Goal: Ask a question: Seek information or help from site administrators or community

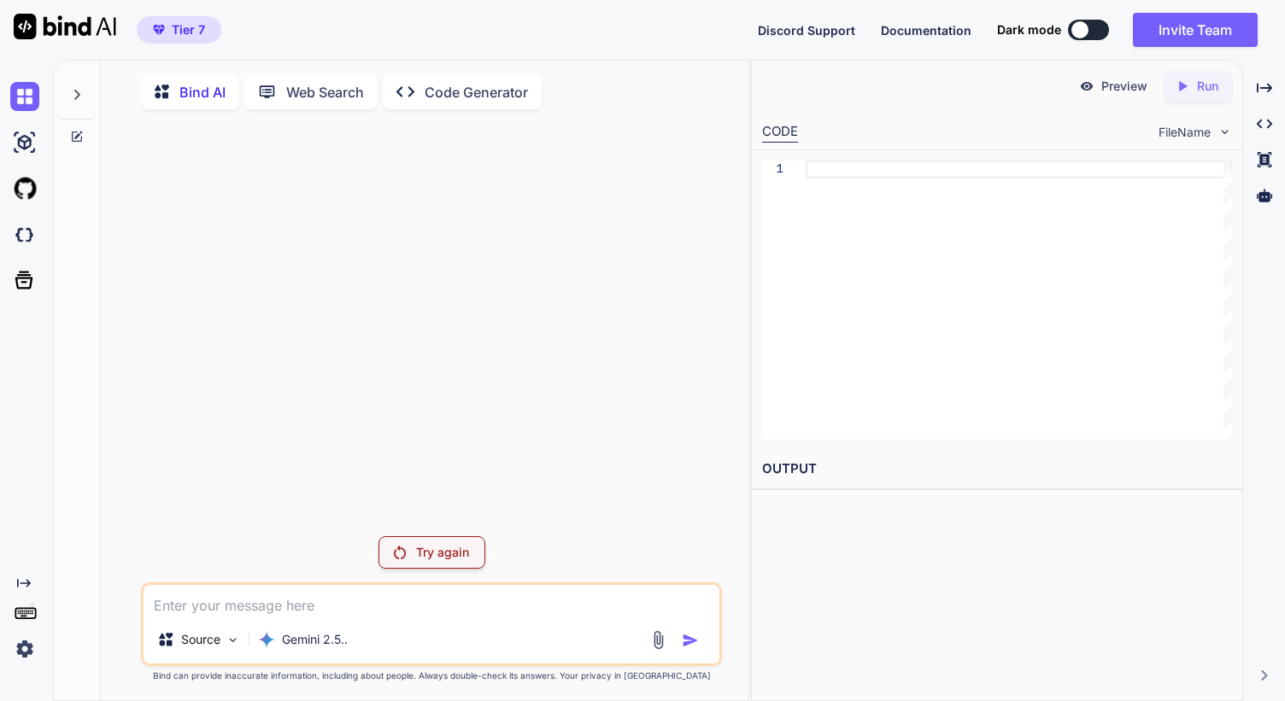
scroll to position [7, 0]
click at [319, 586] on textarea at bounding box center [431, 597] width 576 height 31
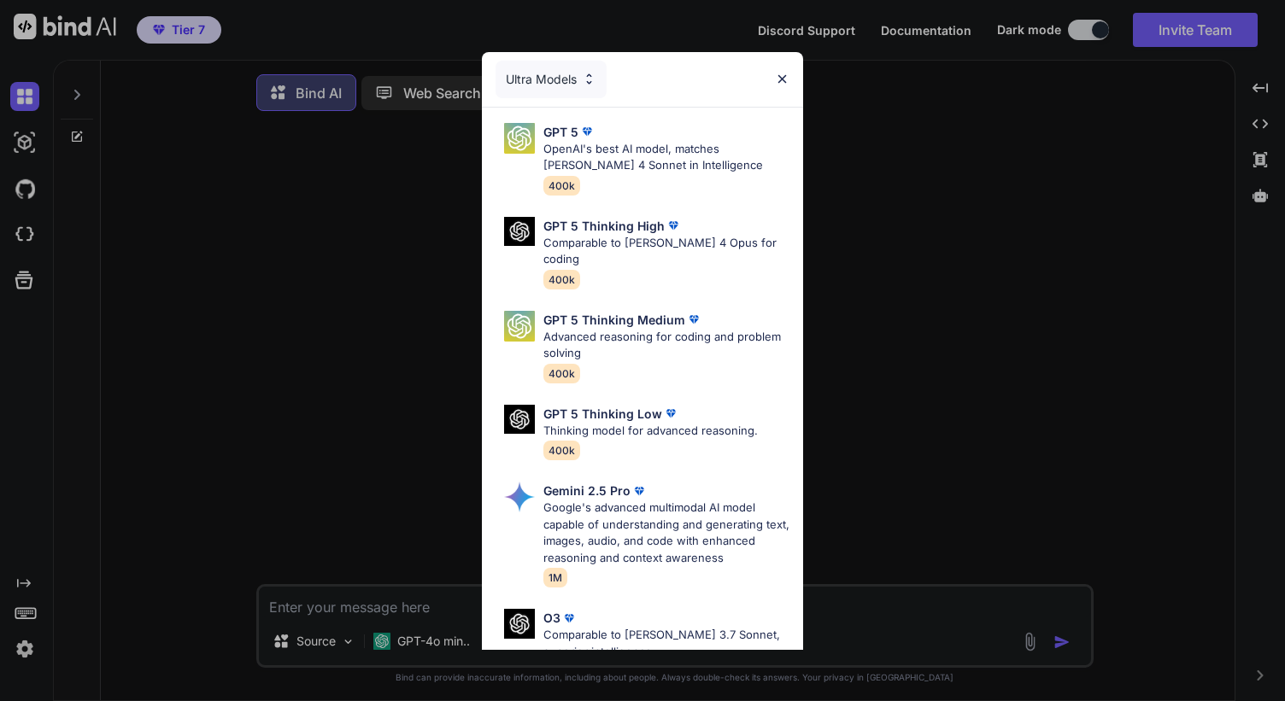
click at [777, 81] on img at bounding box center [782, 79] width 15 height 15
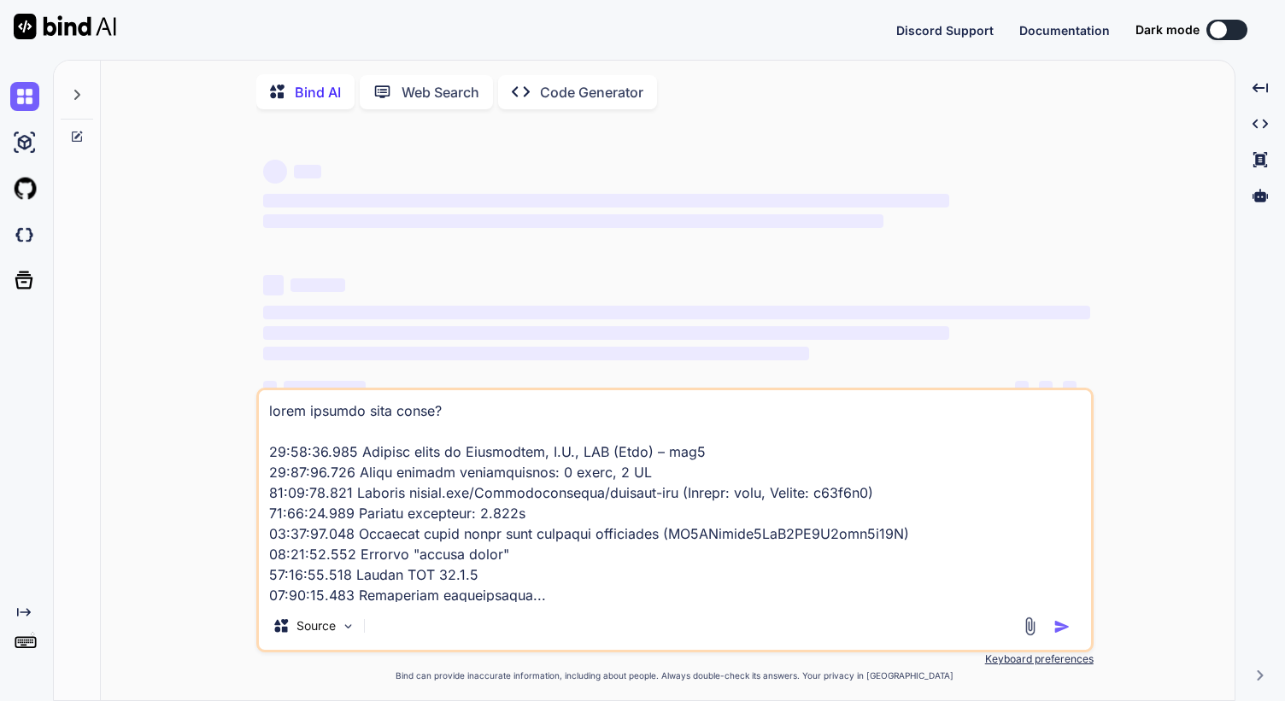
click at [483, 503] on textarea at bounding box center [675, 496] width 832 height 212
type textarea "x"
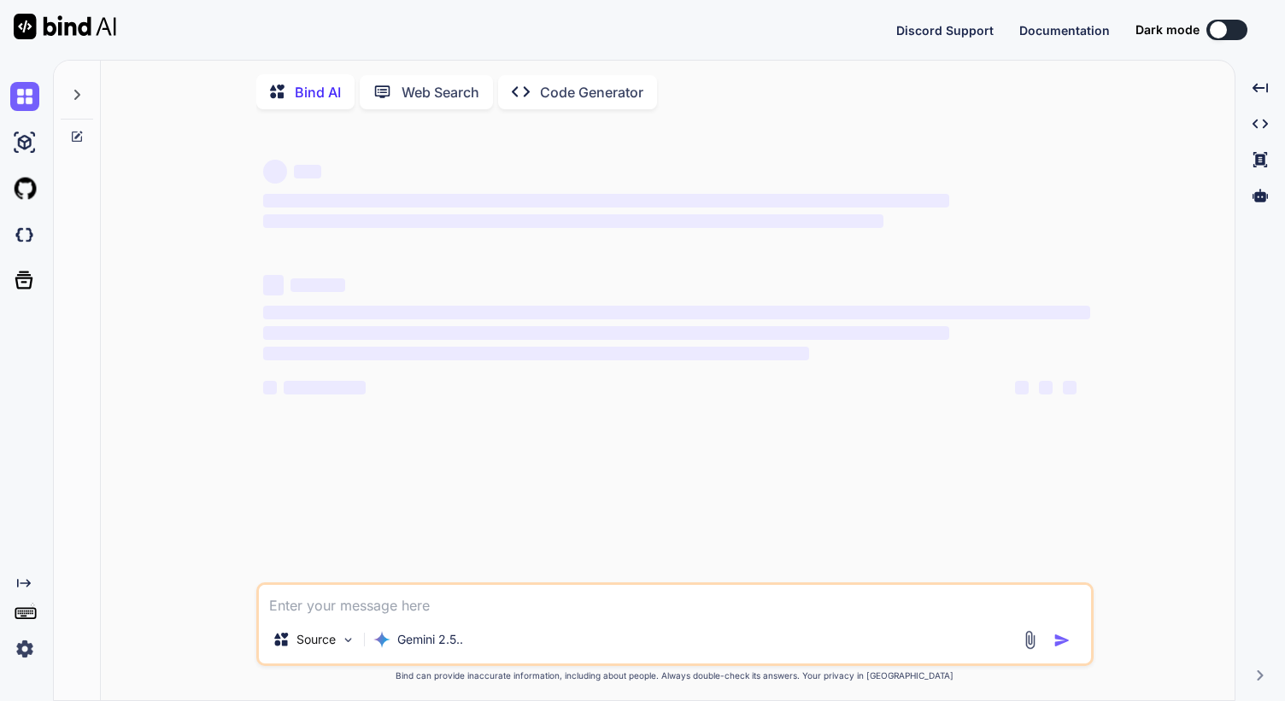
type textarea "s"
type textarea "x"
type textarea "sj"
type textarea "x"
type textarea "sjp"
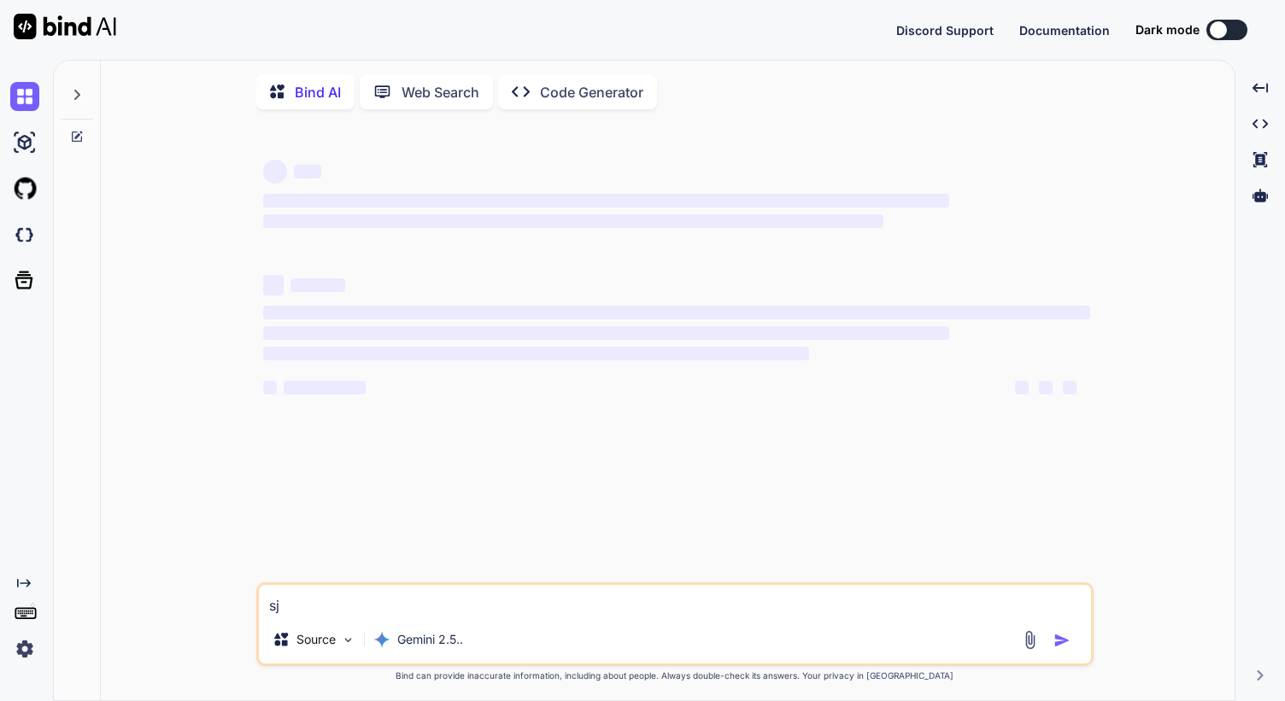
type textarea "x"
type textarea "sjpu"
type textarea "x"
type textarea "s"
type textarea "x"
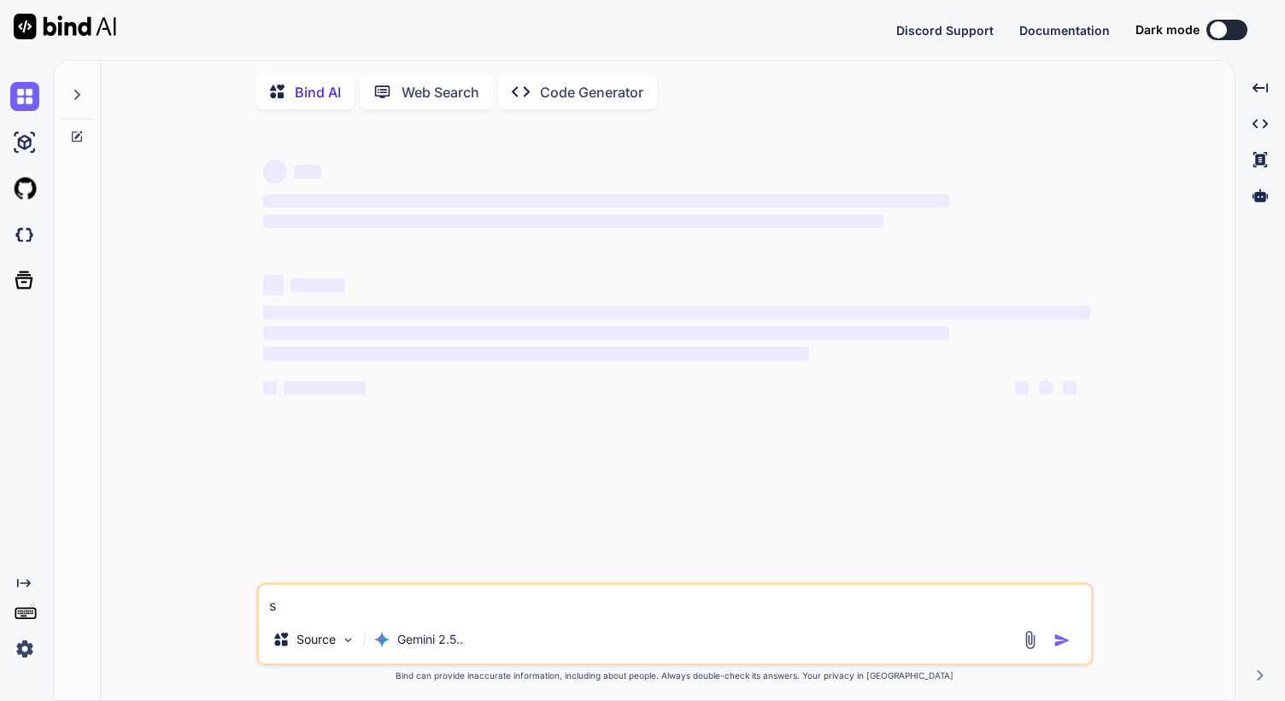
type textarea "sh"
type textarea "x"
type textarea "sho"
type textarea "x"
type textarea "shou"
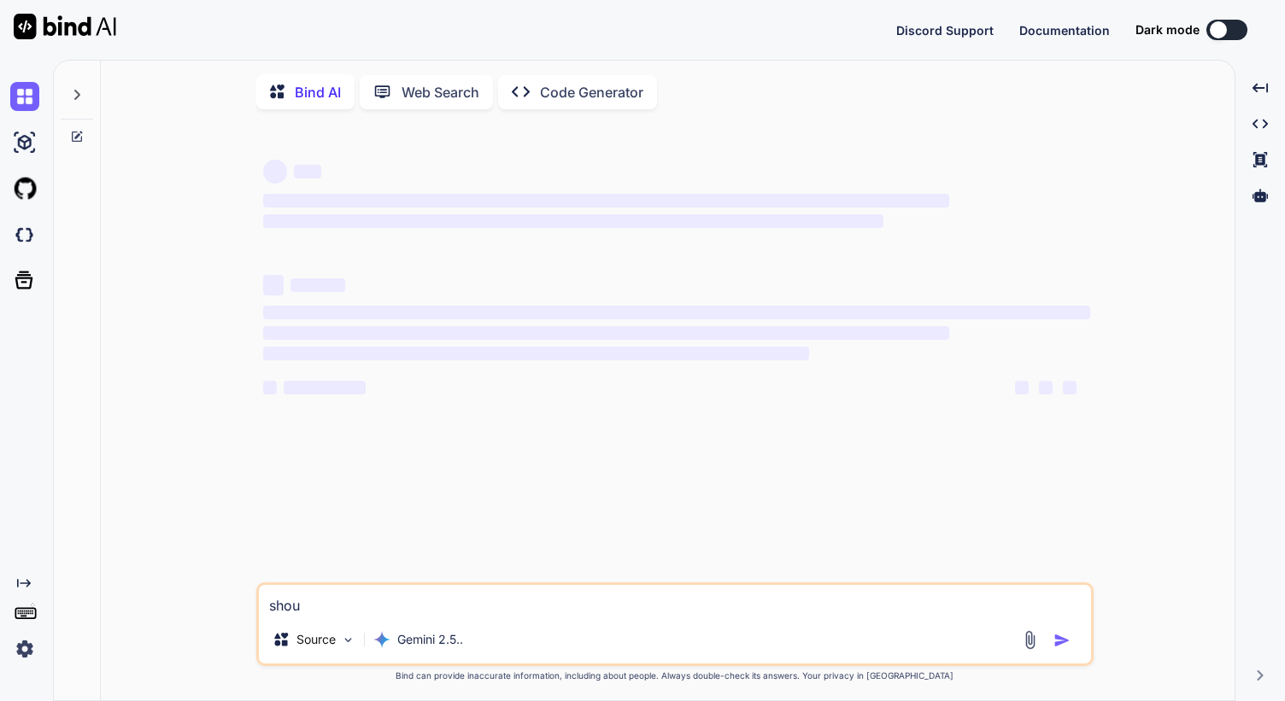
type textarea "x"
type textarea "shoul"
type textarea "x"
type textarea "should"
type textarea "x"
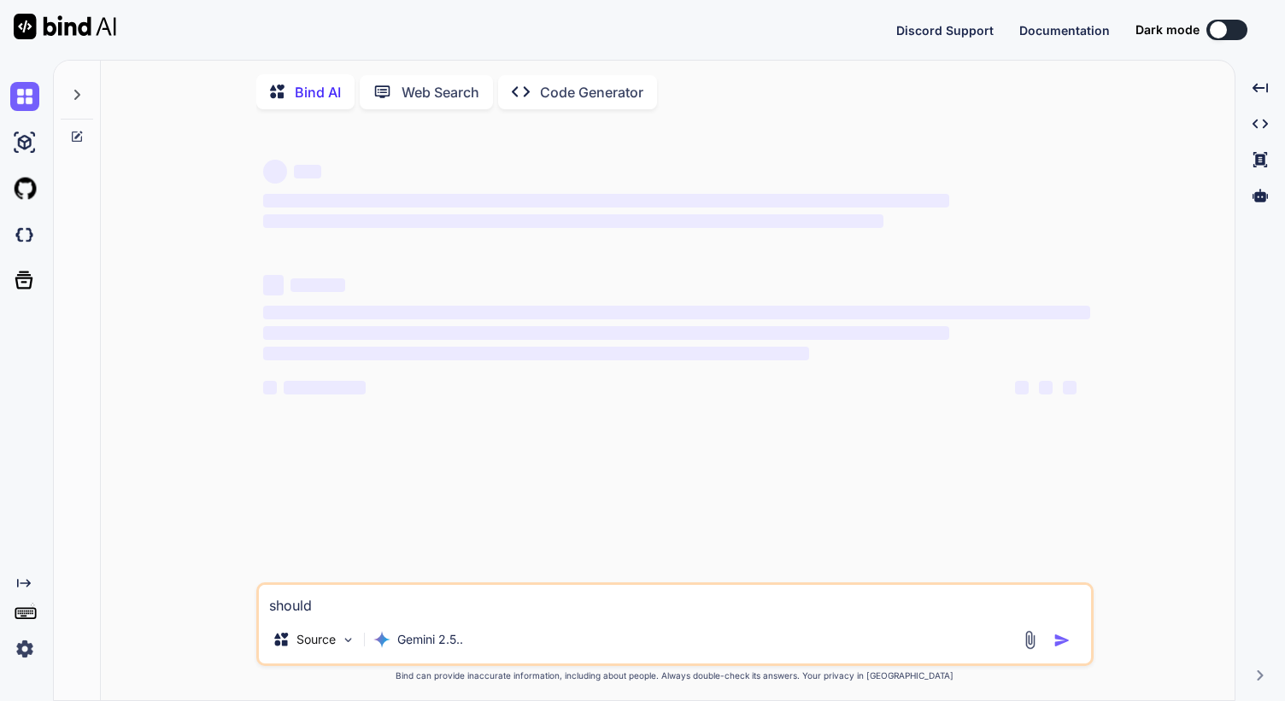
type textarea "should"
type textarea "x"
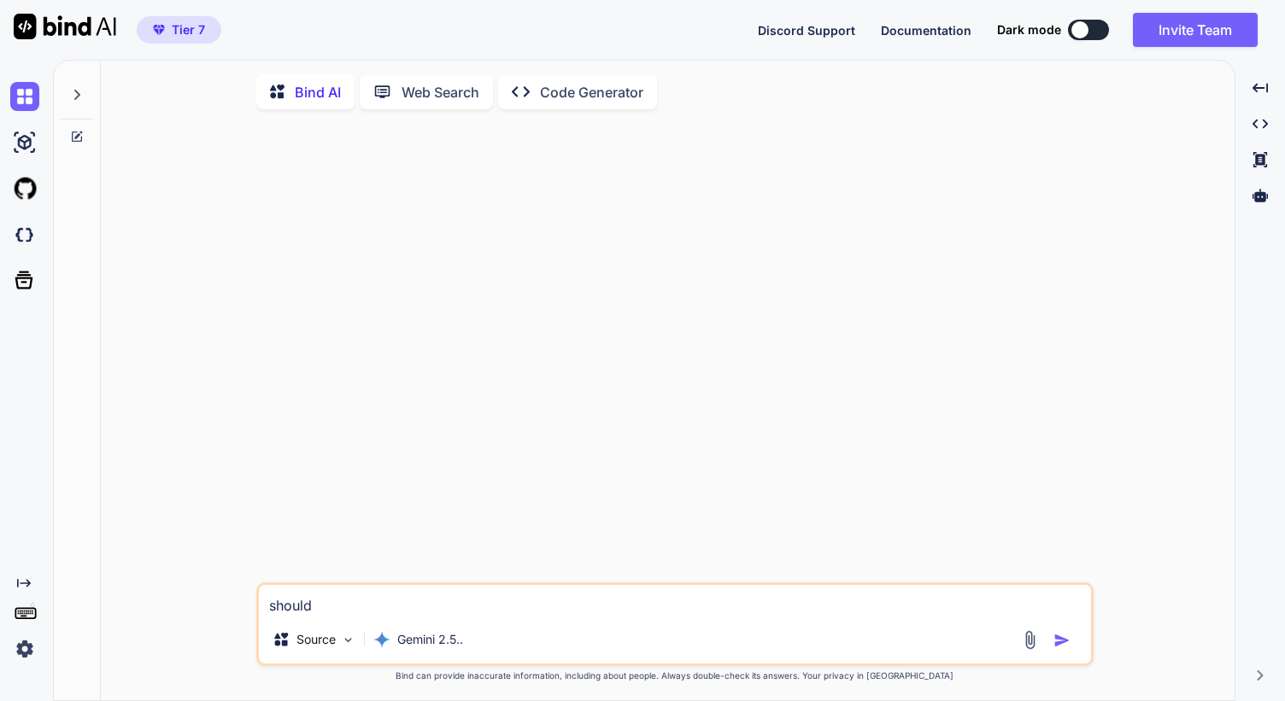
paste textarea "VITE_BACKEND_URL="[URL][TECHNICAL_ID]""
paste textarea "[URL][DOMAIN_NAME]"
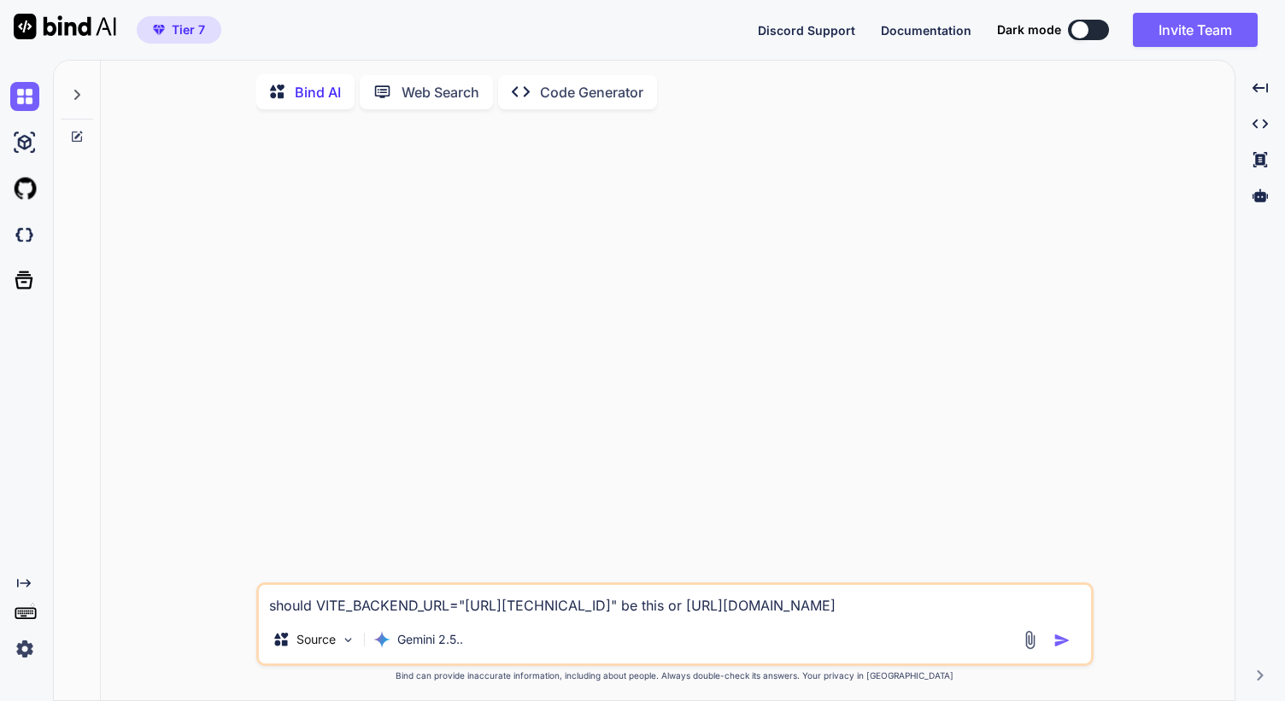
type textarea "should VITE_BACKEND_URL="[URL][TECHNICAL_ID]" be this or [URL][DOMAIN_NAME]?"
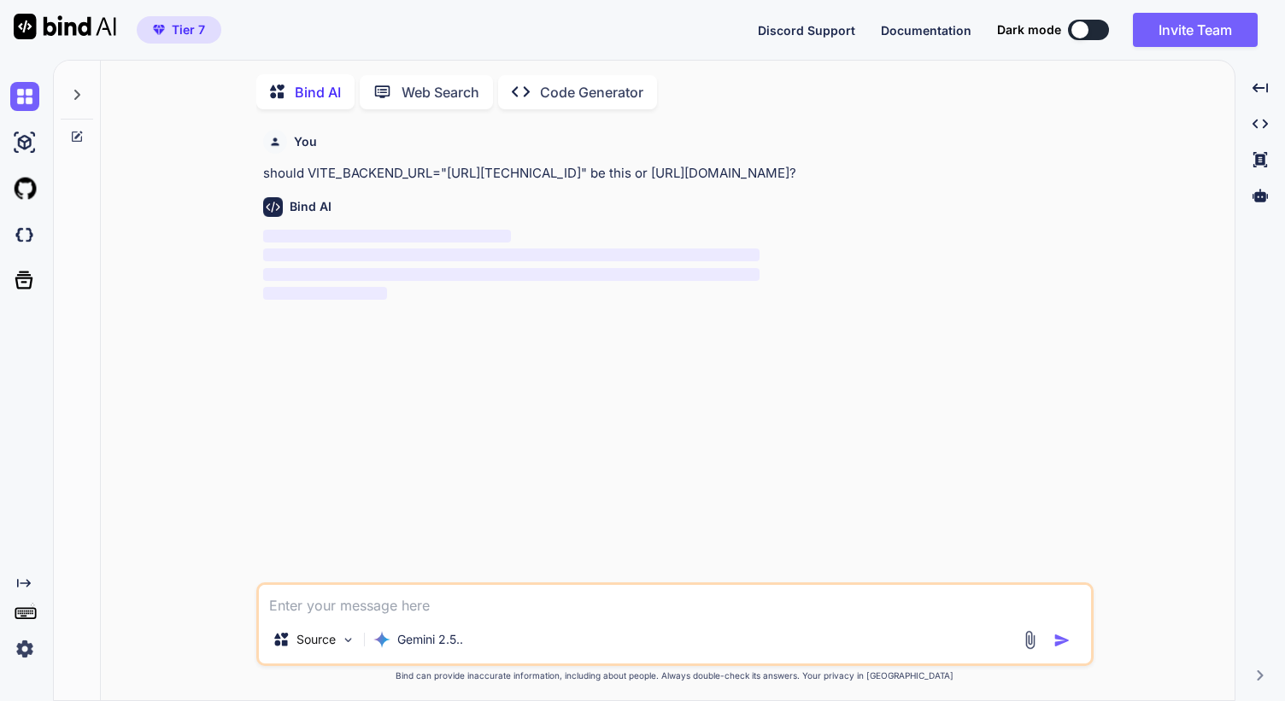
scroll to position [7, 0]
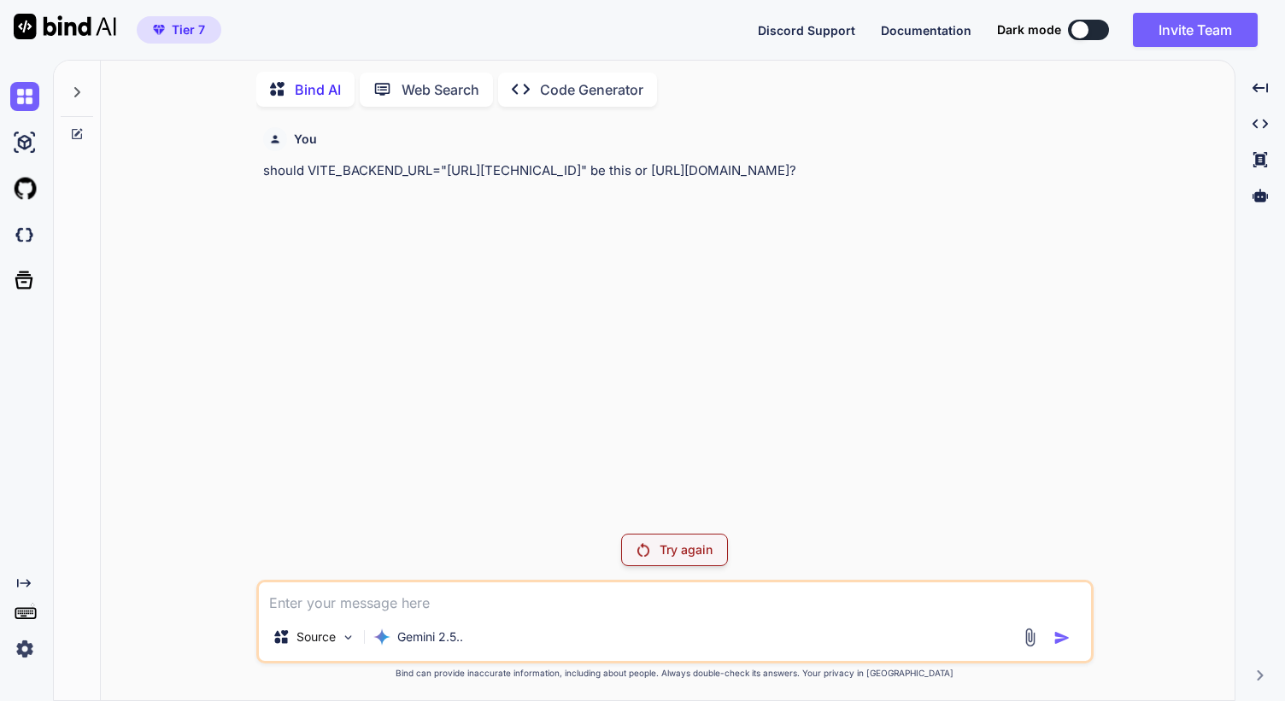
click at [647, 533] on div "You should VITE_BACKEND_URL="http://127.0.0.1:5001" be this or https://dayclap-…" at bounding box center [674, 410] width 837 height 580
click at [436, 629] on p "Gemini 2.5.." at bounding box center [430, 637] width 66 height 17
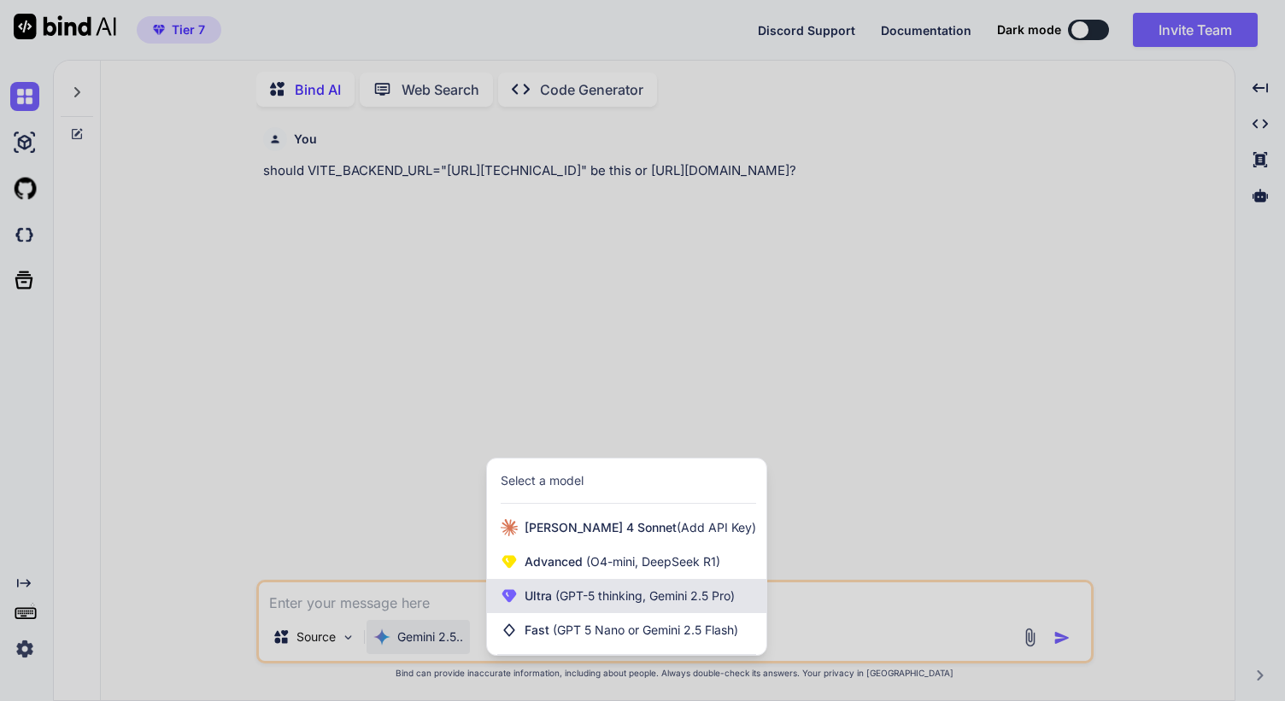
click at [548, 589] on span "Ultra (GPT-5 thinking, Gemini 2.5 Pro)" at bounding box center [629, 596] width 210 height 17
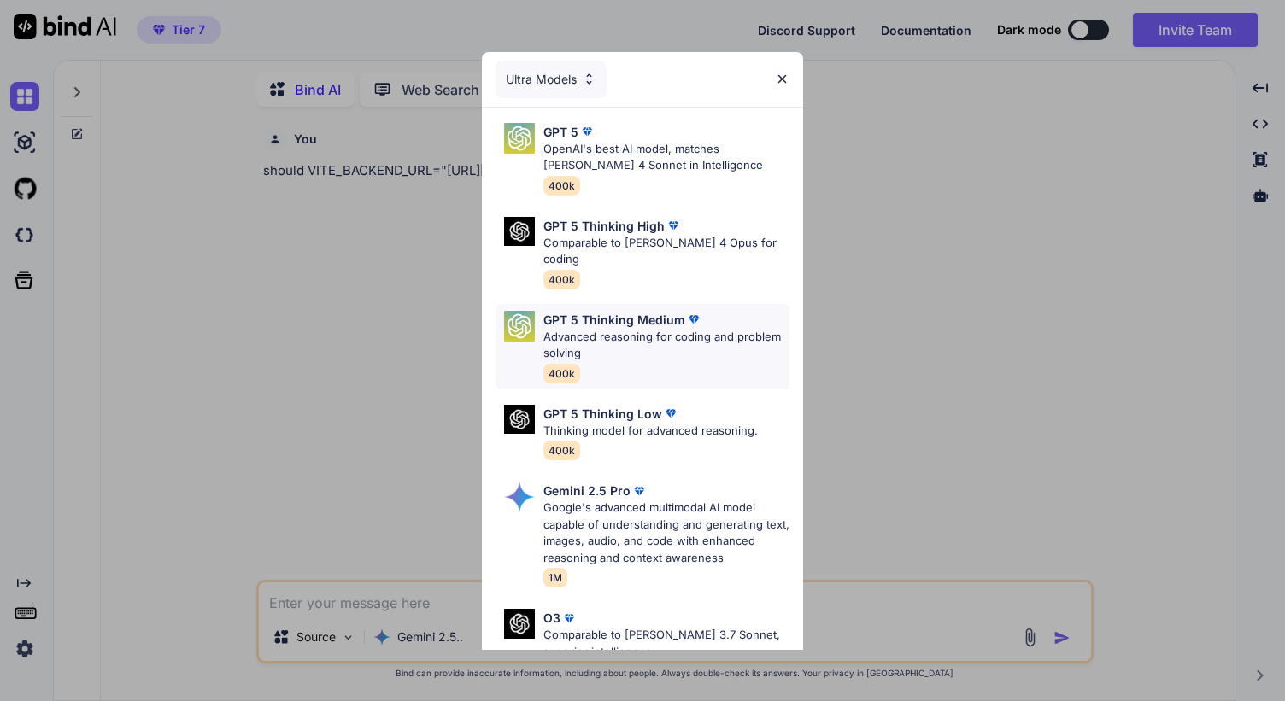
click at [625, 329] on p "Advanced reasoning for coding and problem solving" at bounding box center [666, 345] width 246 height 33
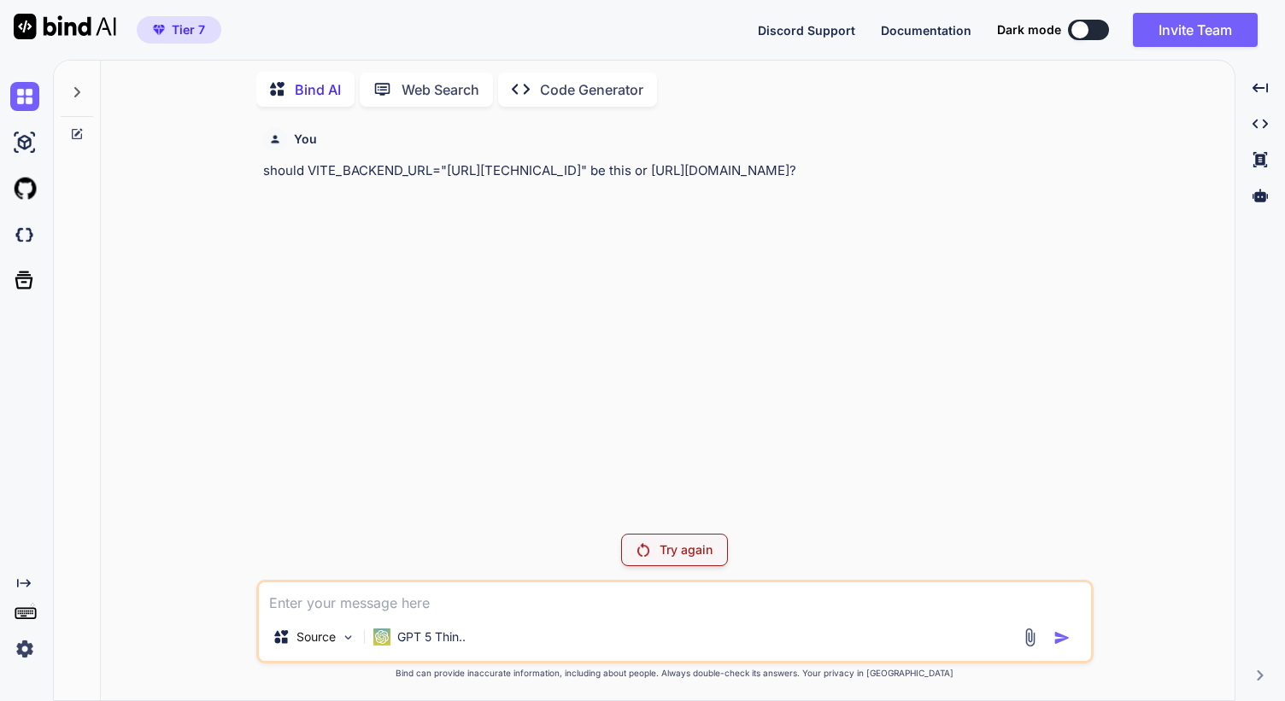
click at [697, 533] on div "You should VITE_BACKEND_URL="http://127.0.0.1:5001" be this or https://dayclap-…" at bounding box center [674, 410] width 837 height 580
click at [691, 536] on div "Try again" at bounding box center [674, 550] width 107 height 32
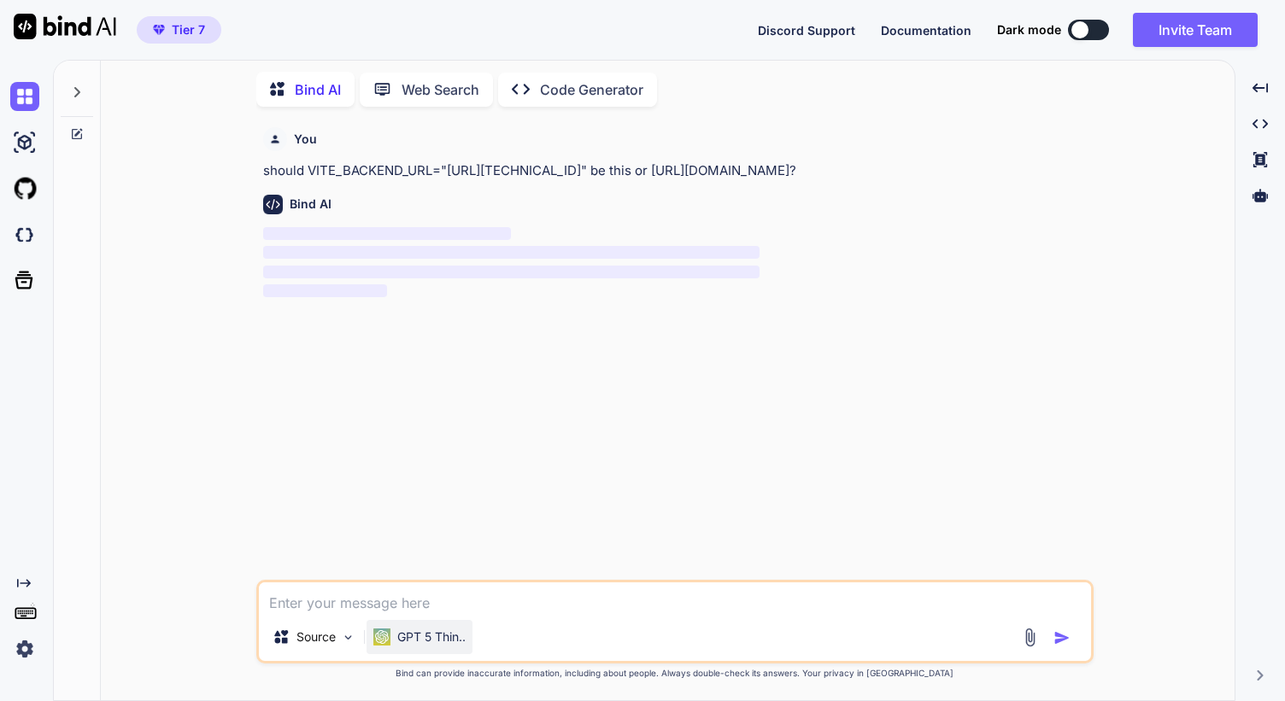
click at [406, 639] on p "GPT 5 Thin.." at bounding box center [431, 637] width 68 height 17
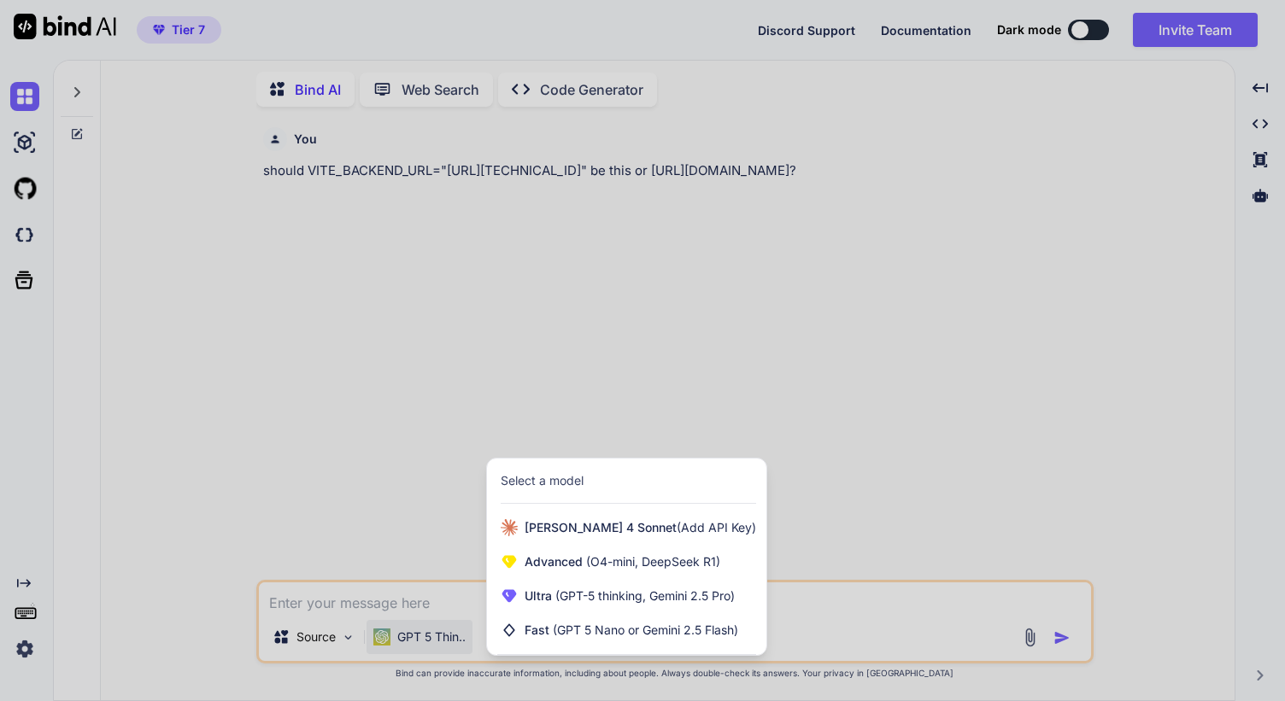
click at [611, 366] on div at bounding box center [642, 350] width 1285 height 701
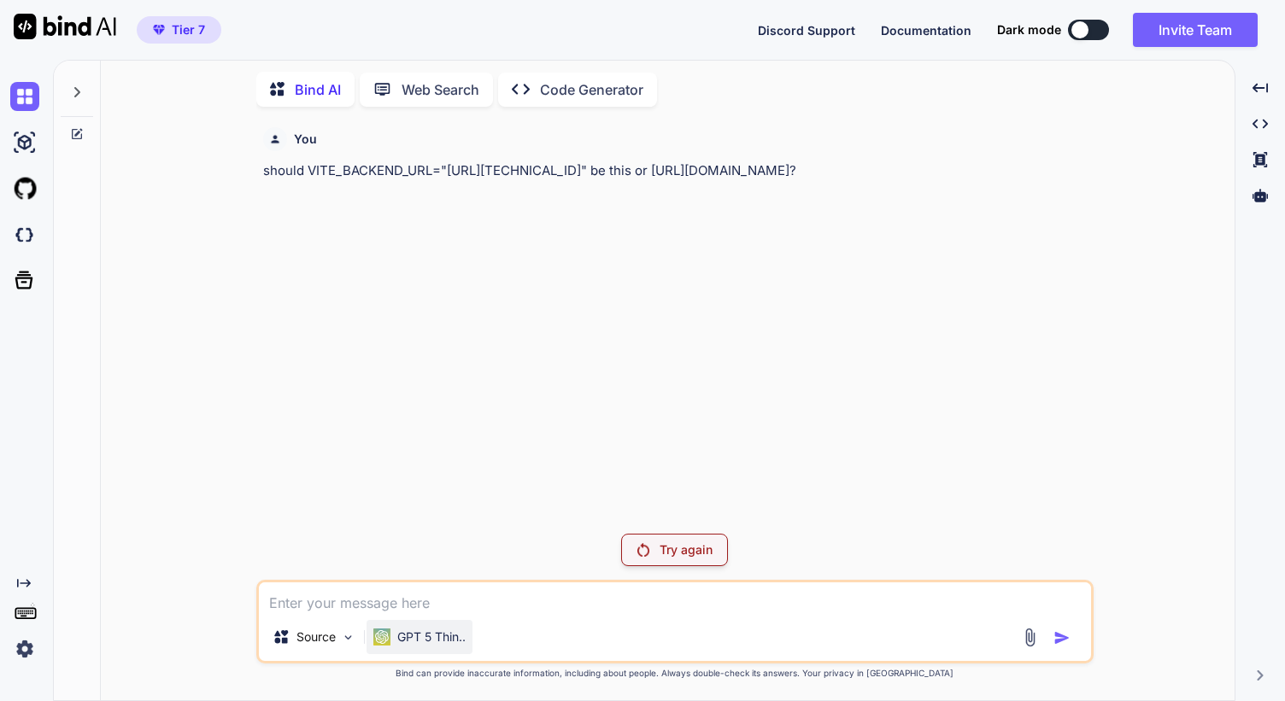
click at [418, 630] on p "GPT 5 Thin.." at bounding box center [431, 637] width 68 height 17
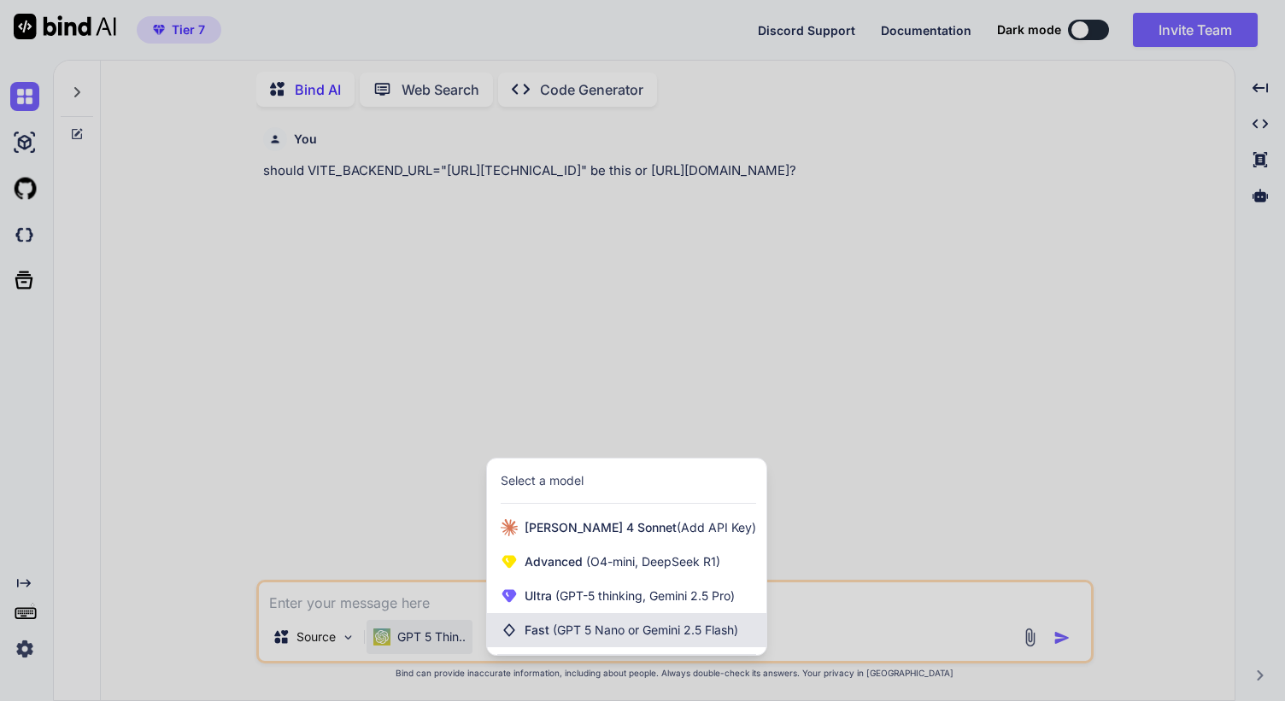
click at [582, 614] on div "Fast (GPT 5 Nano or Gemini 2.5 Flash)" at bounding box center [626, 630] width 279 height 34
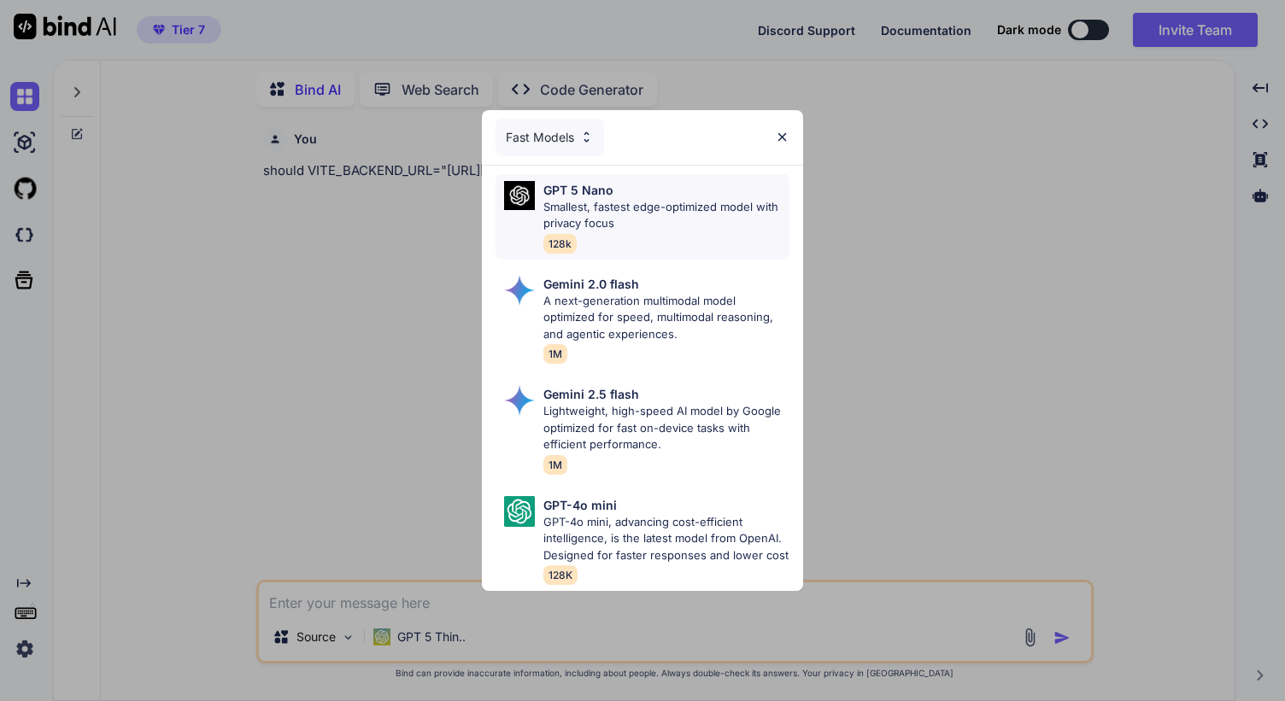
click at [615, 217] on p "Smallest, fastest edge-optimized model with privacy focus" at bounding box center [666, 215] width 246 height 33
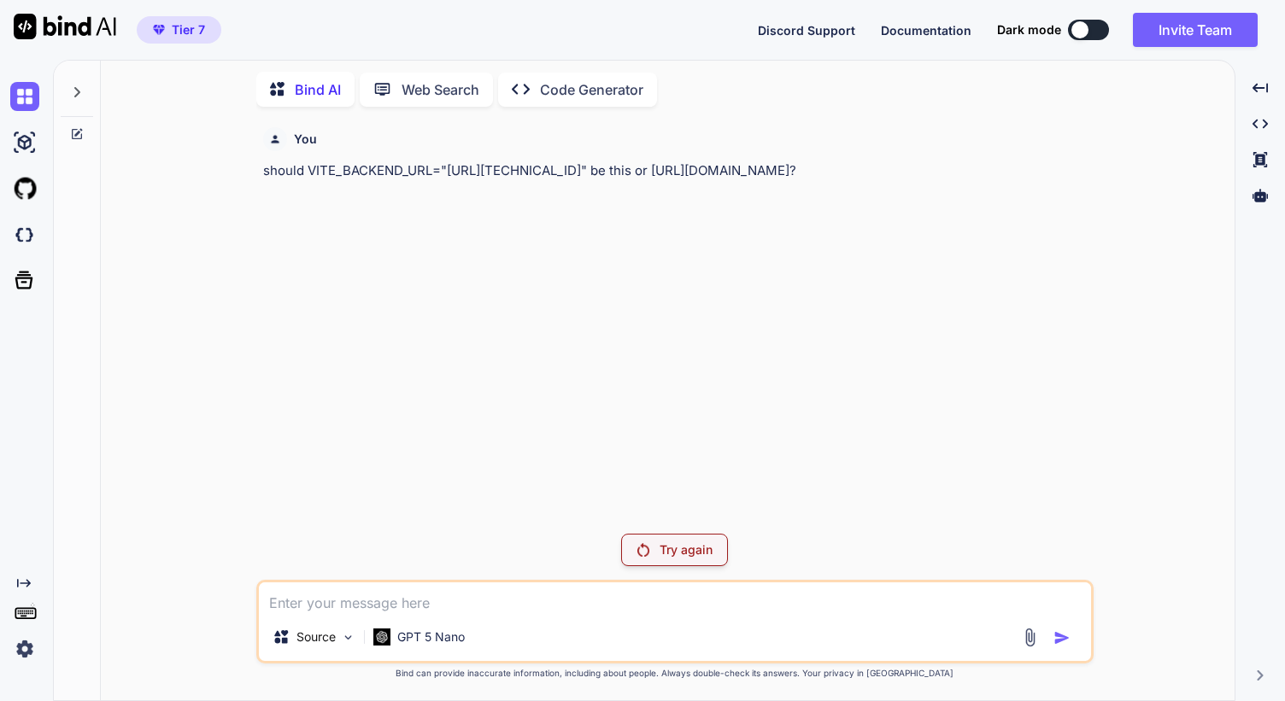
click at [671, 541] on p "Try again" at bounding box center [685, 549] width 53 height 17
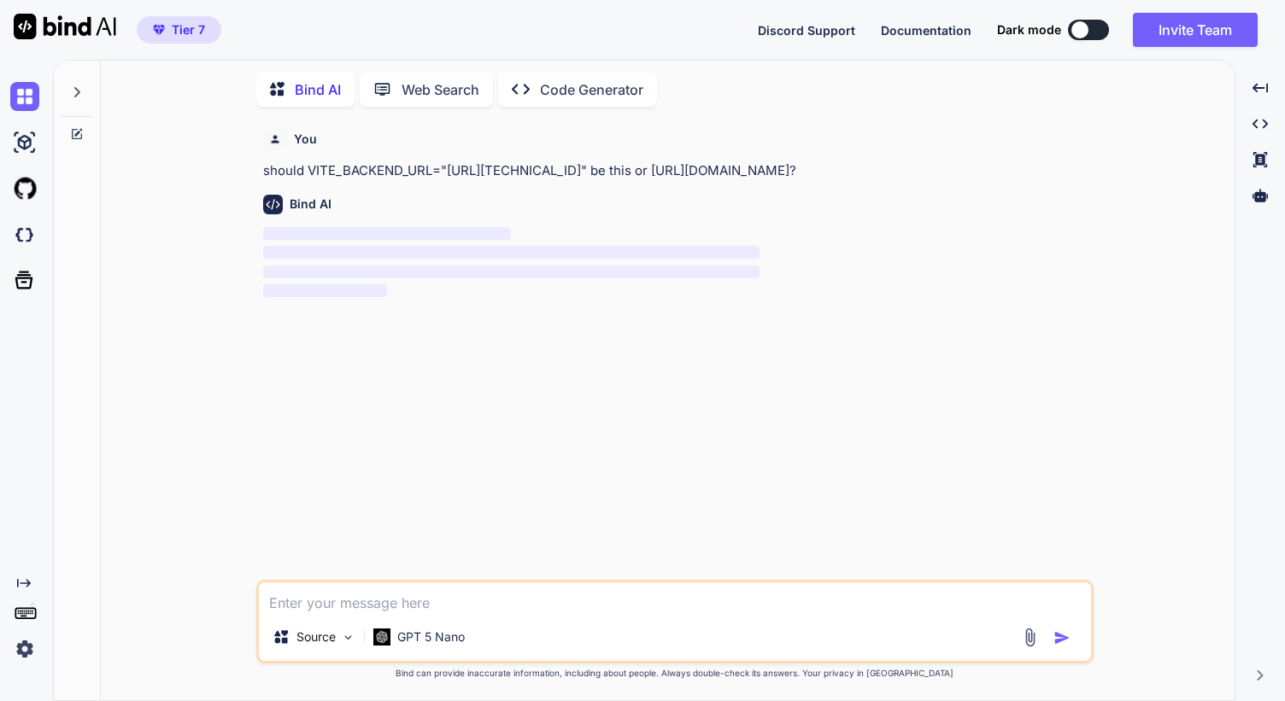
drag, startPoint x: 260, startPoint y: 169, endPoint x: 964, endPoint y: 173, distance: 703.8
click at [964, 173] on div "You should VITE_BACKEND_URL="http://127.0.0.1:5001" be this or https://dayclap-…" at bounding box center [677, 349] width 834 height 459
copy p "should VITE_BACKEND_URL="[URL][TECHNICAL_ID]" be this or [URL][DOMAIN_NAME]?"
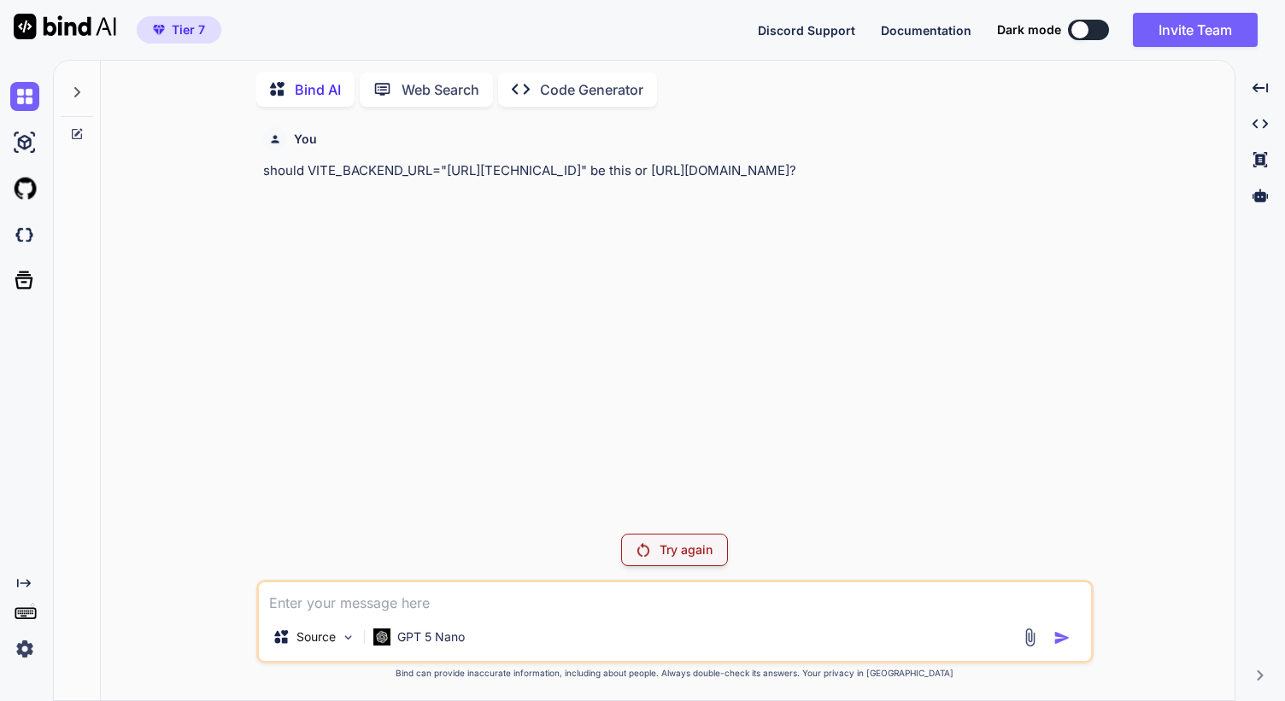
click at [76, 130] on icon at bounding box center [78, 132] width 8 height 8
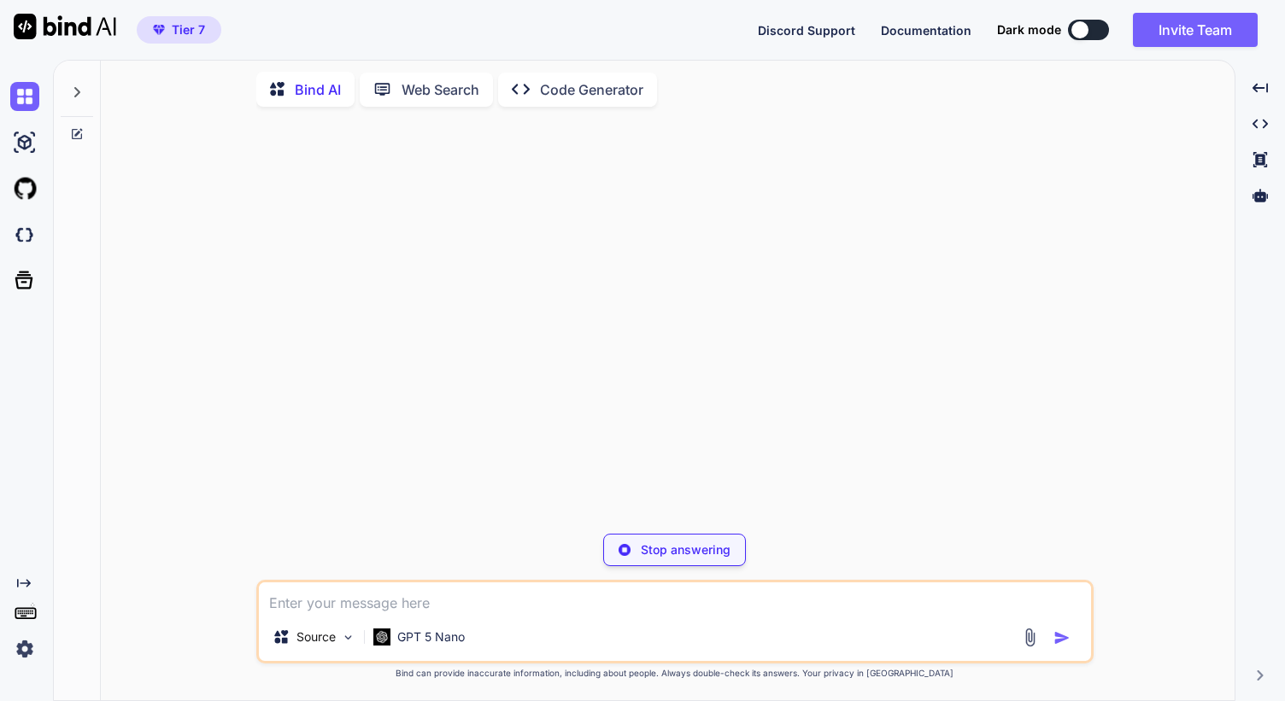
click at [28, 637] on img at bounding box center [24, 649] width 29 height 29
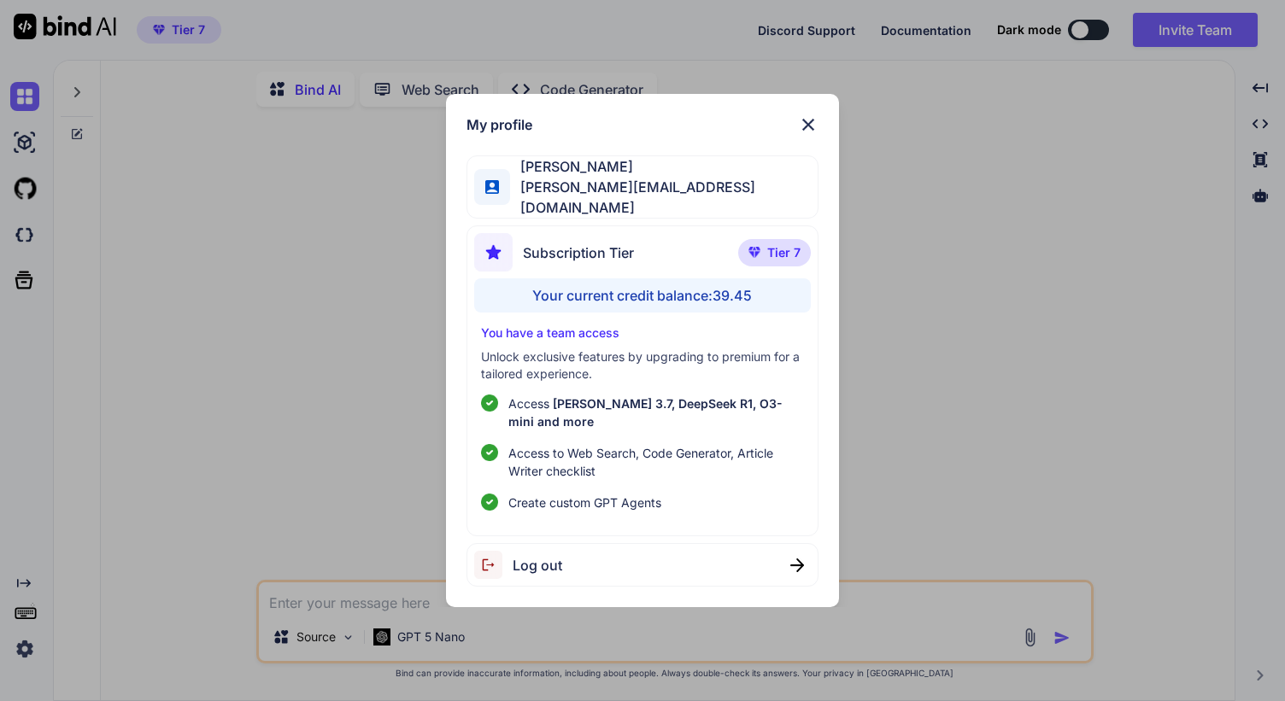
click at [802, 121] on img at bounding box center [808, 124] width 20 height 20
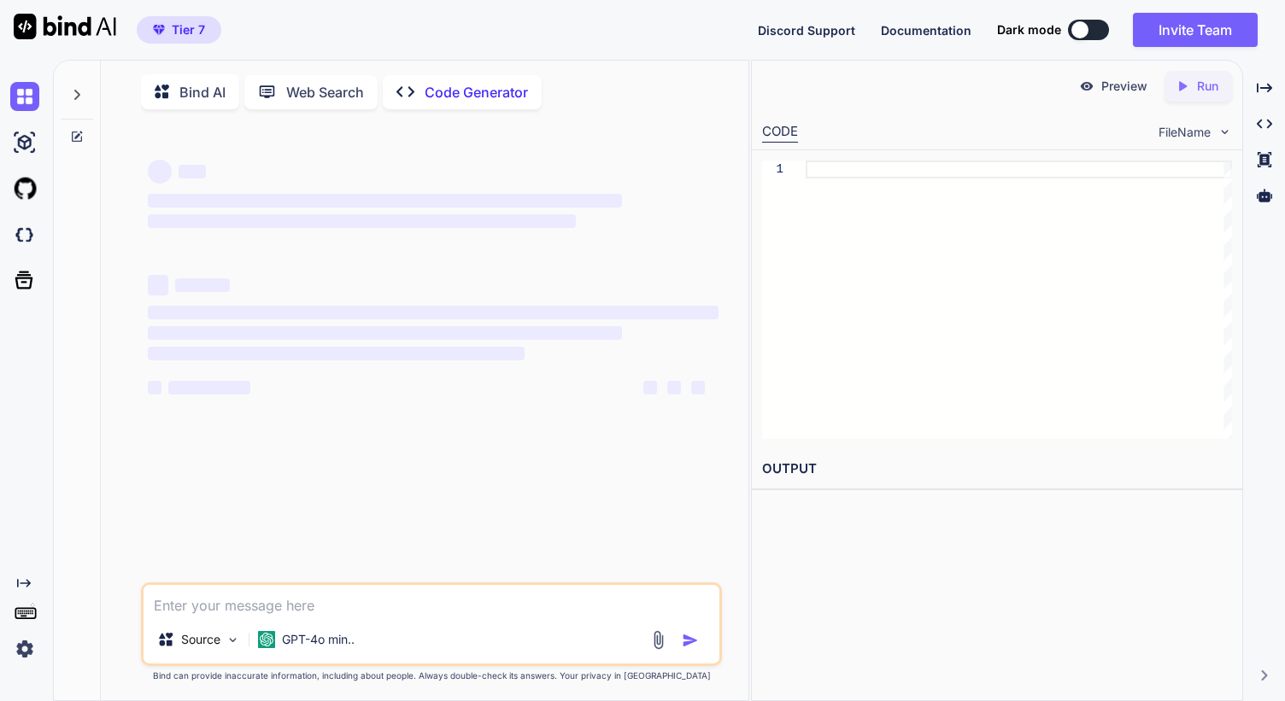
type textarea "x"
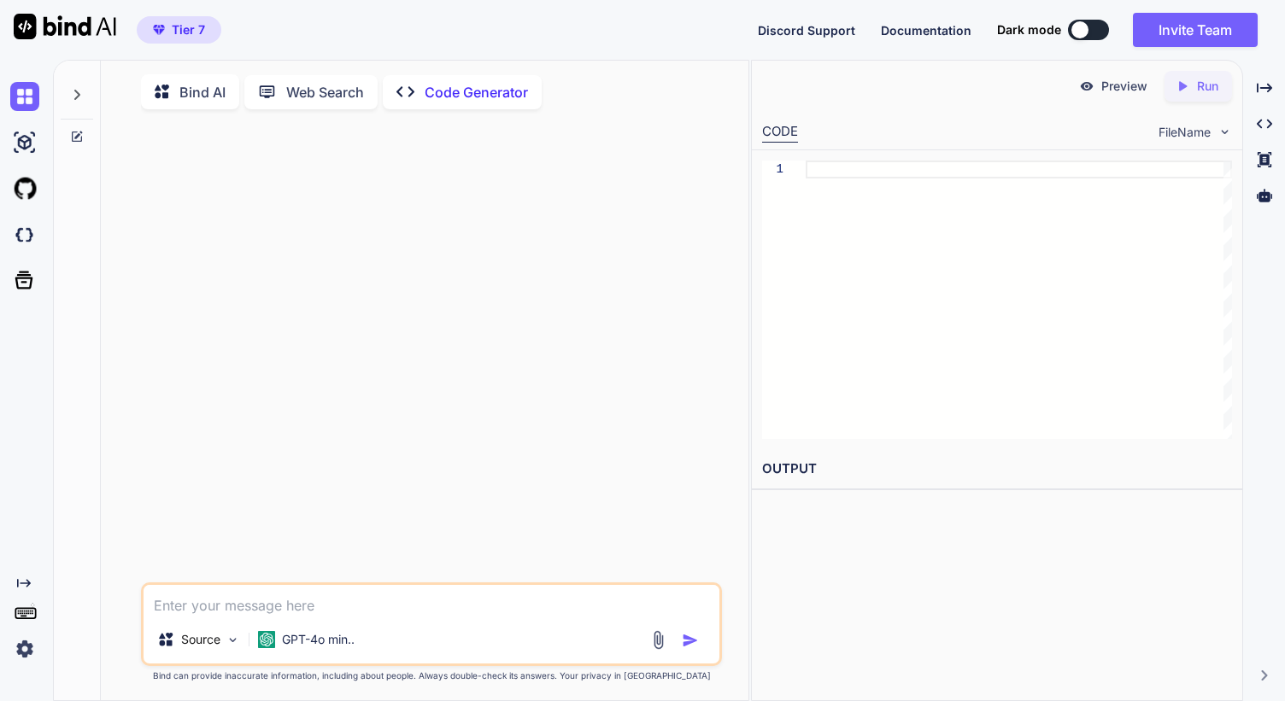
click at [252, 614] on textarea at bounding box center [431, 600] width 576 height 31
type textarea "s"
type textarea "x"
type textarea "should VITE_BACKEND_URL="[URL][TECHNICAL_ID]" be this or [URL][DOMAIN_NAME]?"
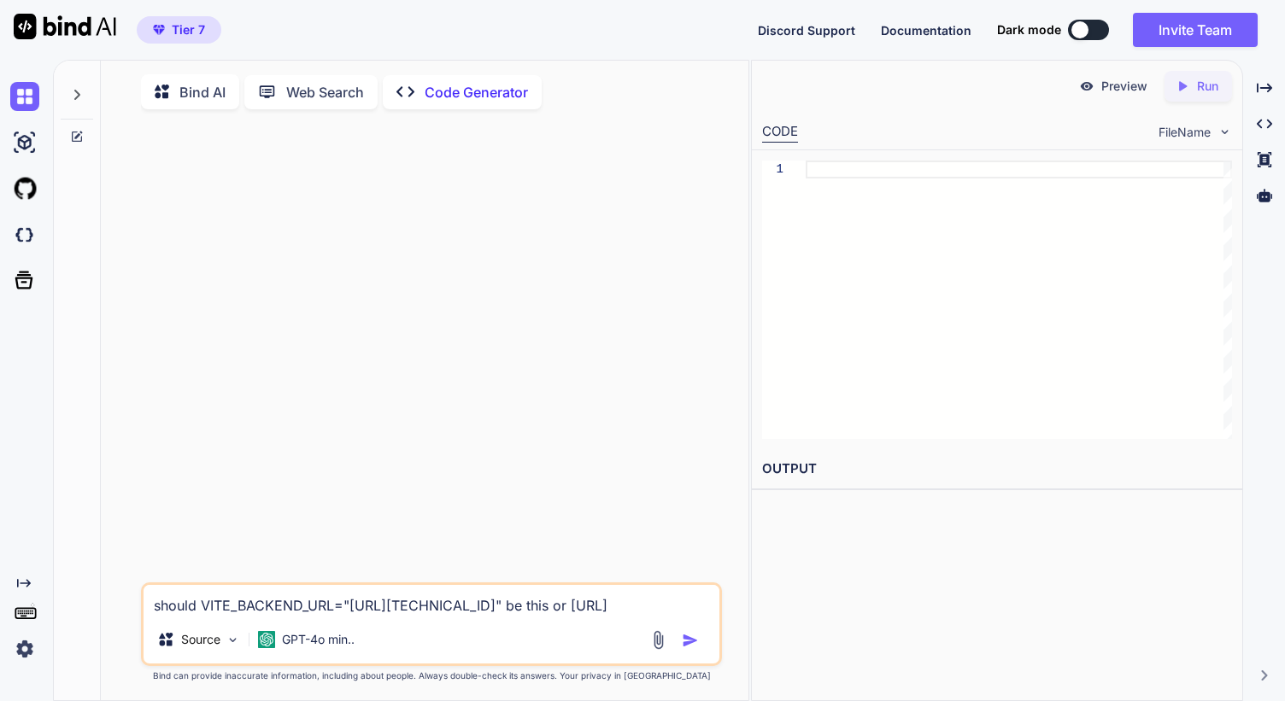
type textarea "x"
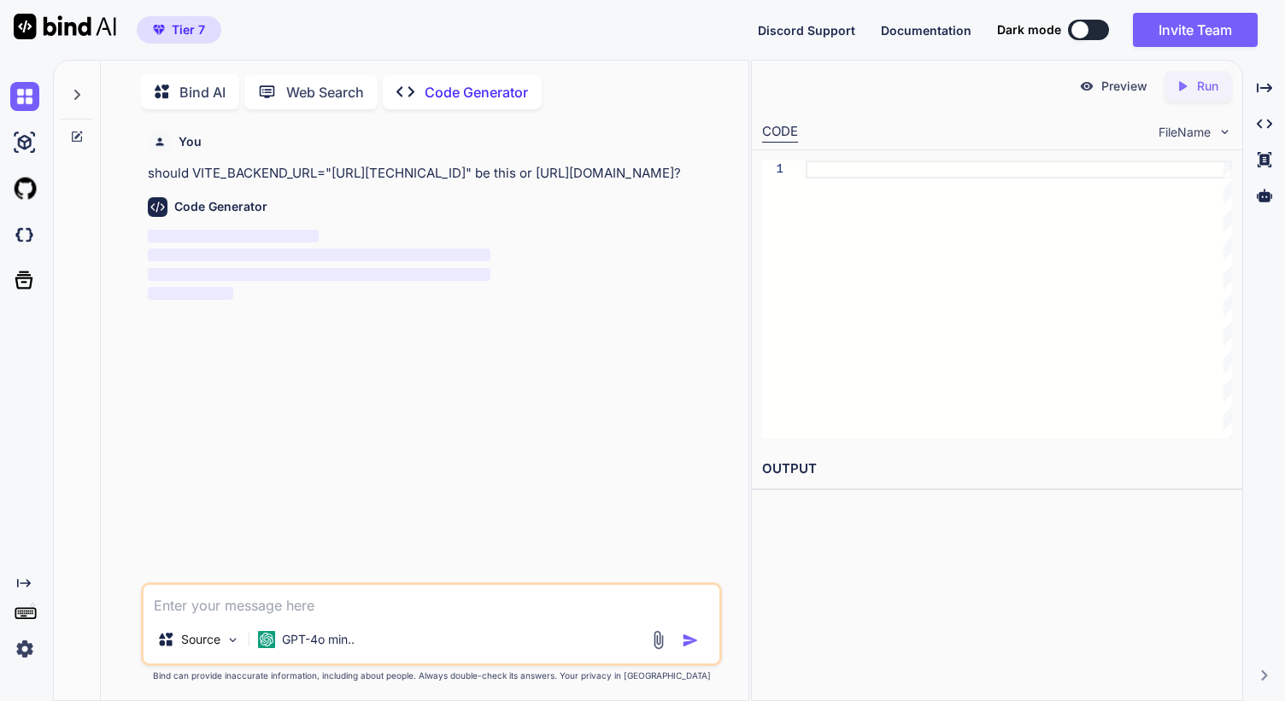
scroll to position [7, 0]
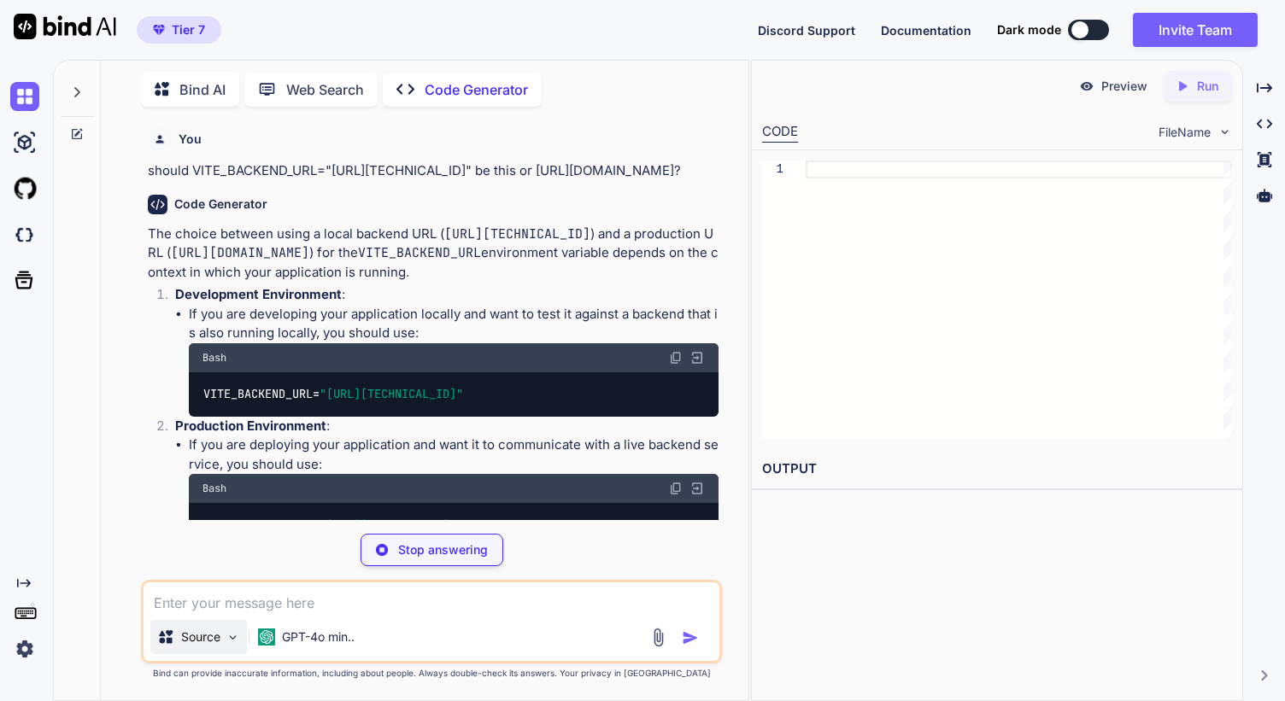
type textarea "x"
type textarea "VITE_BACKEND_URL="[URL][TECHNICAL_ID]""
type textarea "x"
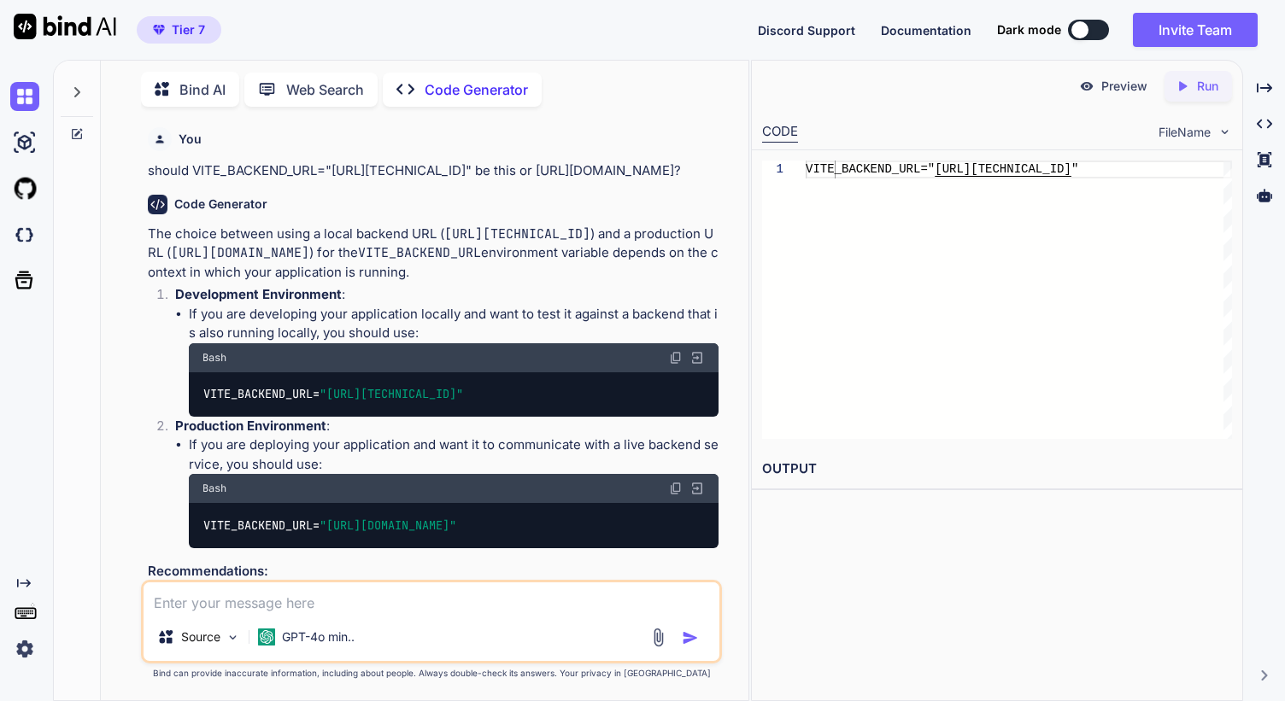
copy span "[URL][DOMAIN_NAME]"
drag, startPoint x: 331, startPoint y: 547, endPoint x: 608, endPoint y: 547, distance: 276.7
click at [456, 533] on span ""[URL][DOMAIN_NAME]"" at bounding box center [387, 525] width 137 height 15
copy span "[URL][TECHNICAL_ID]""
drag, startPoint x: 329, startPoint y: 412, endPoint x: 480, endPoint y: 413, distance: 151.2
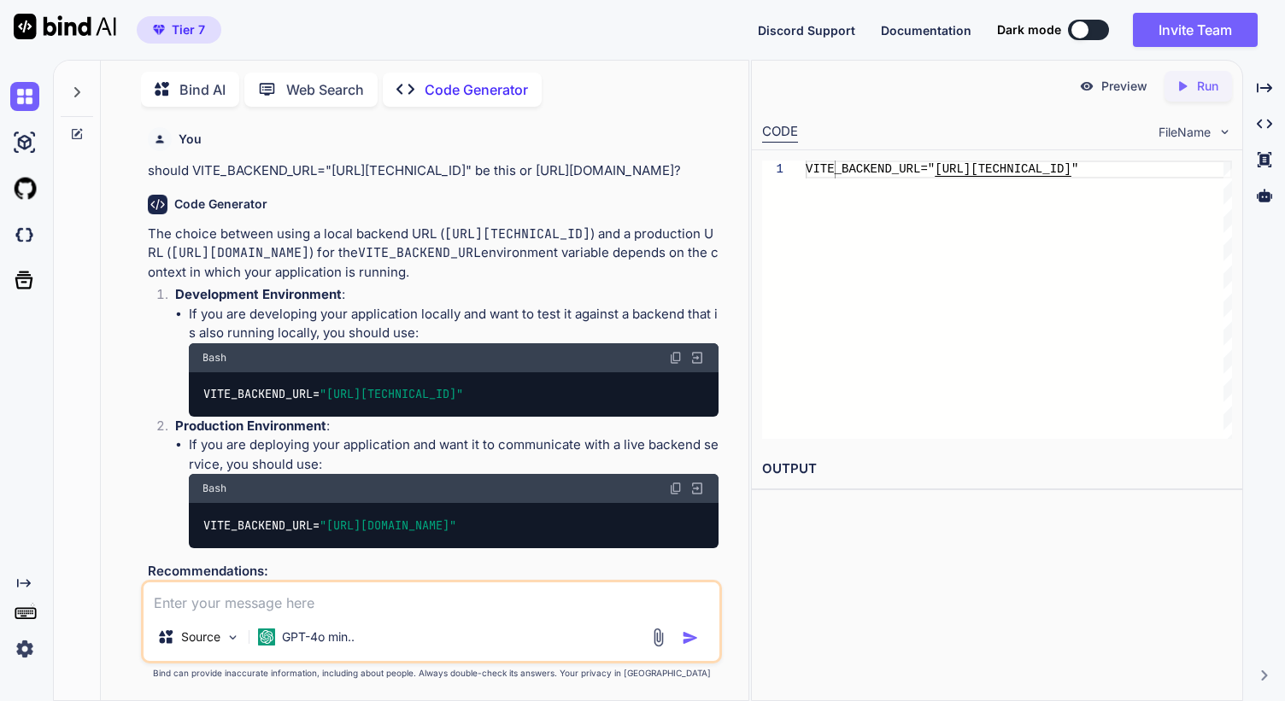
click at [463, 402] on span ""[URL][TECHNICAL_ID]"" at bounding box center [390, 394] width 143 height 15
click at [217, 600] on textarea at bounding box center [431, 597] width 576 height 31
type textarea "s"
paste textarea "DAILY_EMAIL_API_KEY="your_local_daily_email_api_key_here""
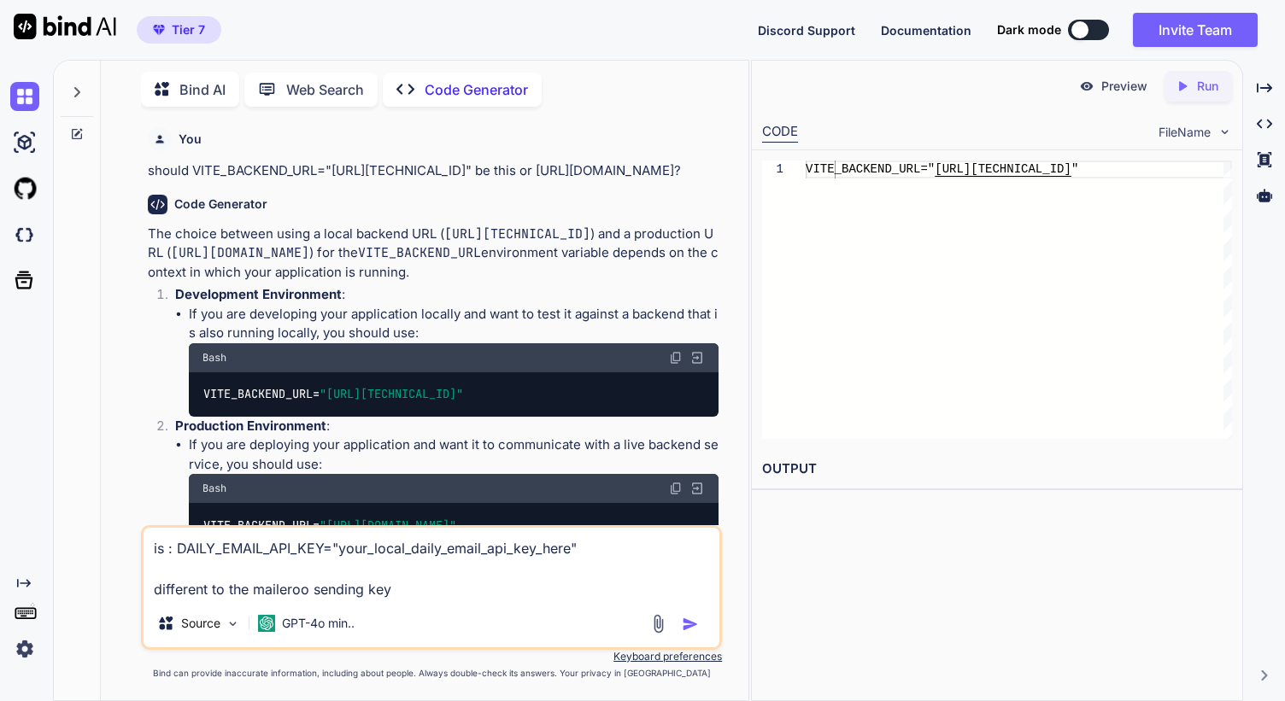
type textarea "is : DAILY_EMAIL_API_KEY="your_local_daily_email_api_key_here" different to the…"
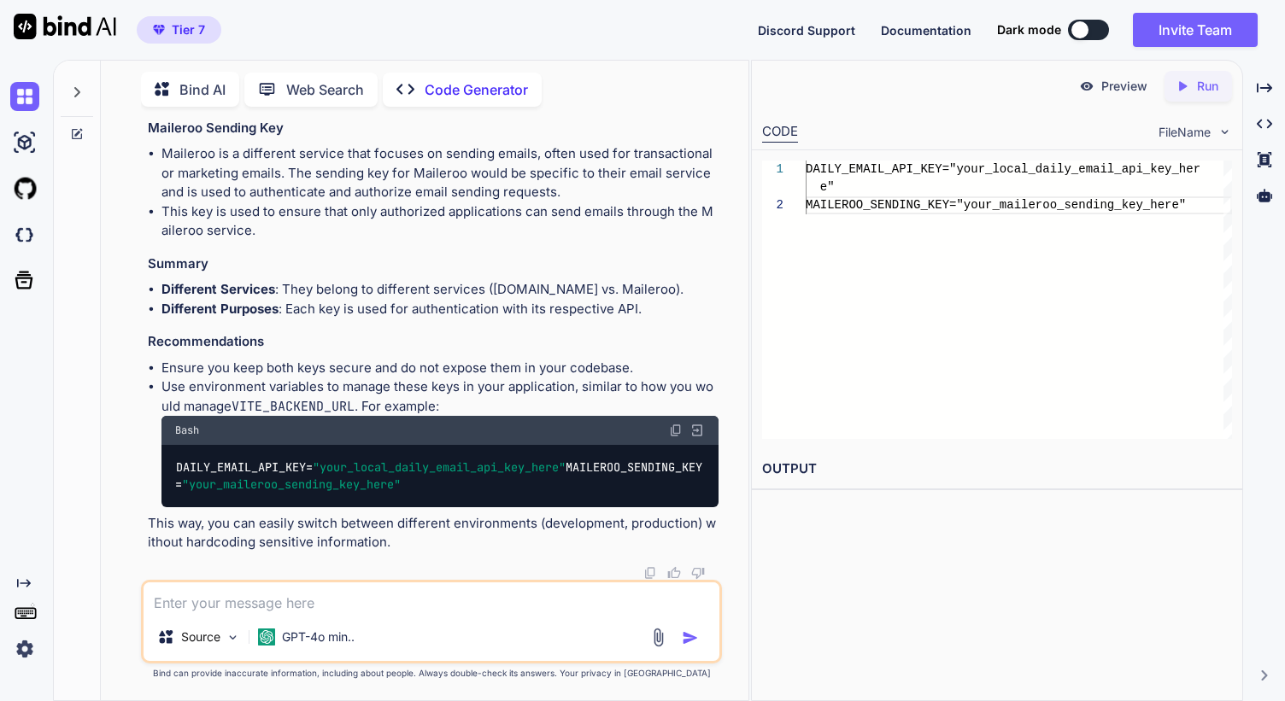
scroll to position [1216, 0]
click at [354, 578] on div at bounding box center [433, 573] width 571 height 14
click at [324, 588] on textarea at bounding box center [431, 597] width 576 height 31
paste textarea "DAILY_EMAIL_API_KEY="your_local_daily_email_api_key_here""
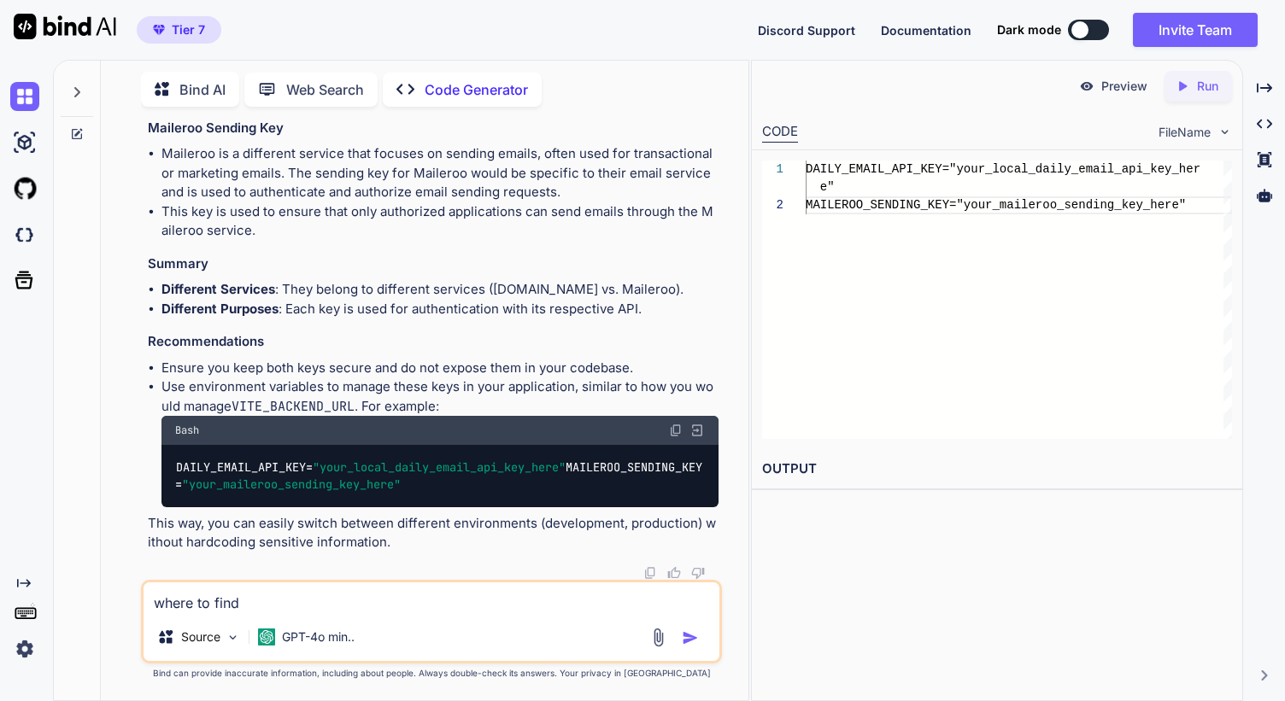
type textarea "where to find DAILY_EMAIL_API_KEY="your_local_daily_email_api_key_here""
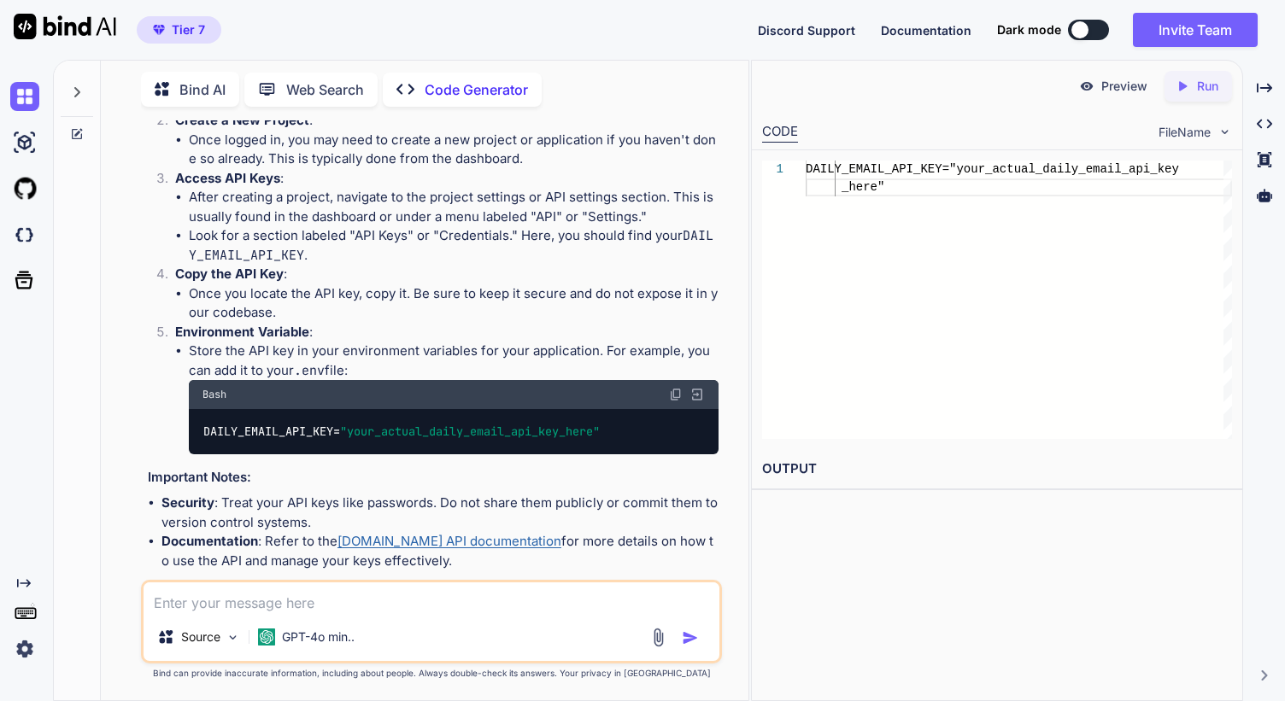
scroll to position [1913, 0]
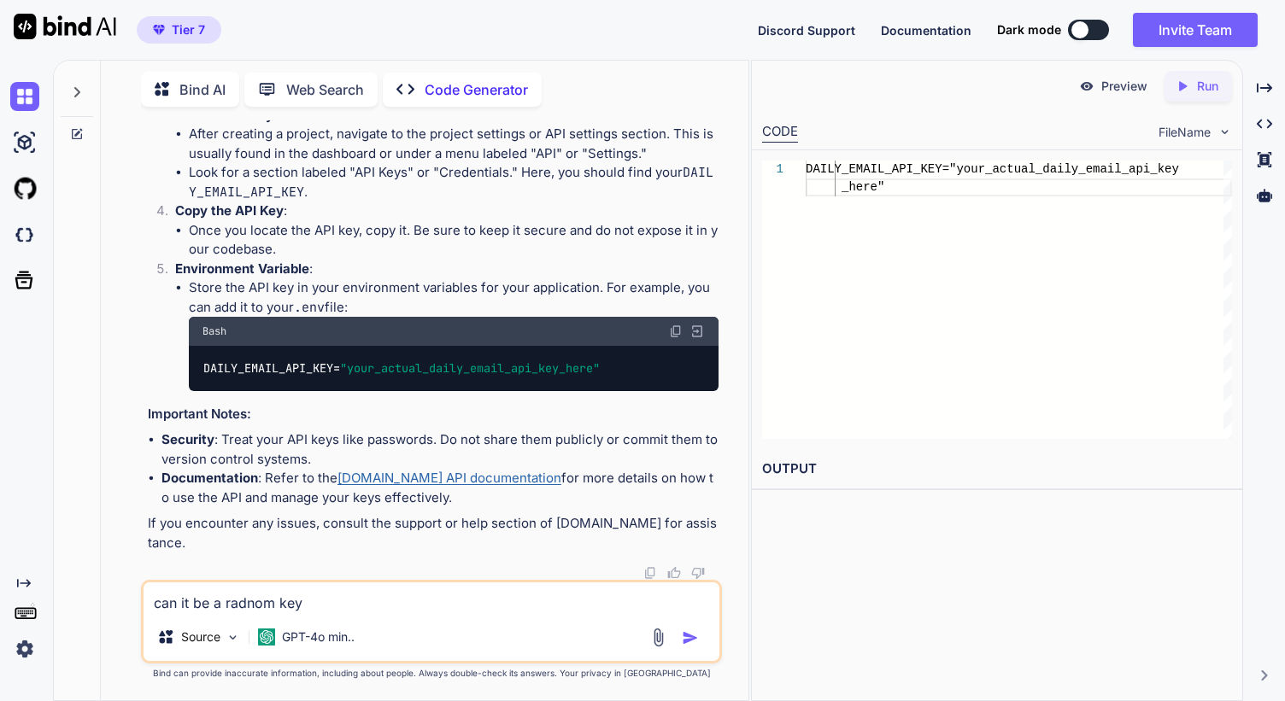
type textarea "can it be a radnom key?"
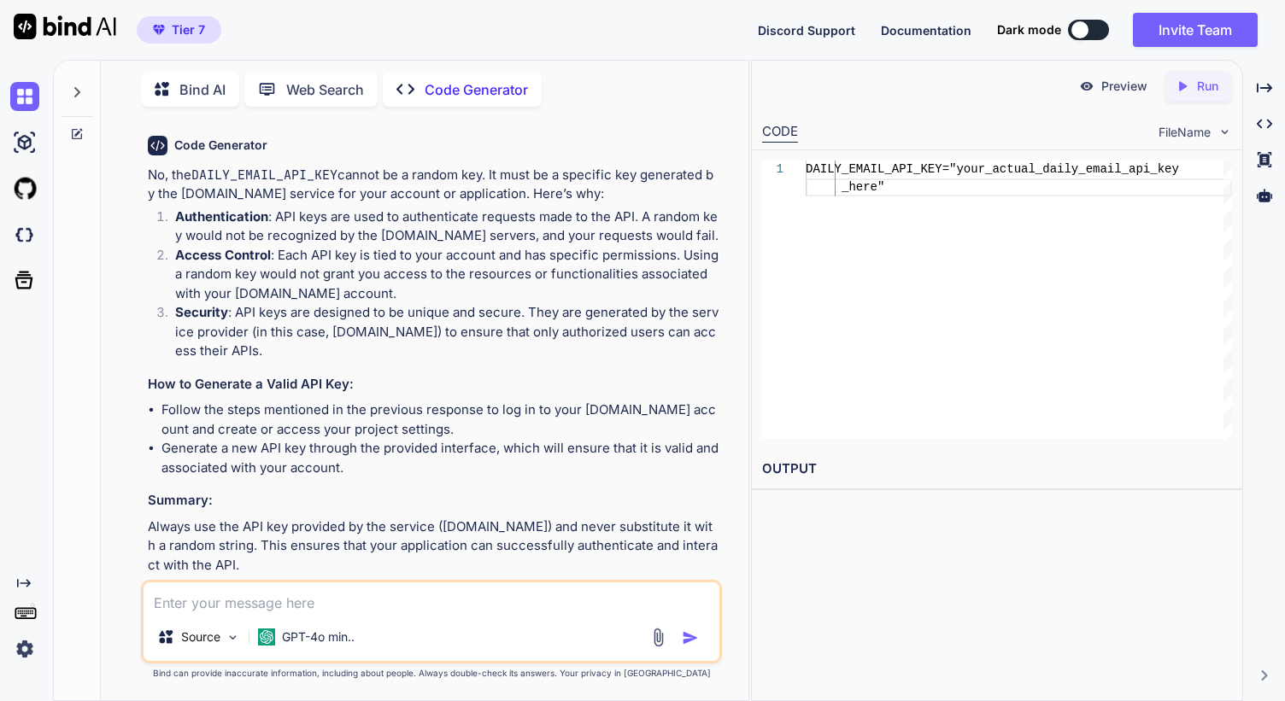
scroll to position [2457, 0]
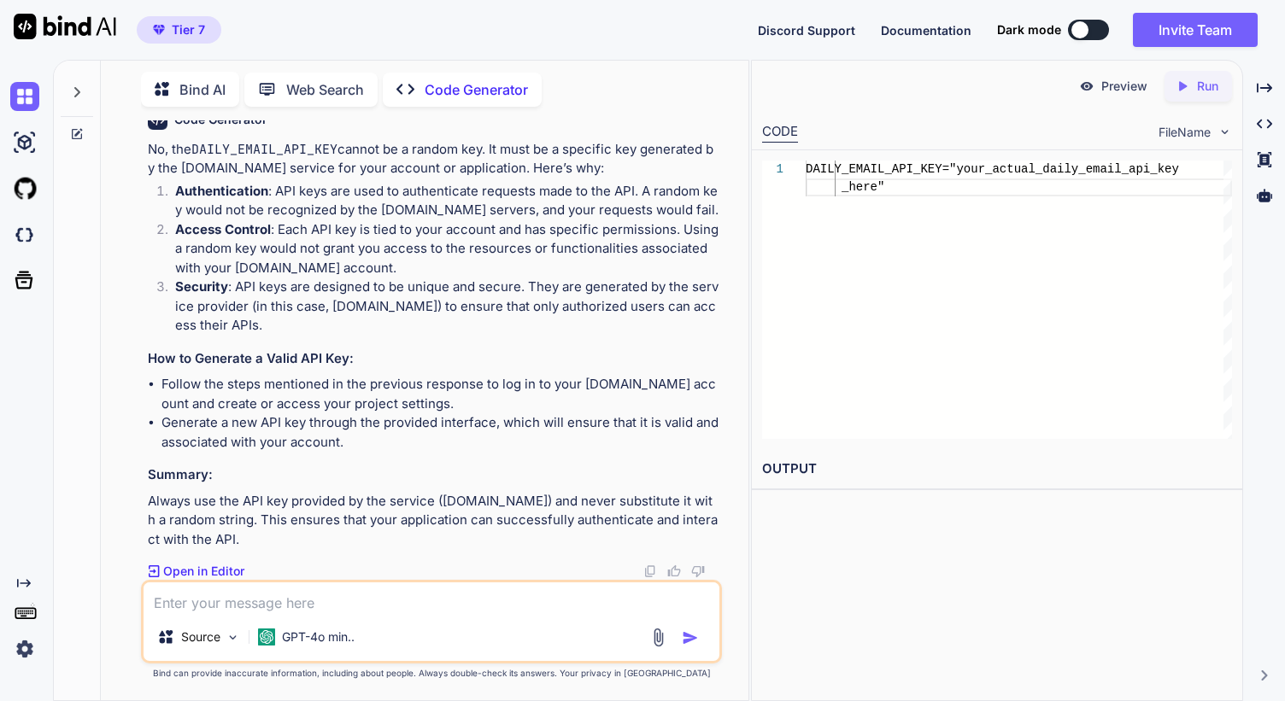
click at [282, 600] on textarea at bounding box center [431, 597] width 576 height 31
type textarea "w"
type textarea "im using vercel and render"
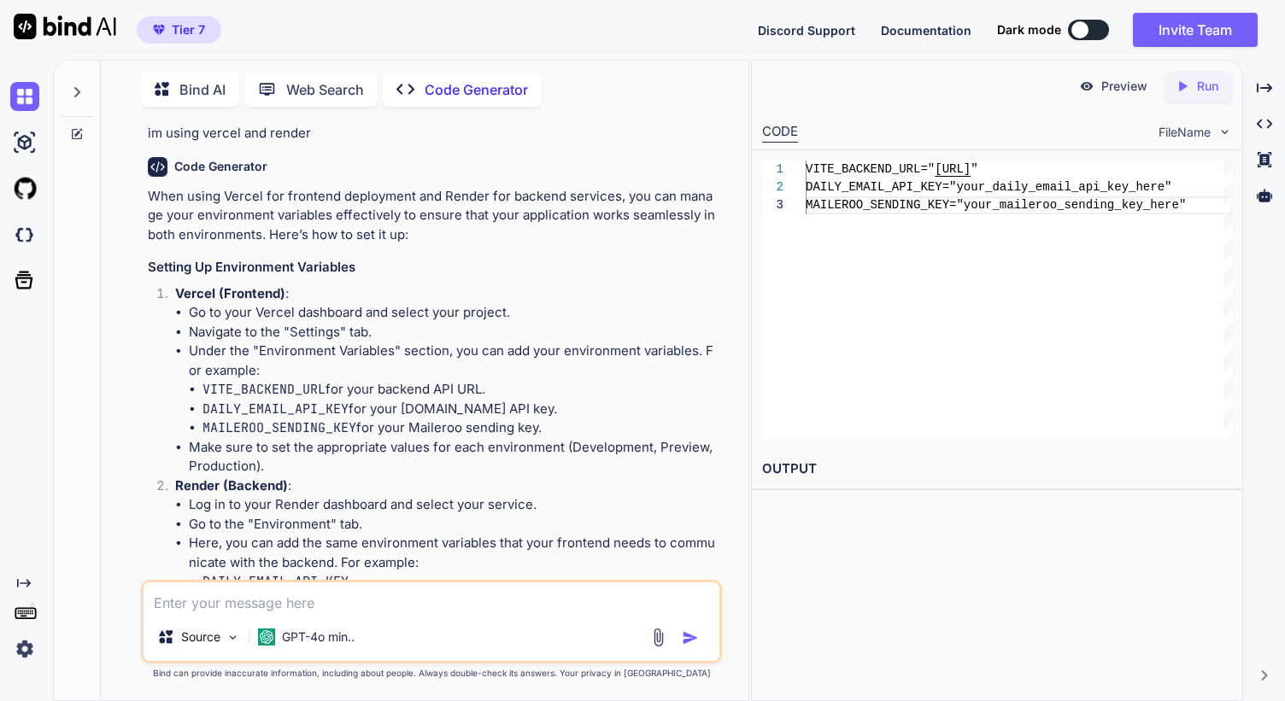
scroll to position [2964, 0]
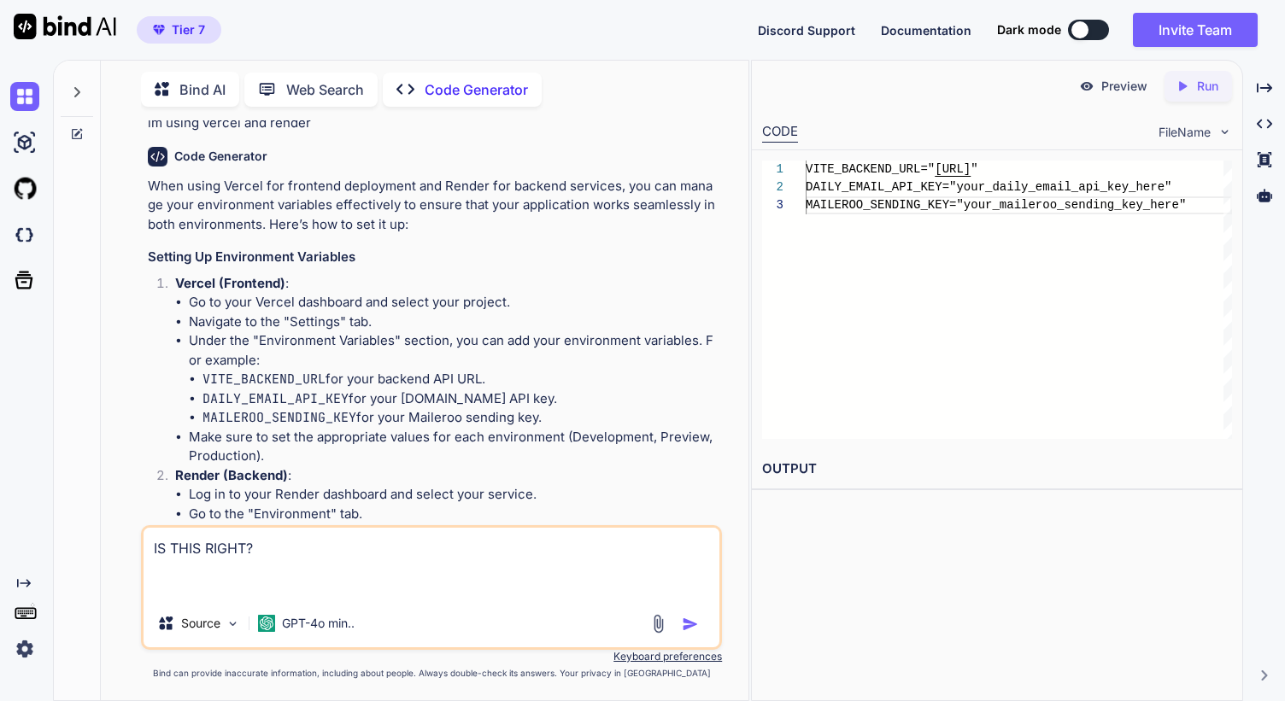
paste textarea "CORS_ALLOW_ORIGIN_REGEX="https://.*\\.vercel\\.app""
type textarea "IS THIS RIGHT? CORS_ALLOW_ORIGIN_REGEX="https://.*\\.vercel\\.app""
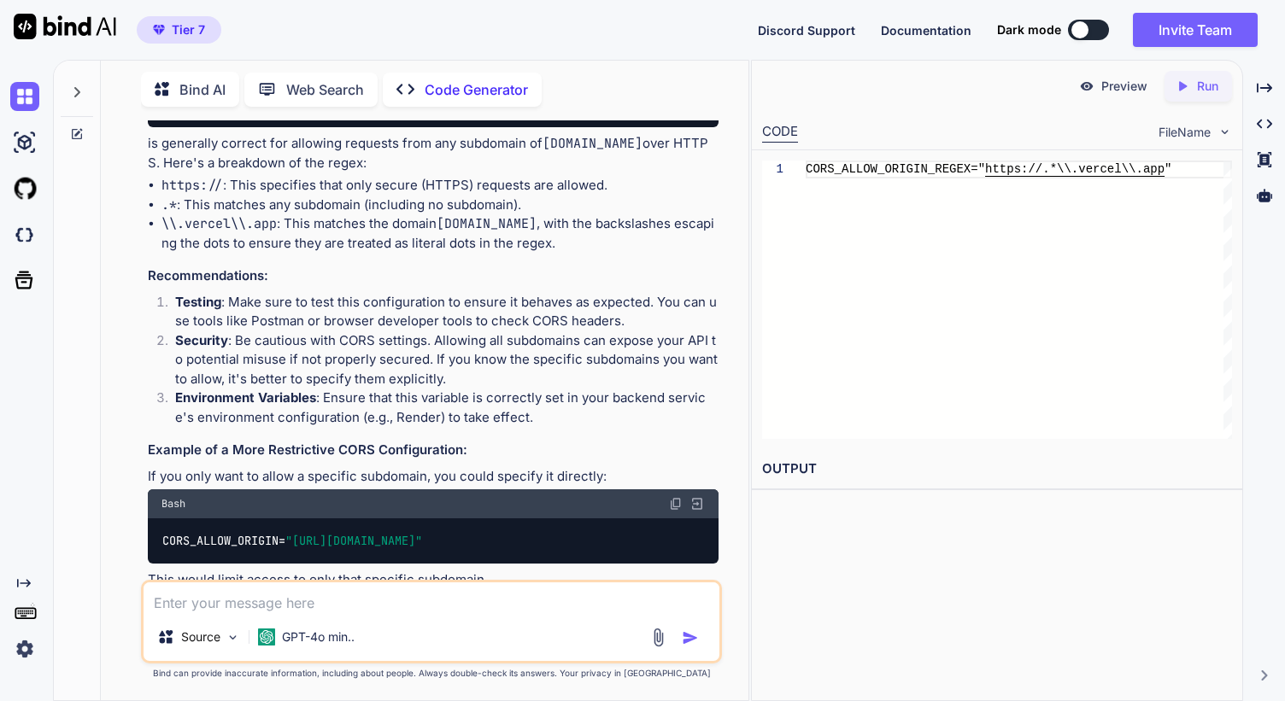
scroll to position [4430, 0]
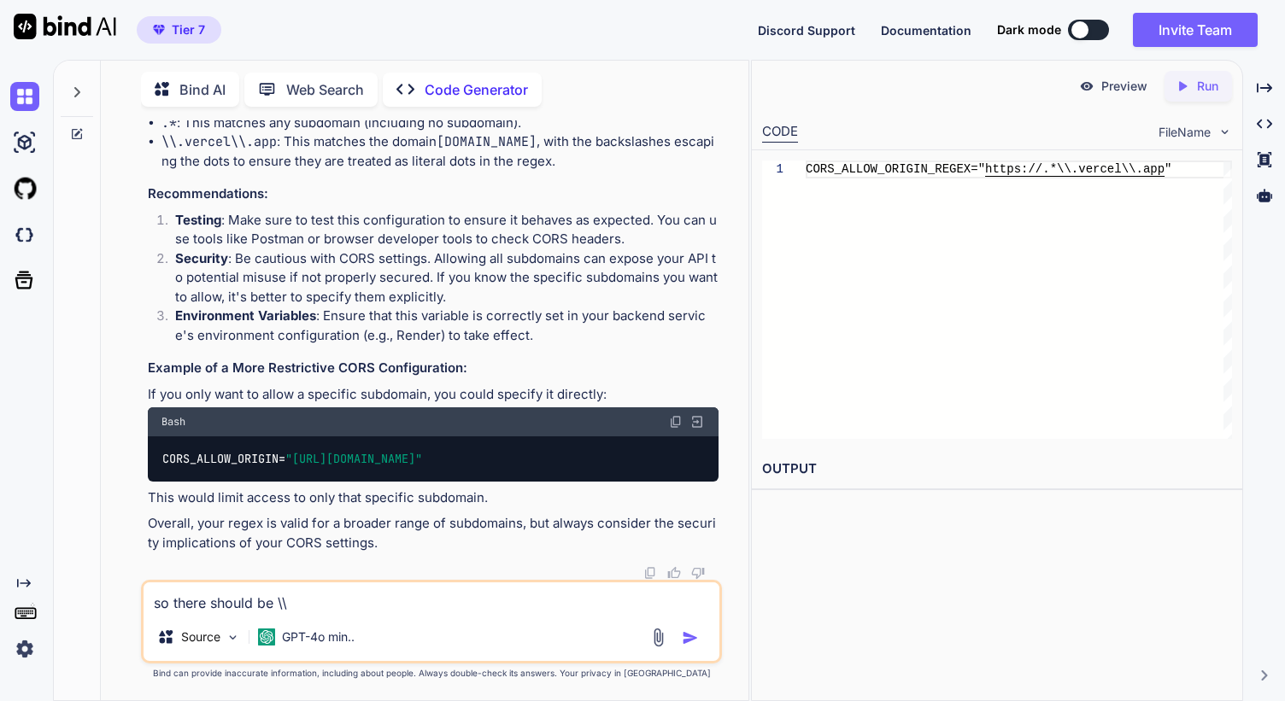
type textarea "so there should be \\?"
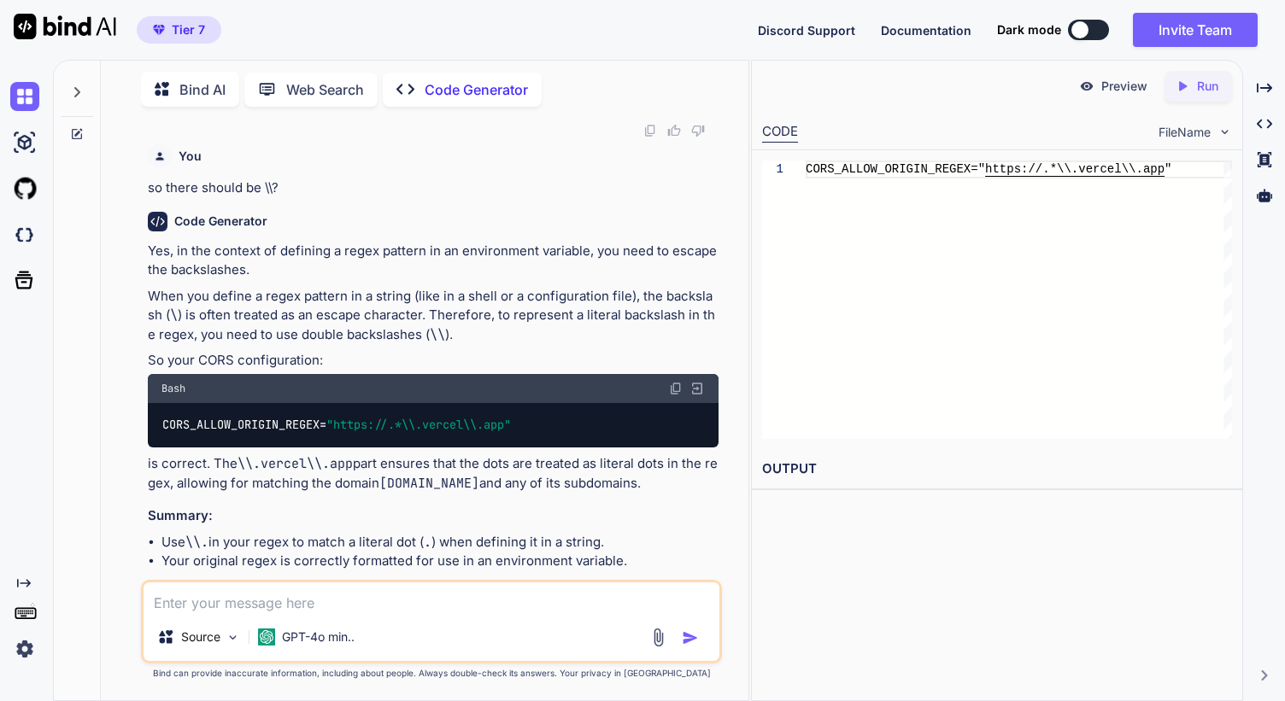
scroll to position [4890, 0]
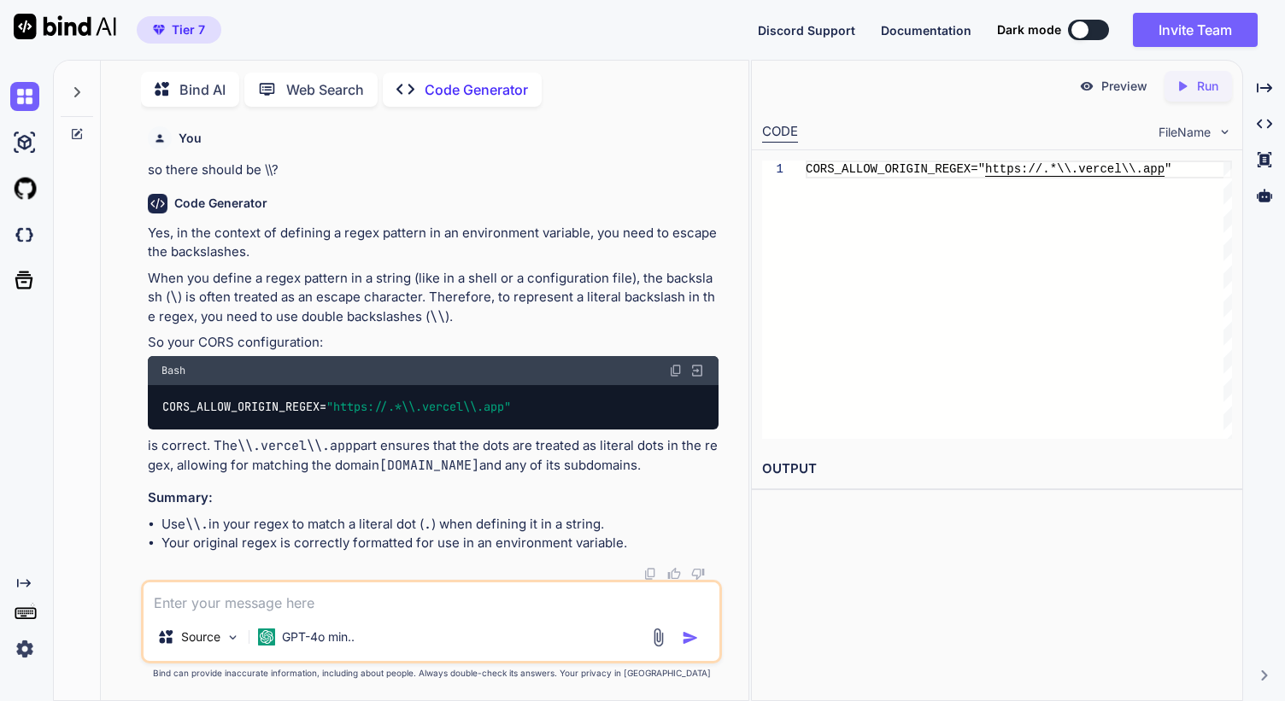
click at [325, 606] on textarea at bounding box center [431, 597] width 576 height 31
paste textarea "CORS_ALLOW_ORIGINS="[URL][DOMAIN_NAME],[URL][DOMAIN_NAME],[URL][DOMAIN_NAME],[U…"
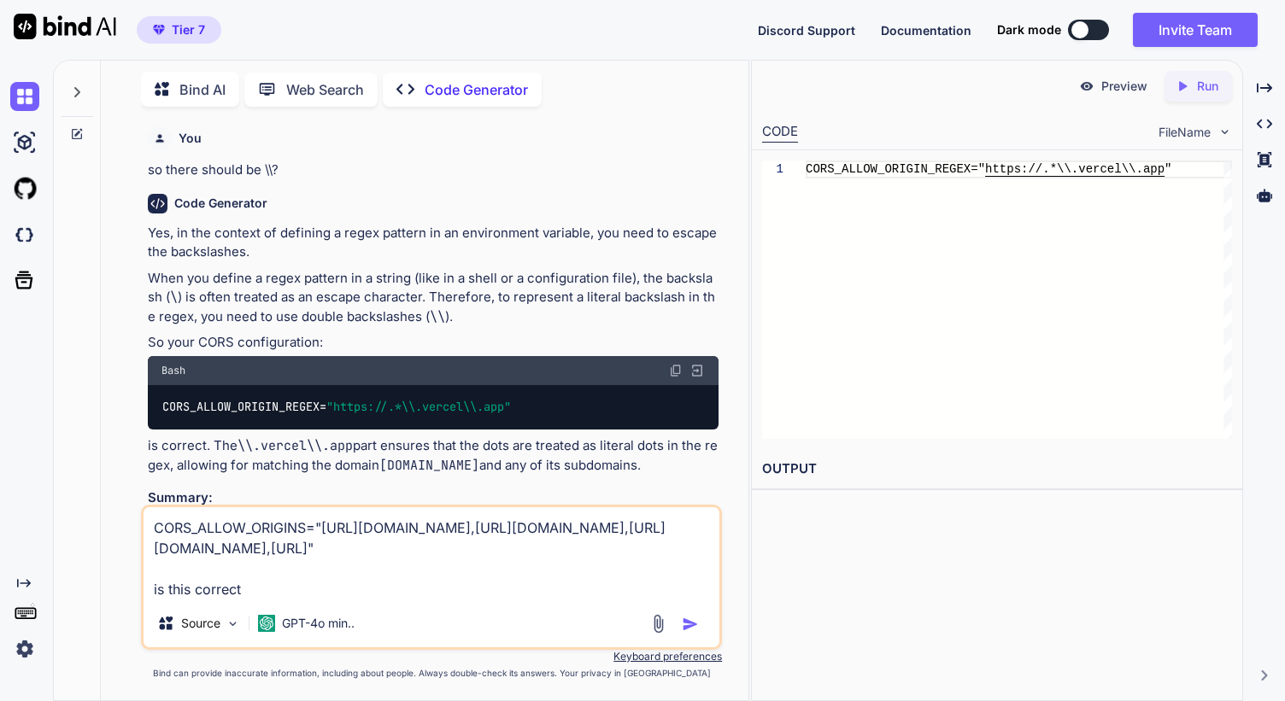
type textarea "CORS_ALLOW_ORIGINS="[URL][DOMAIN_NAME],[URL][DOMAIN_NAME],[URL][DOMAIN_NAME],[U…"
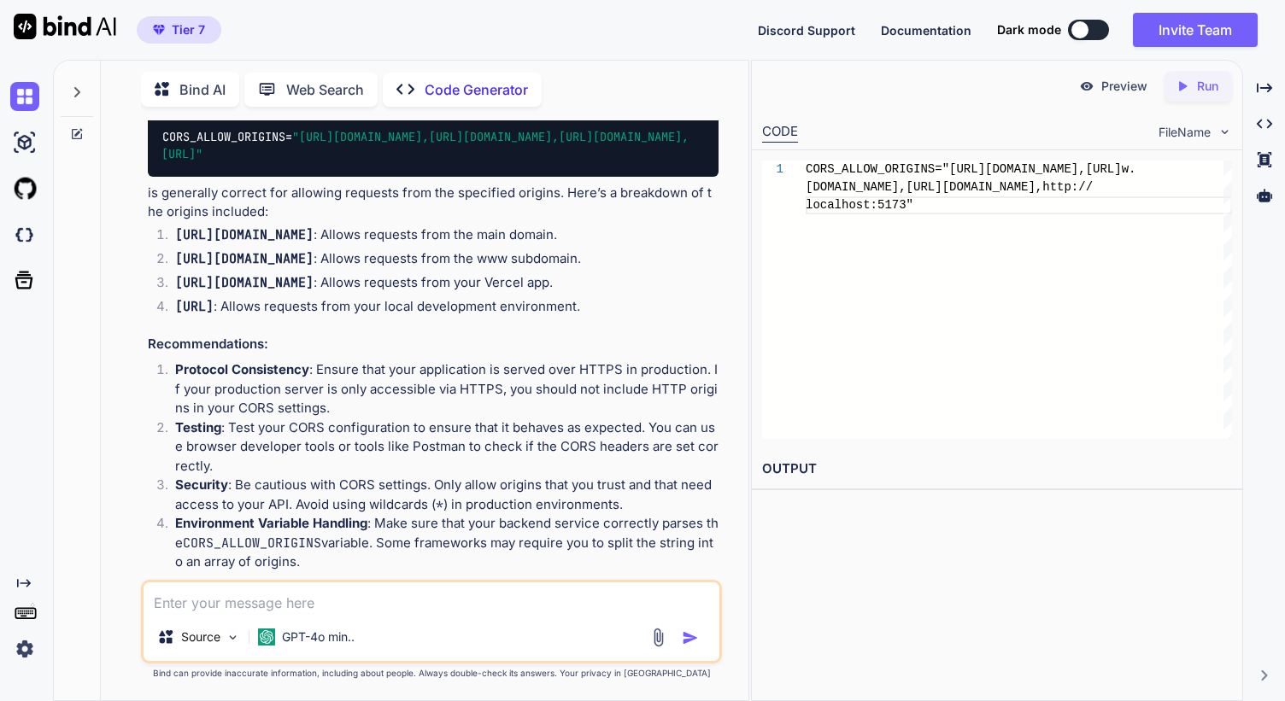
scroll to position [36, 0]
paste textarea "import os from webpush import generate_vapid_keys def generate_keys(): private_…"
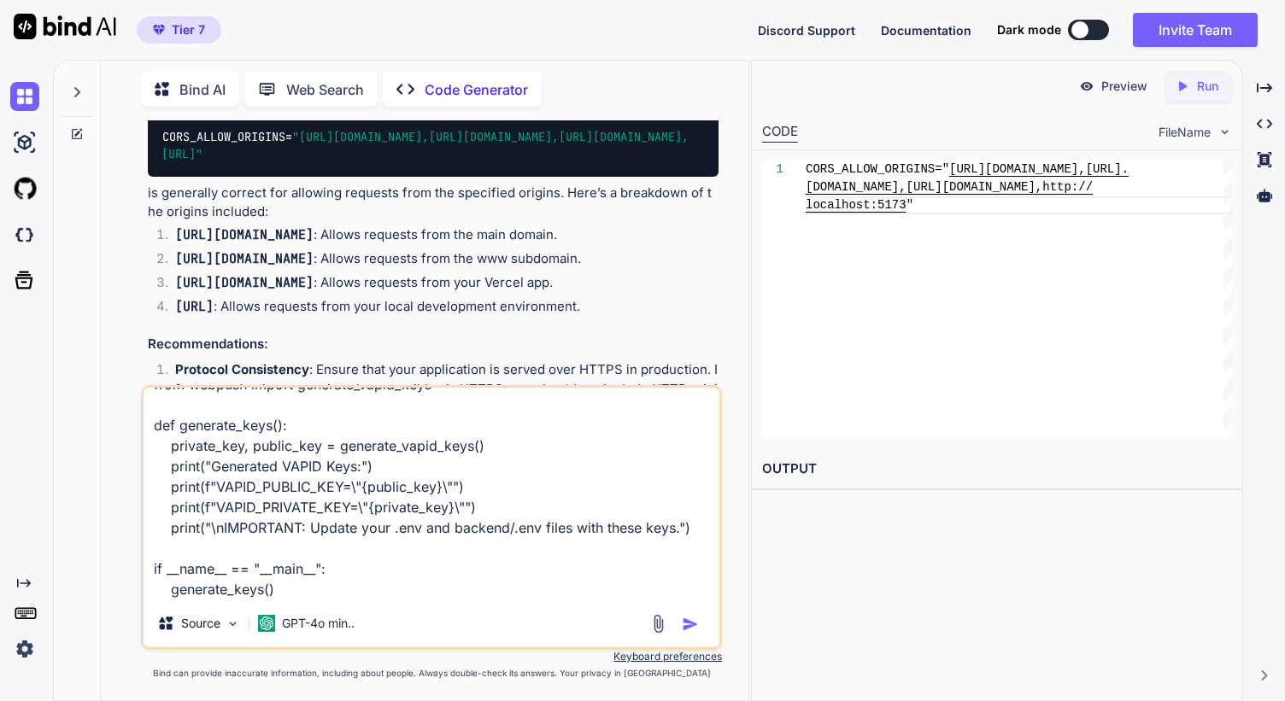
scroll to position [0, 0]
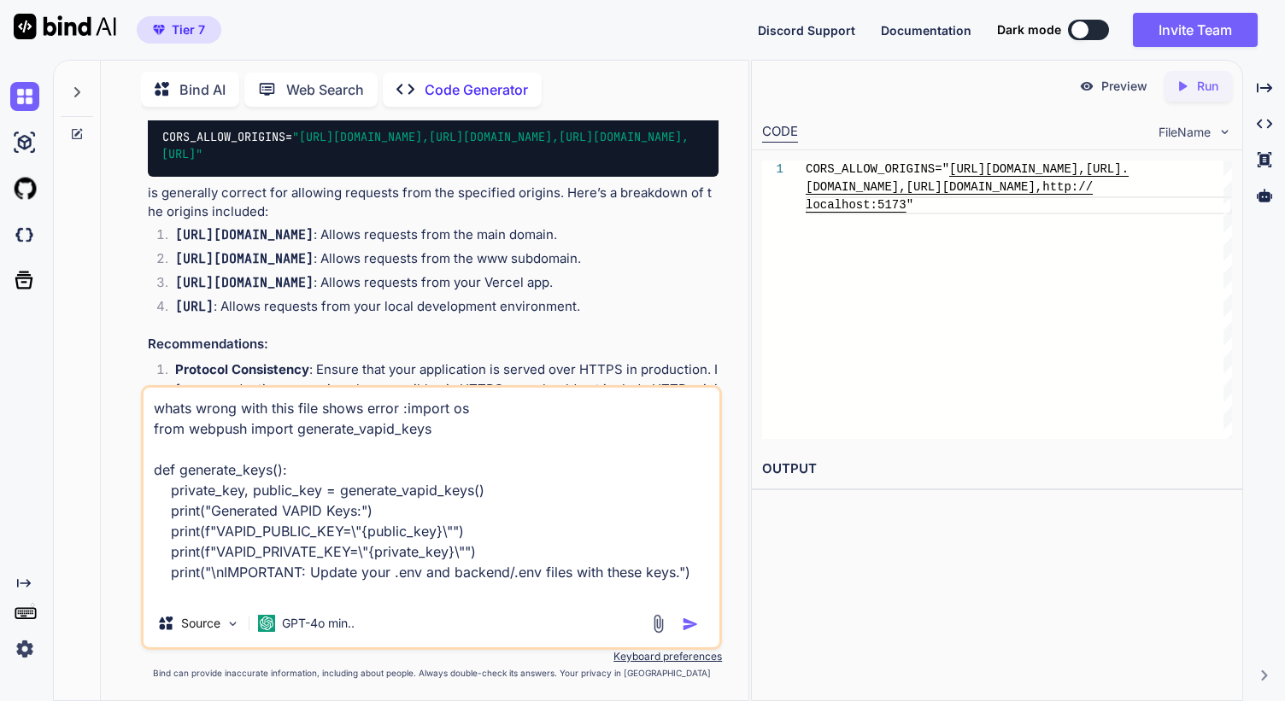
click at [401, 409] on textarea "whats wrong with this file shows error :import os from webpush import generate_…" at bounding box center [431, 494] width 576 height 212
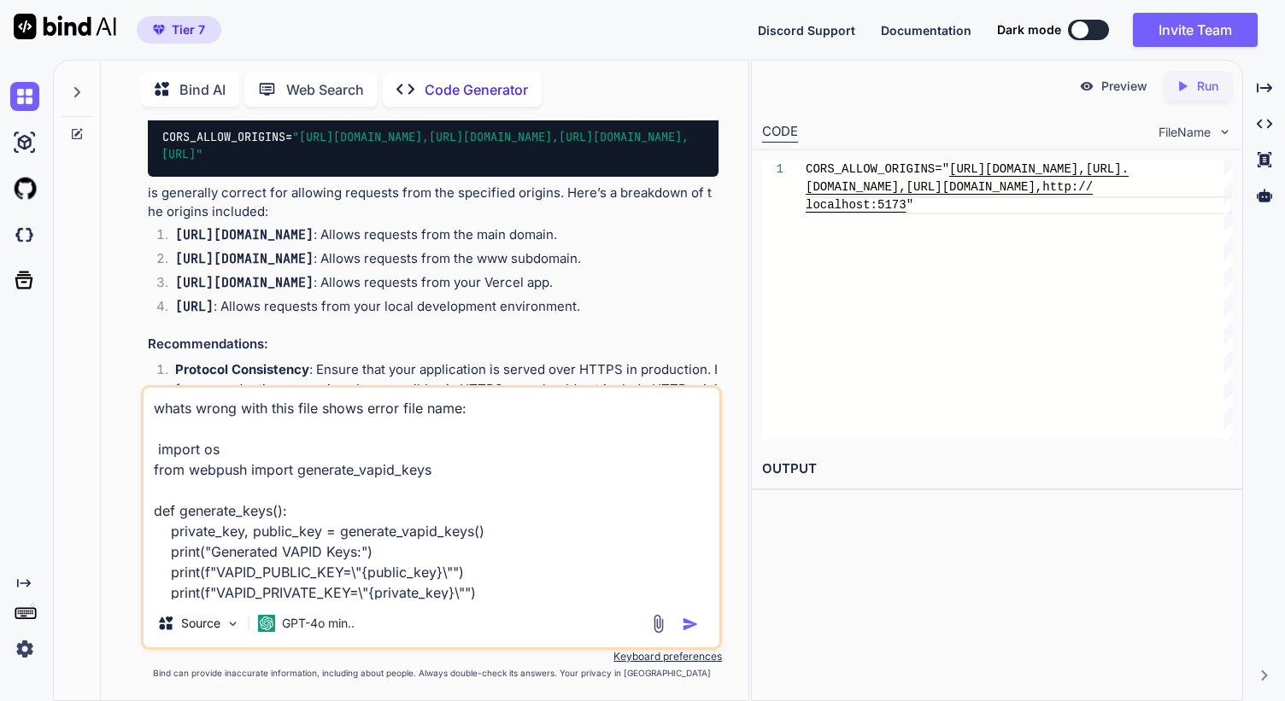
paste textarea "generate_vapid_keys.py"
type textarea "whats wrong with this file shows error file name: generate_vapid_keys.py import…"
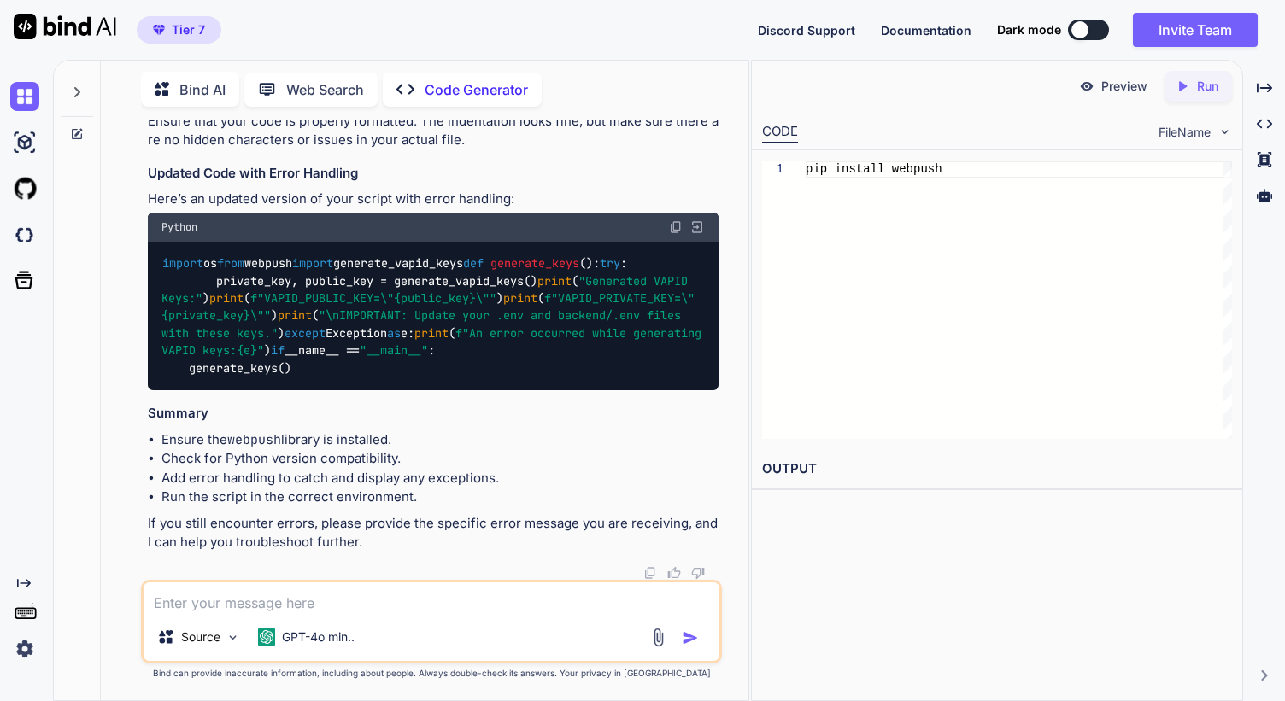
scroll to position [7060, 0]
click at [677, 220] on img at bounding box center [676, 227] width 14 height 14
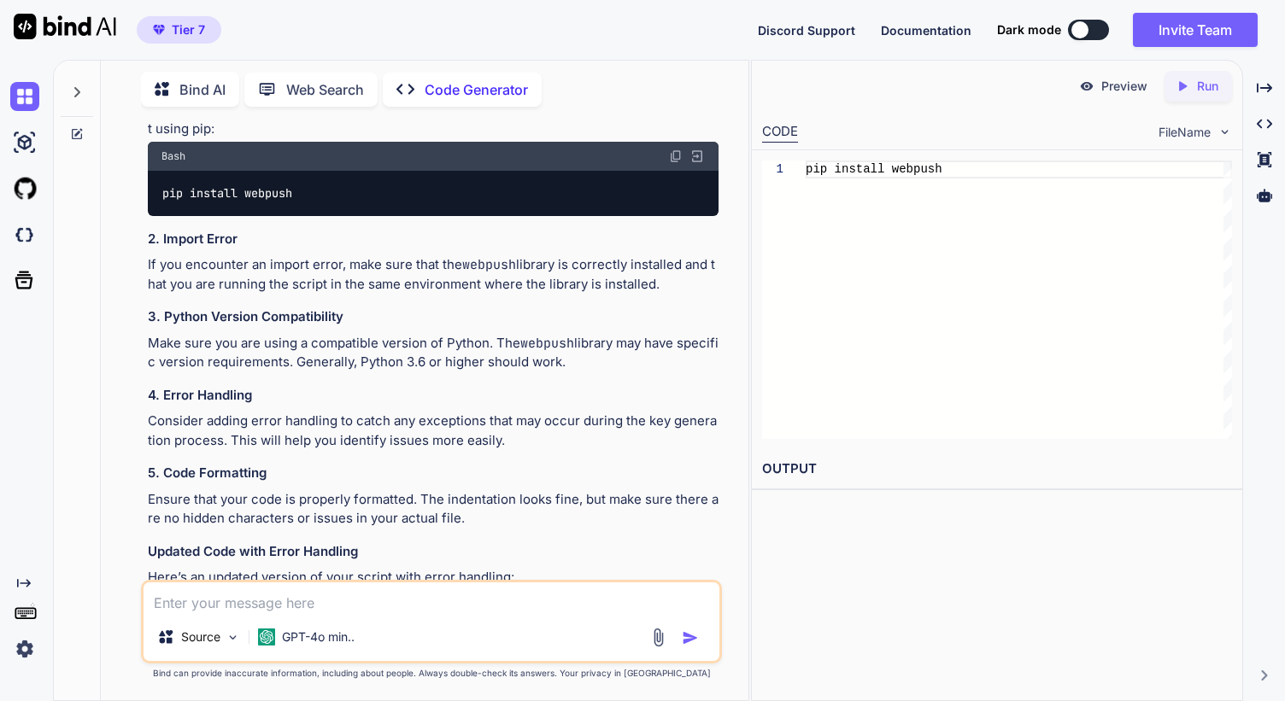
scroll to position [6604, 0]
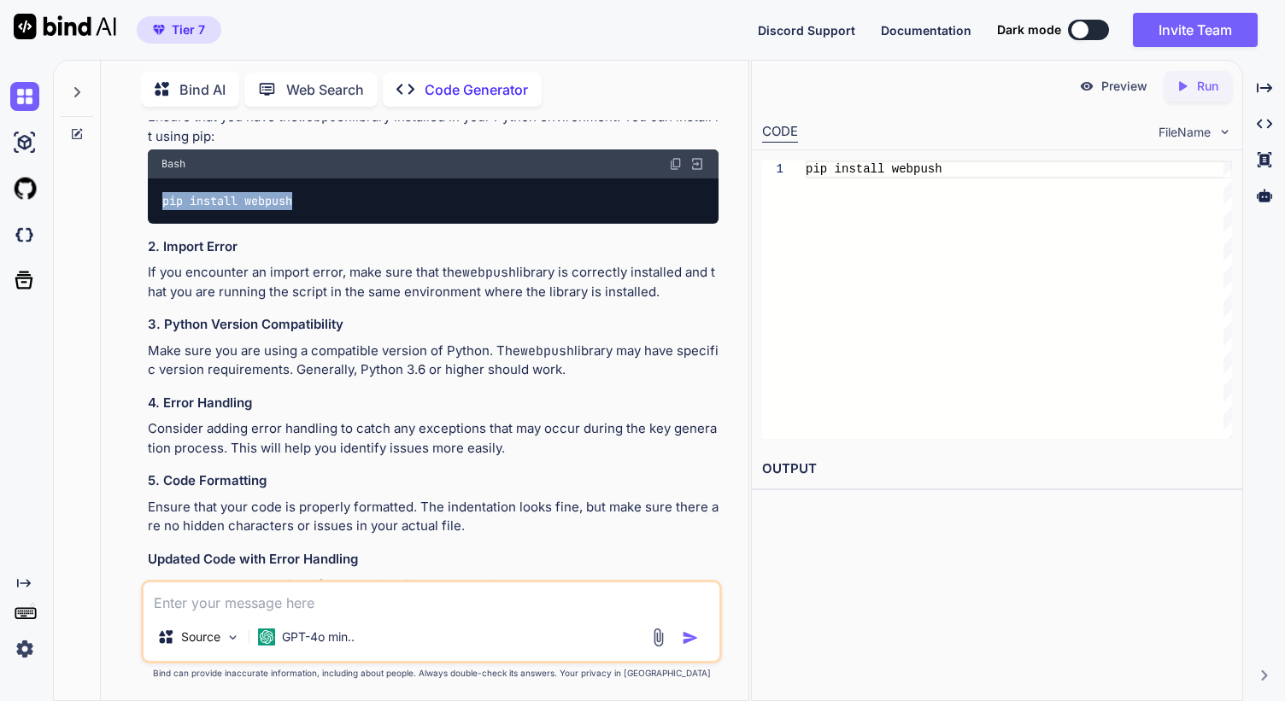
drag, startPoint x: 158, startPoint y: 219, endPoint x: 317, endPoint y: 218, distance: 158.9
click at [318, 218] on div "pip install webpush" at bounding box center [433, 201] width 571 height 44
copy code "pip install webpush"
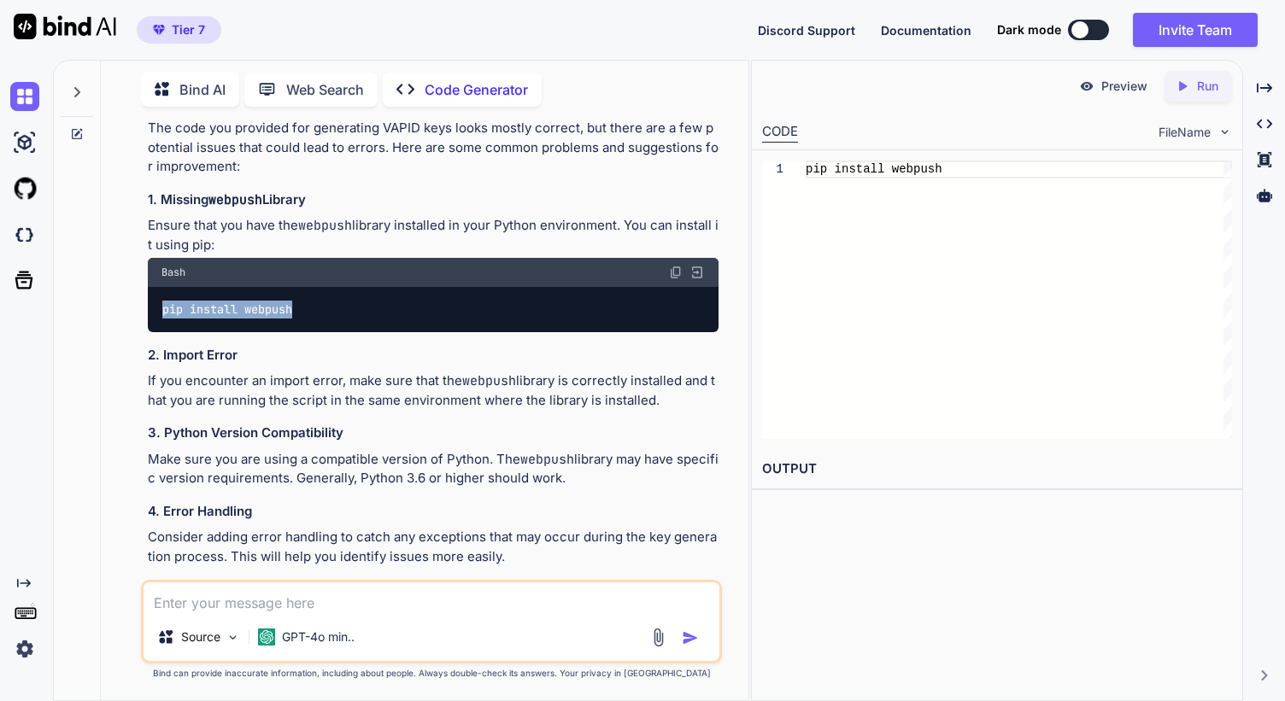
scroll to position [6476, 0]
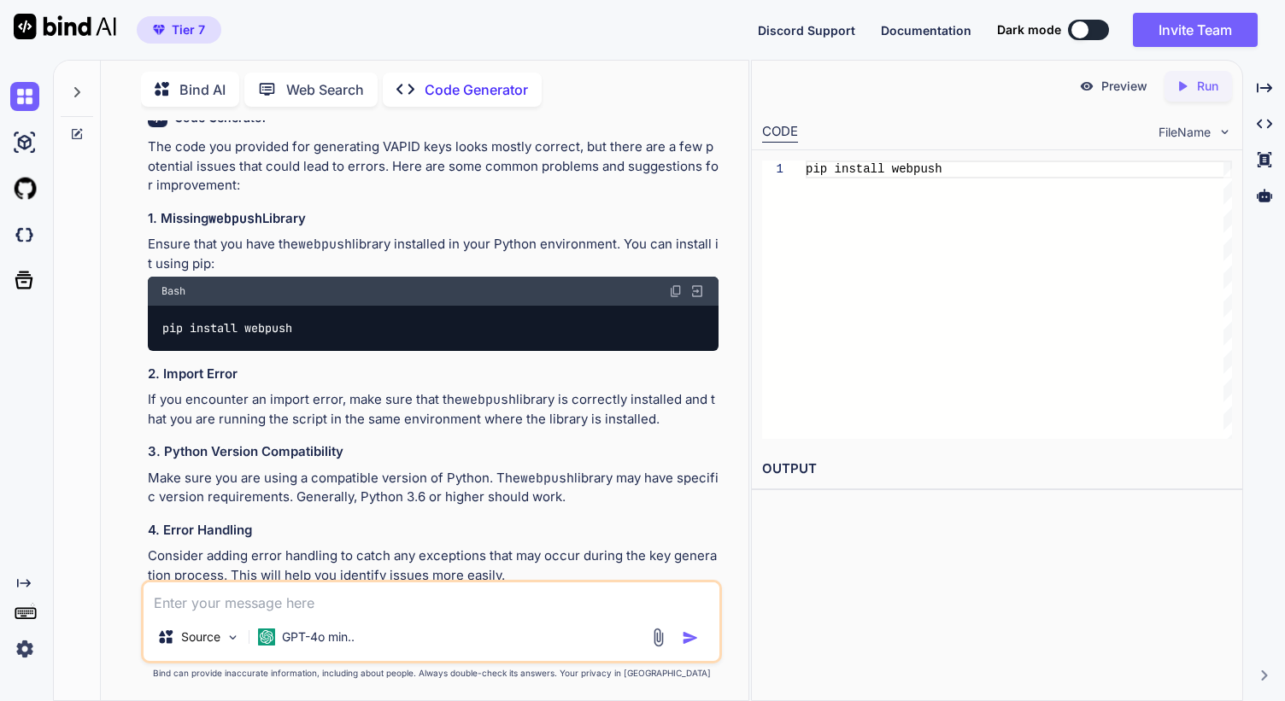
click at [288, 604] on textarea at bounding box center [431, 597] width 576 height 31
type textarea "how do i install on visual code"
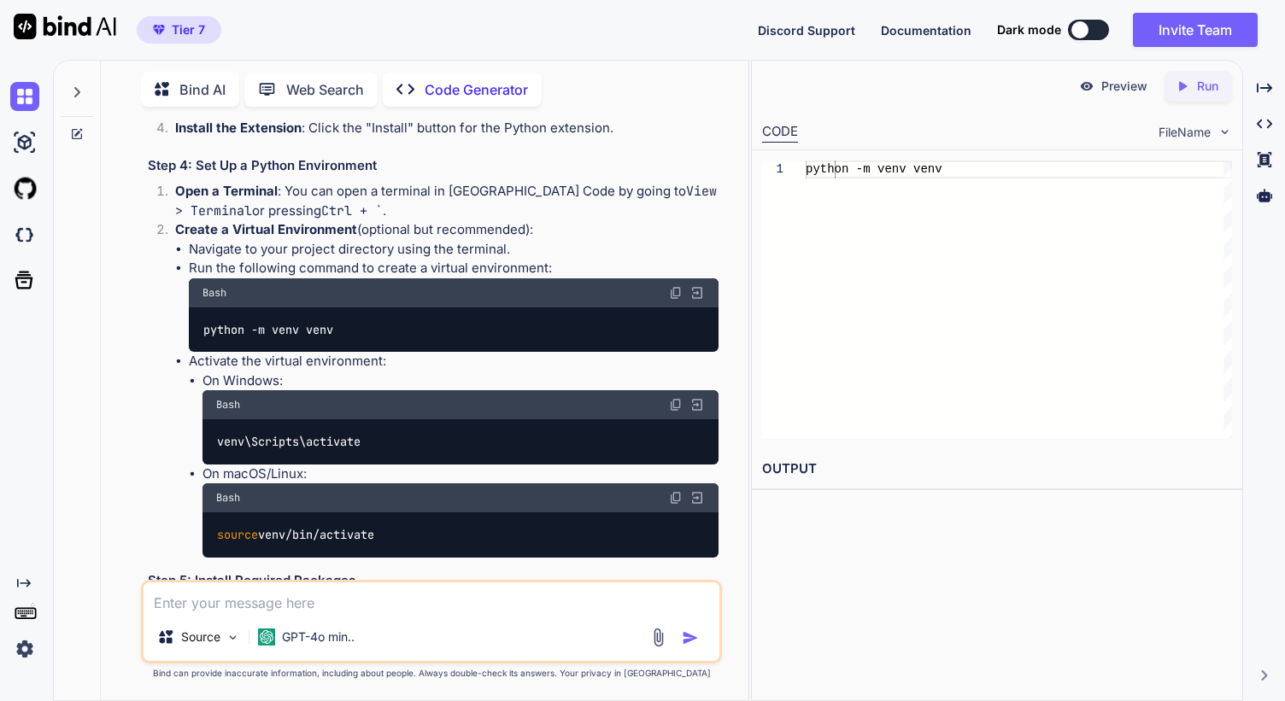
scroll to position [7974, 0]
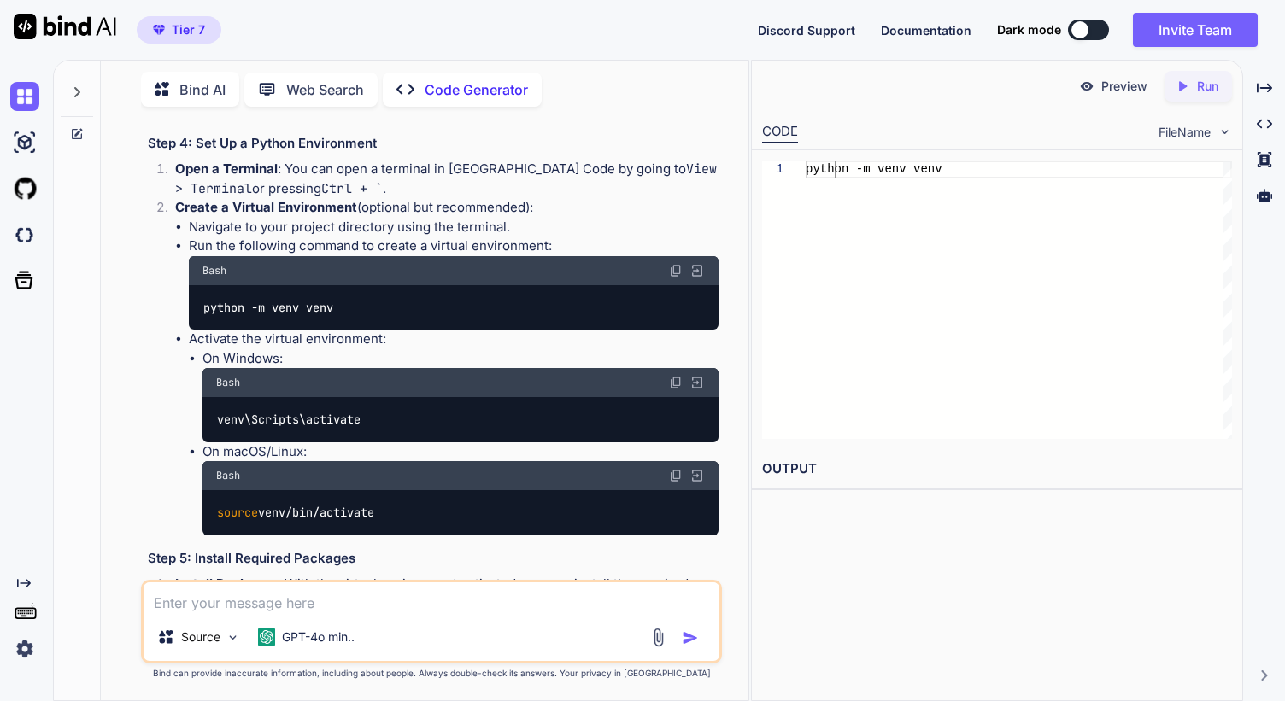
click at [677, 278] on img at bounding box center [676, 271] width 14 height 14
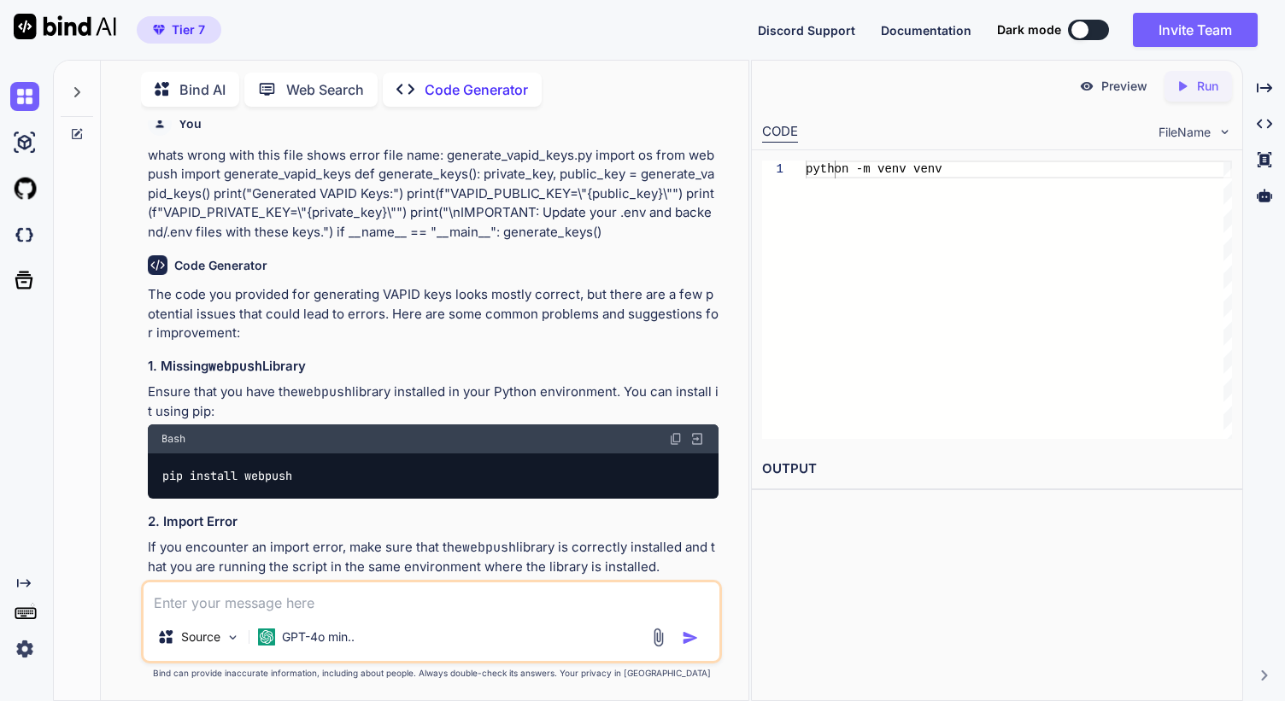
scroll to position [6330, 0]
click at [674, 445] on img at bounding box center [676, 438] width 14 height 14
click at [344, 600] on textarea at bounding box center [431, 597] width 576 height 31
paste textarea "Please resolve these alerts Anyone with read access can view exposed secrets. C…"
type textarea "Please resolve these alerts Anyone with read access can view exposed secrets. C…"
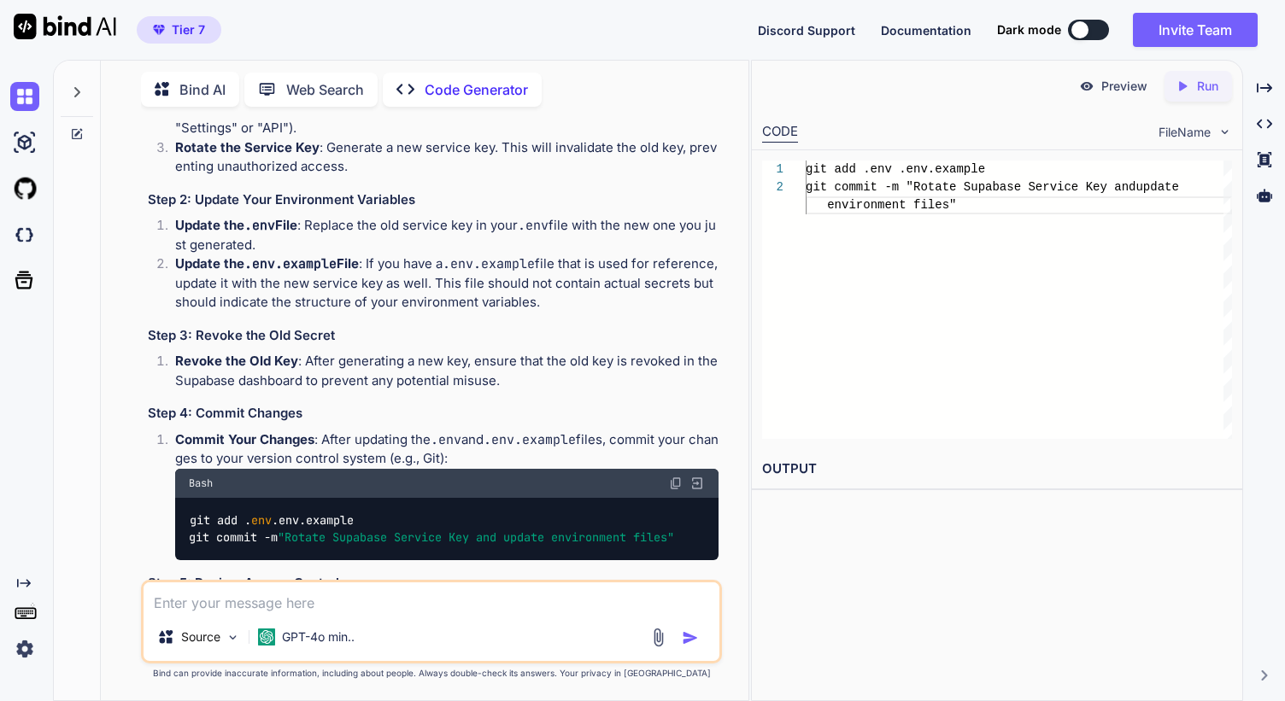
scroll to position [9090, 0]
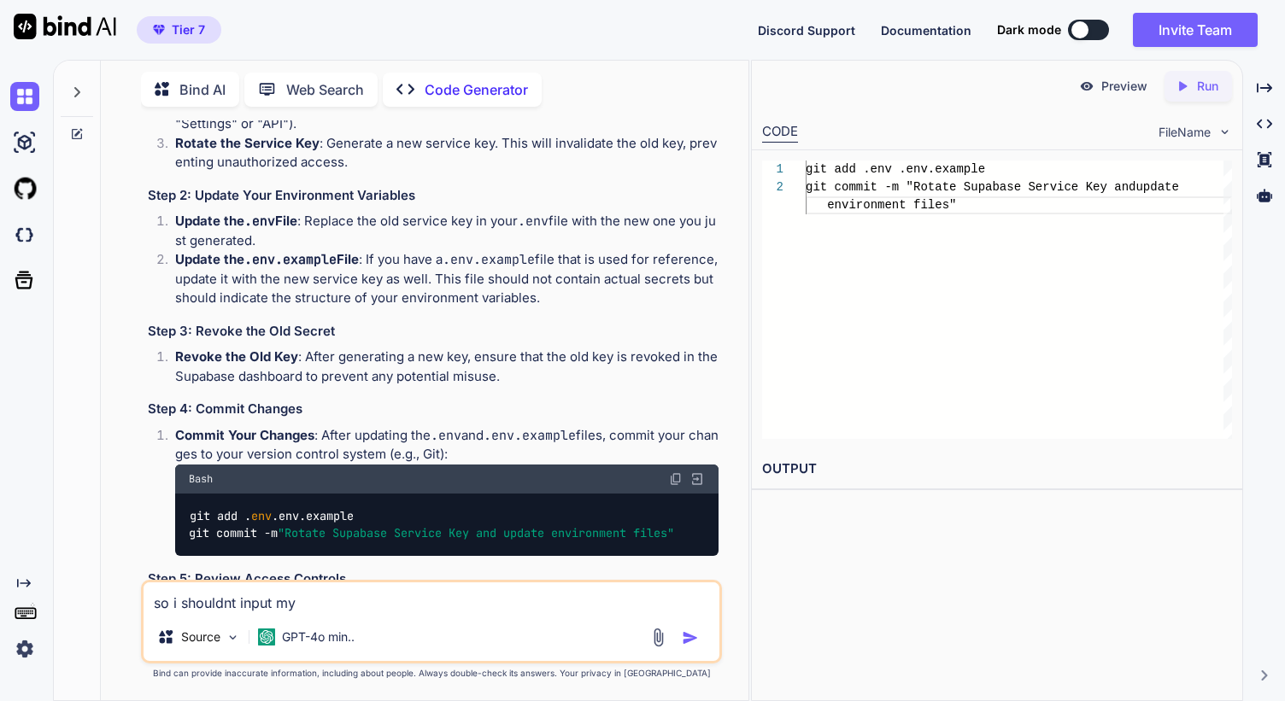
type textarea "so i shouldnt input my"
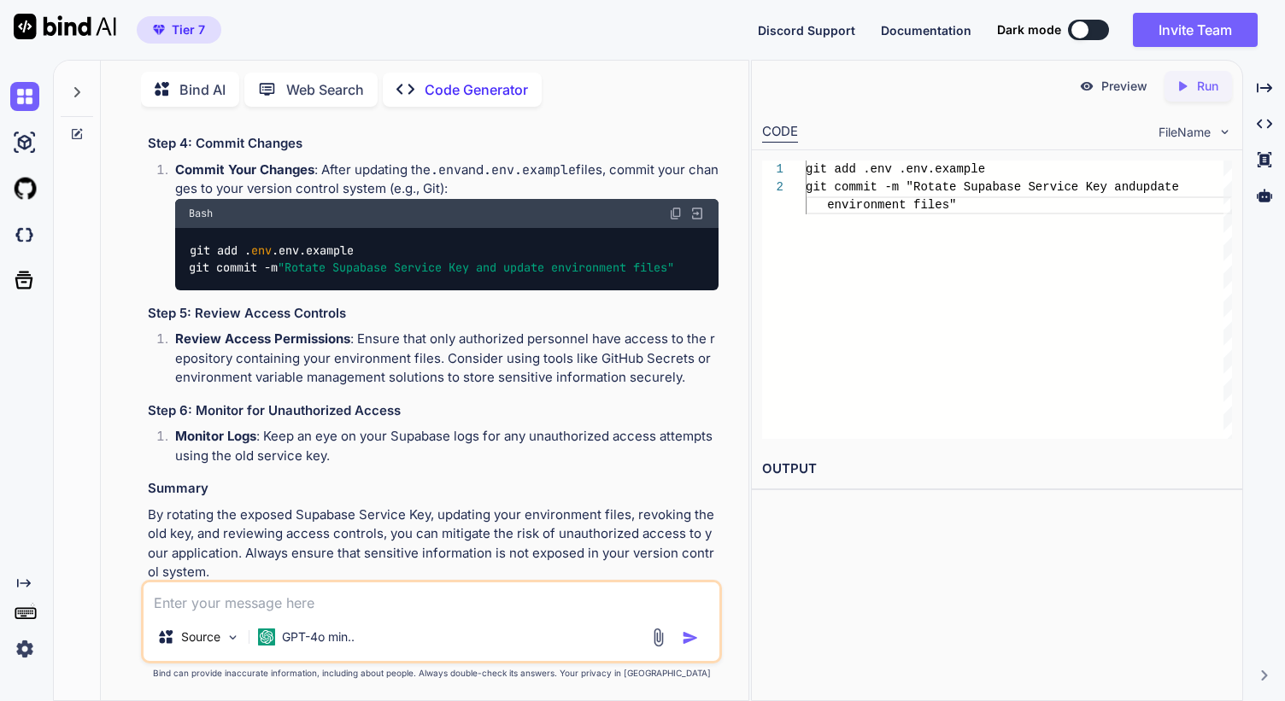
scroll to position [9372, 0]
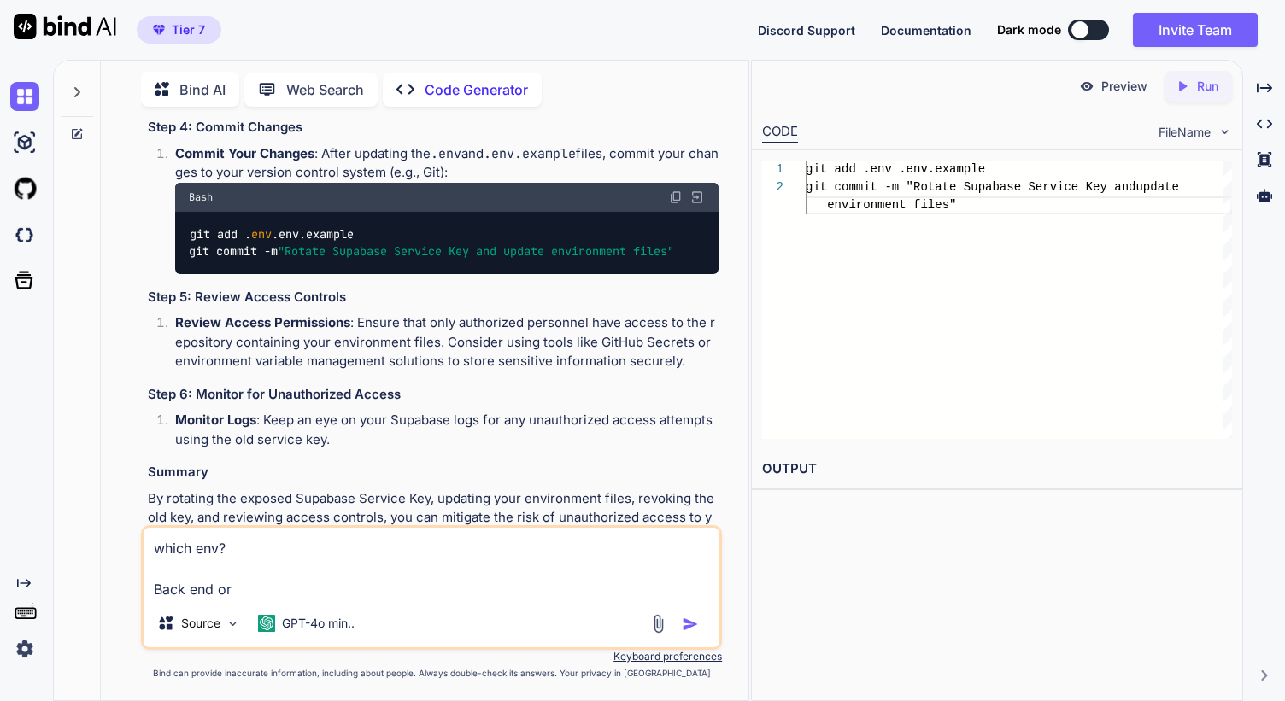
type textarea "which env? Back end or ?"
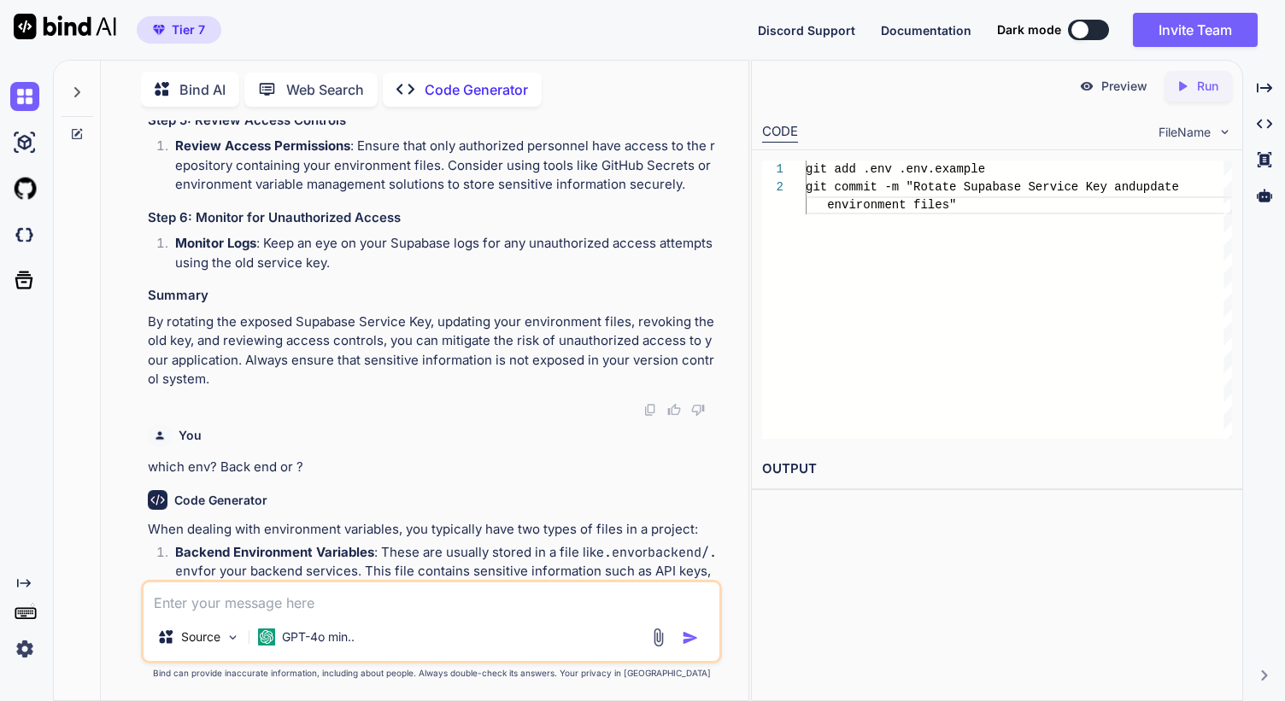
scroll to position [9551, 0]
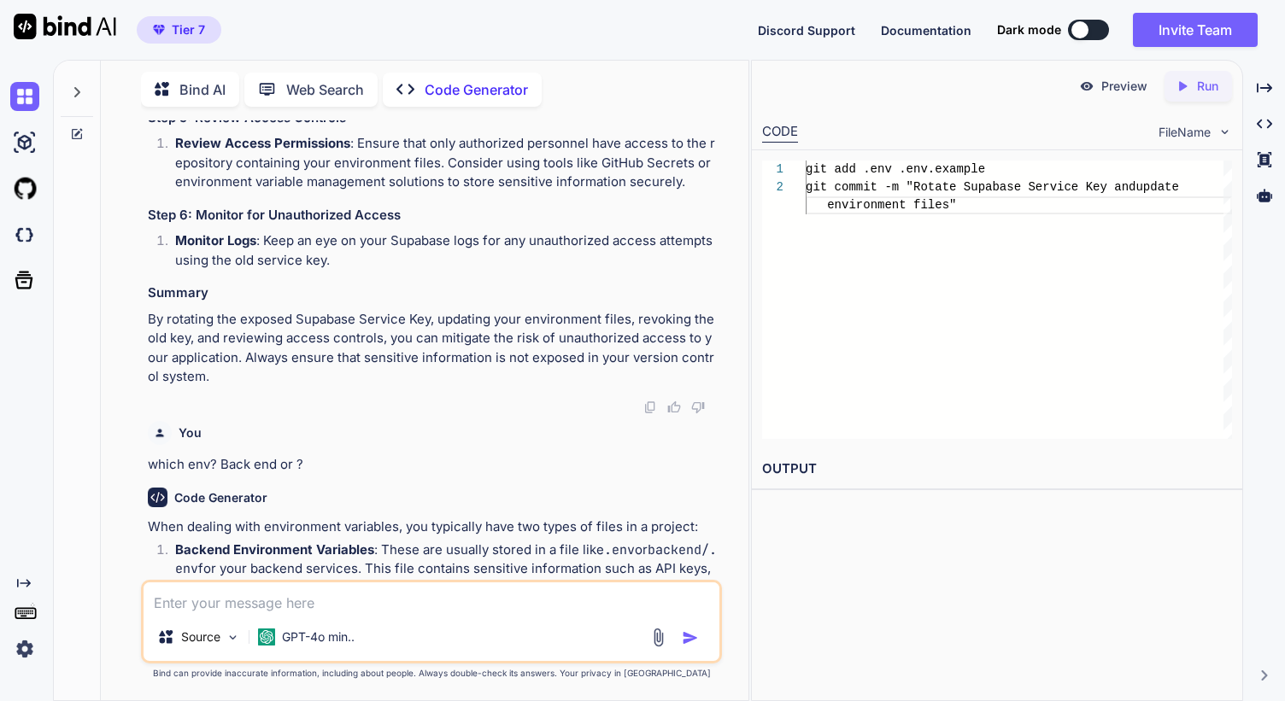
paste textarea "FLASK_SECRET_KEY="[ENCRYPTION_KEY]" DAILY_EMAIL_API_KEY="[ENCRYPTION_KEY]" # Ma…"
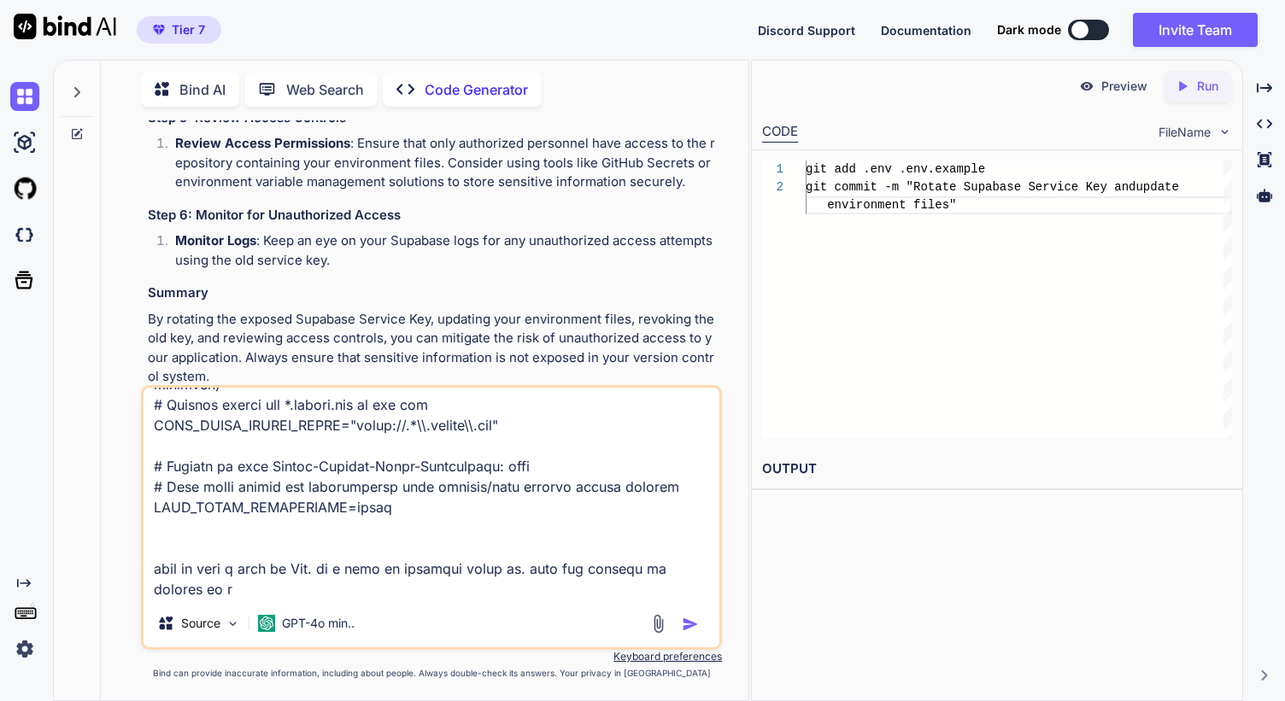
scroll to position [1087, 0]
type textarea "FLASK_SECRET_KEY="[ENCRYPTION_KEY]" DAILY_EMAIL_API_KEY="[ENCRYPTION_KEY]" # Ma…"
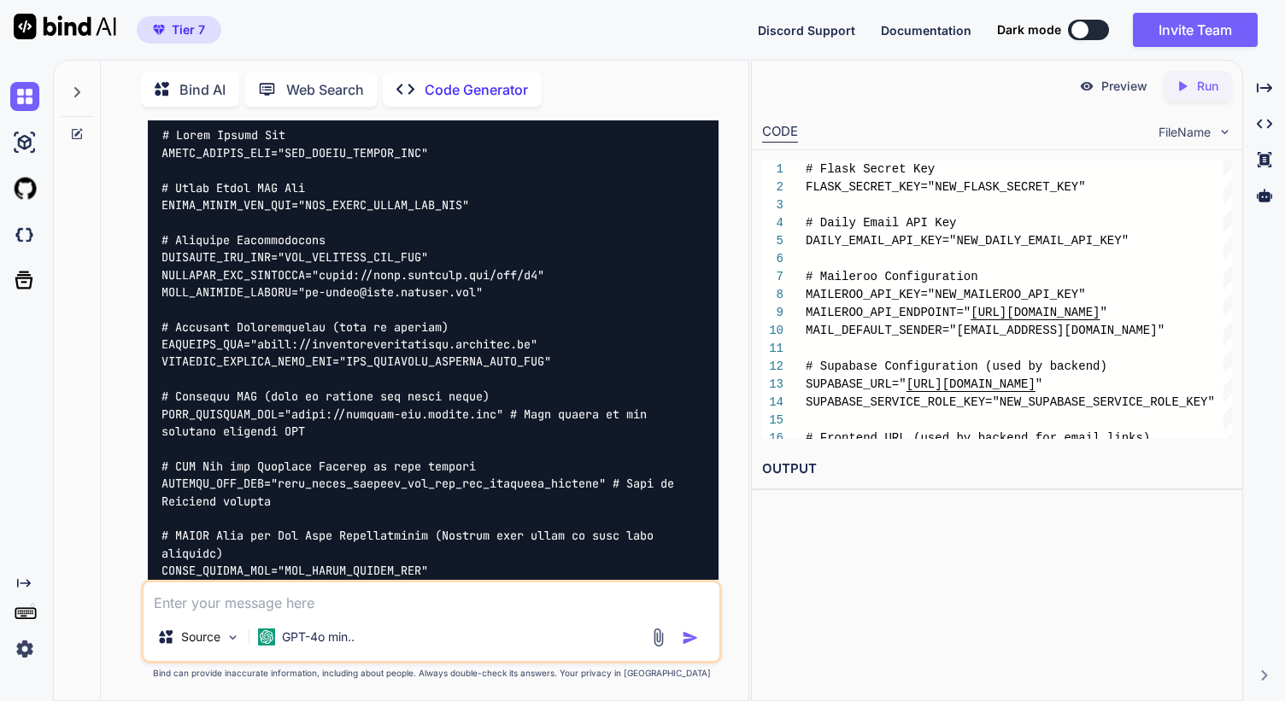
scroll to position [11386, 0]
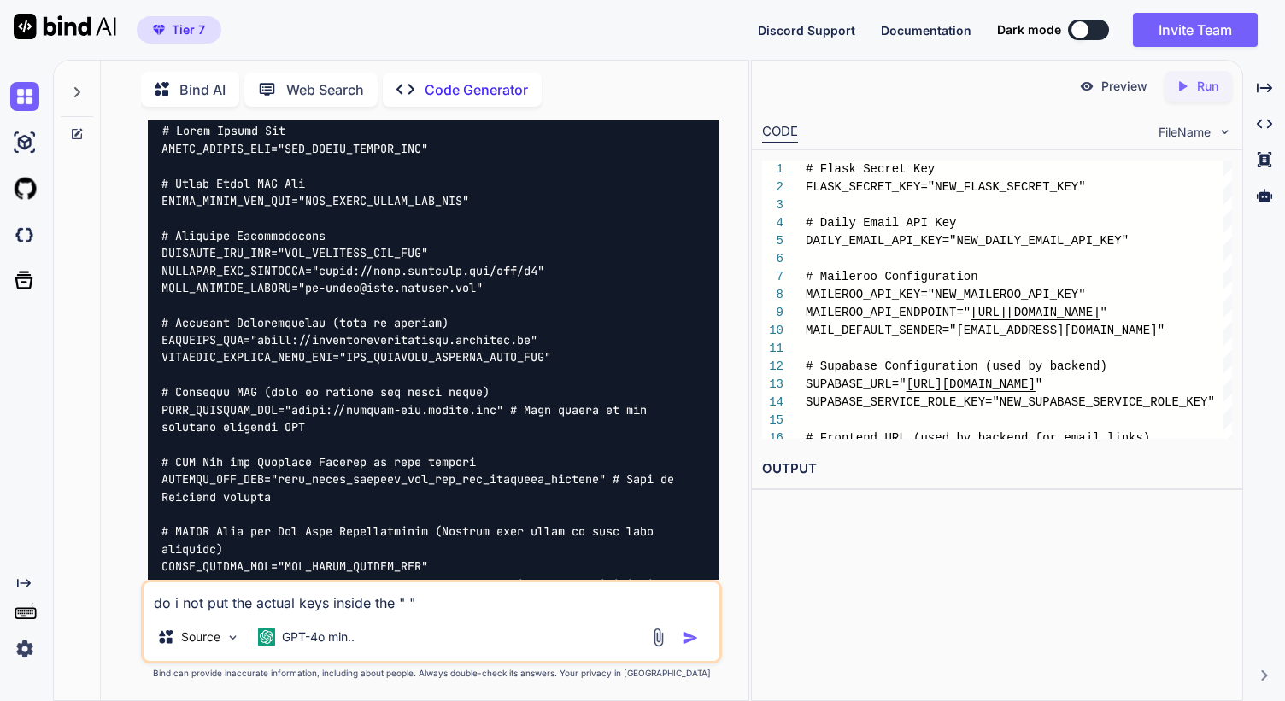
type textarea "do i not put the actual keys inside the " "?"
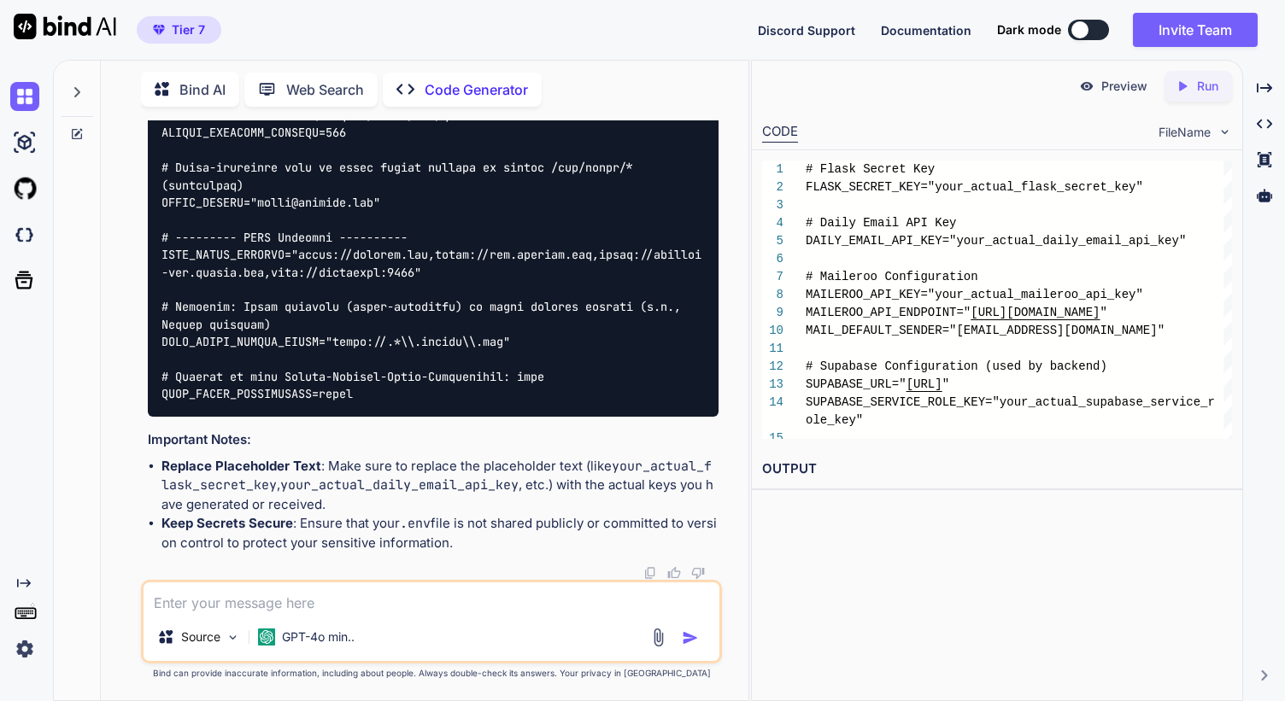
scroll to position [13566, 0]
click at [290, 605] on textarea at bounding box center [431, 597] width 576 height 31
click at [250, 601] on textarea "where to get" at bounding box center [431, 597] width 576 height 31
paste textarea "DAILY_EMAIL_API_KEY"
type textarea "where to get DAILY_EMAIL_API_KEY"
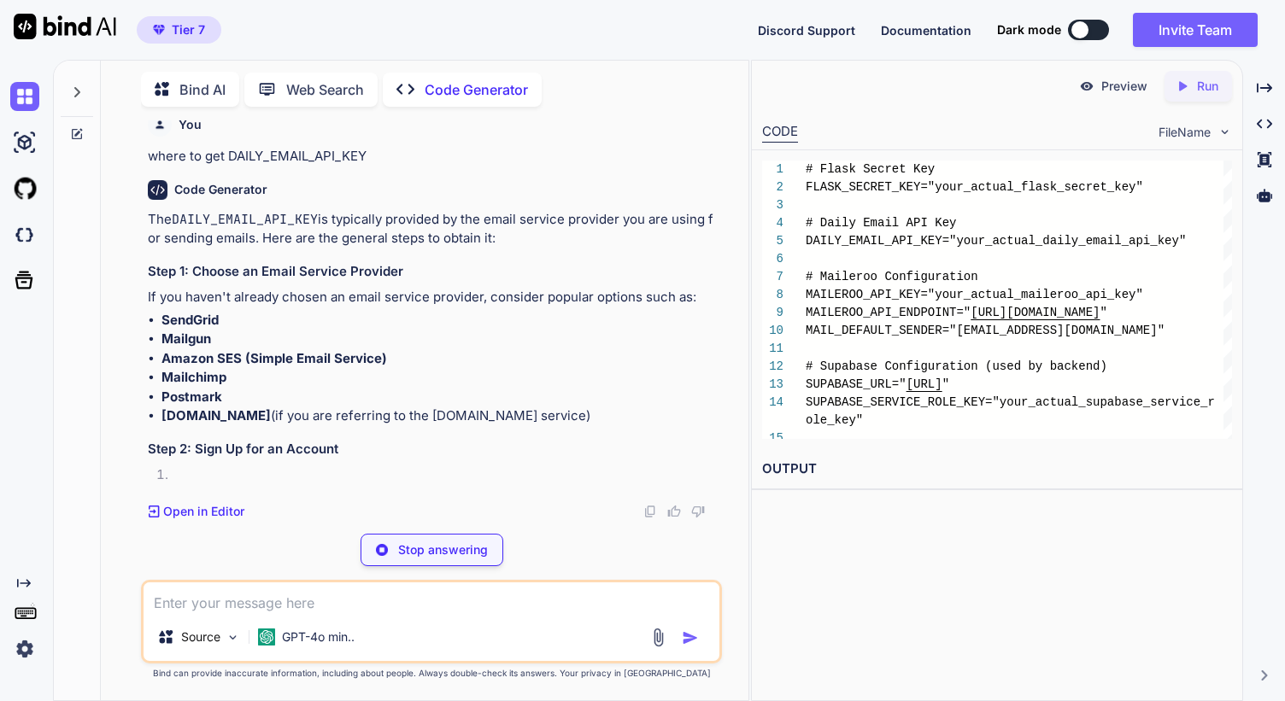
scroll to position [14118, 0]
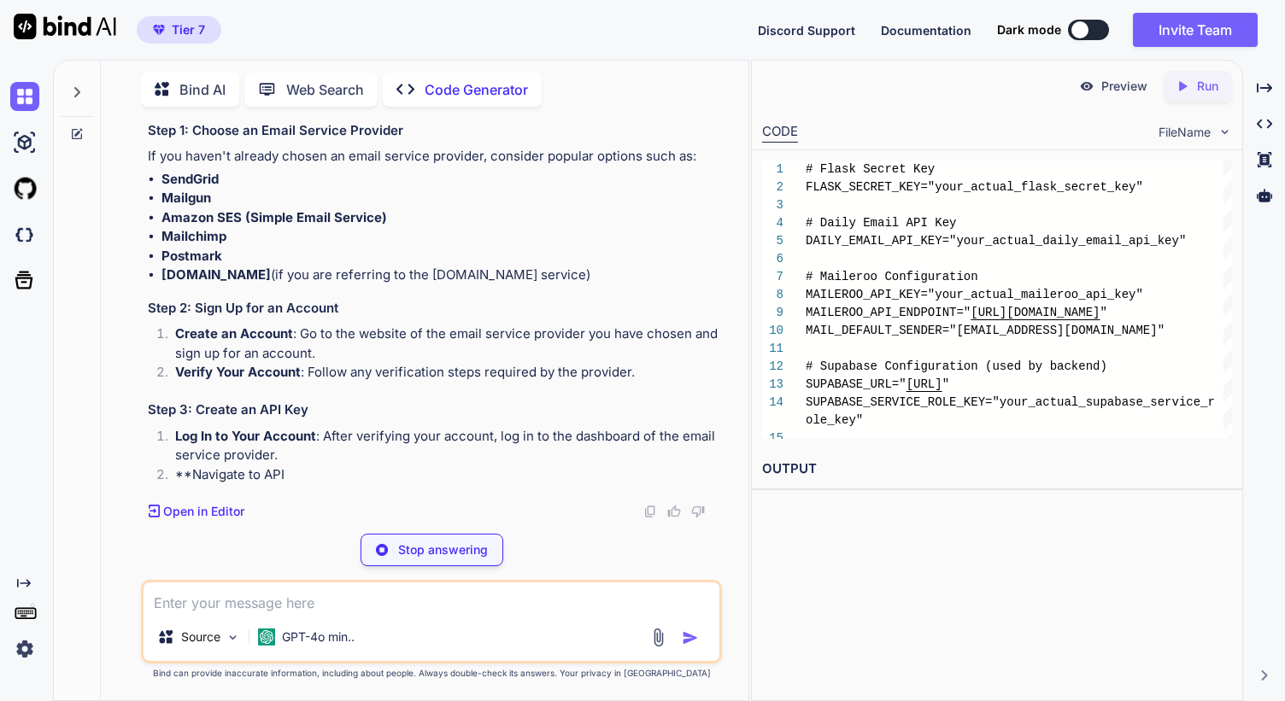
click at [315, 604] on textarea at bounding box center [431, 597] width 576 height 31
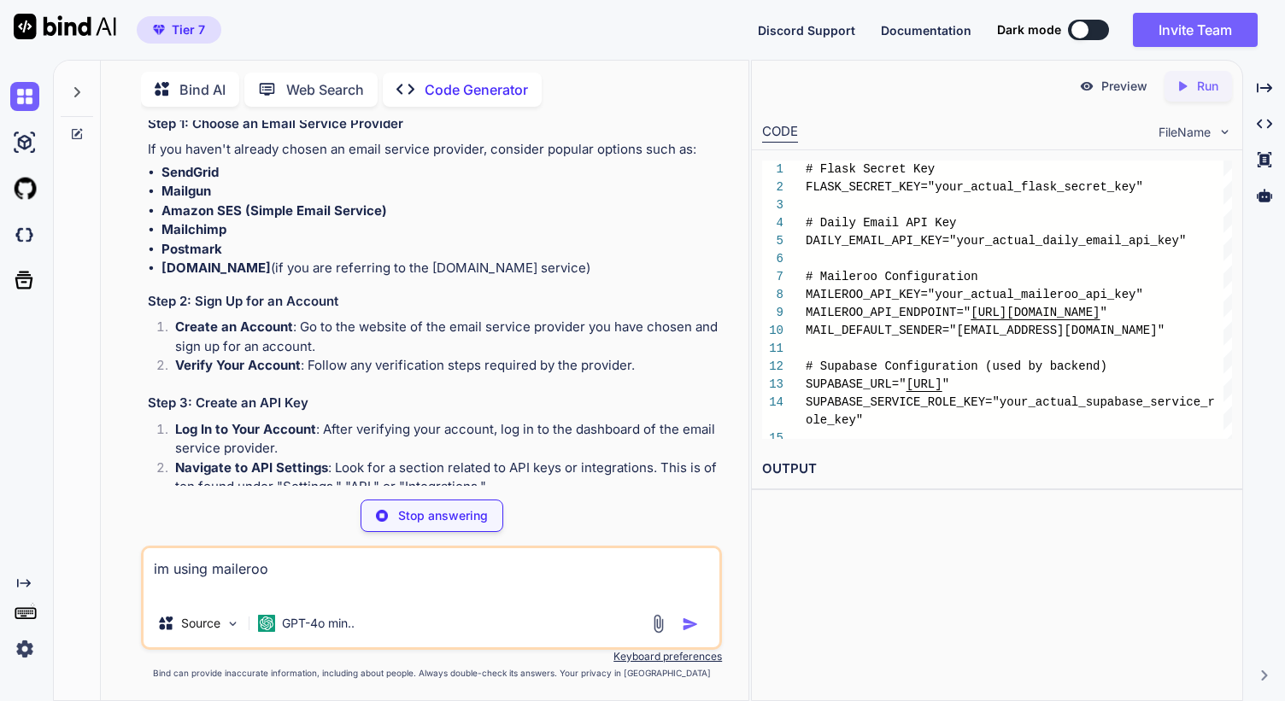
scroll to position [0, 0]
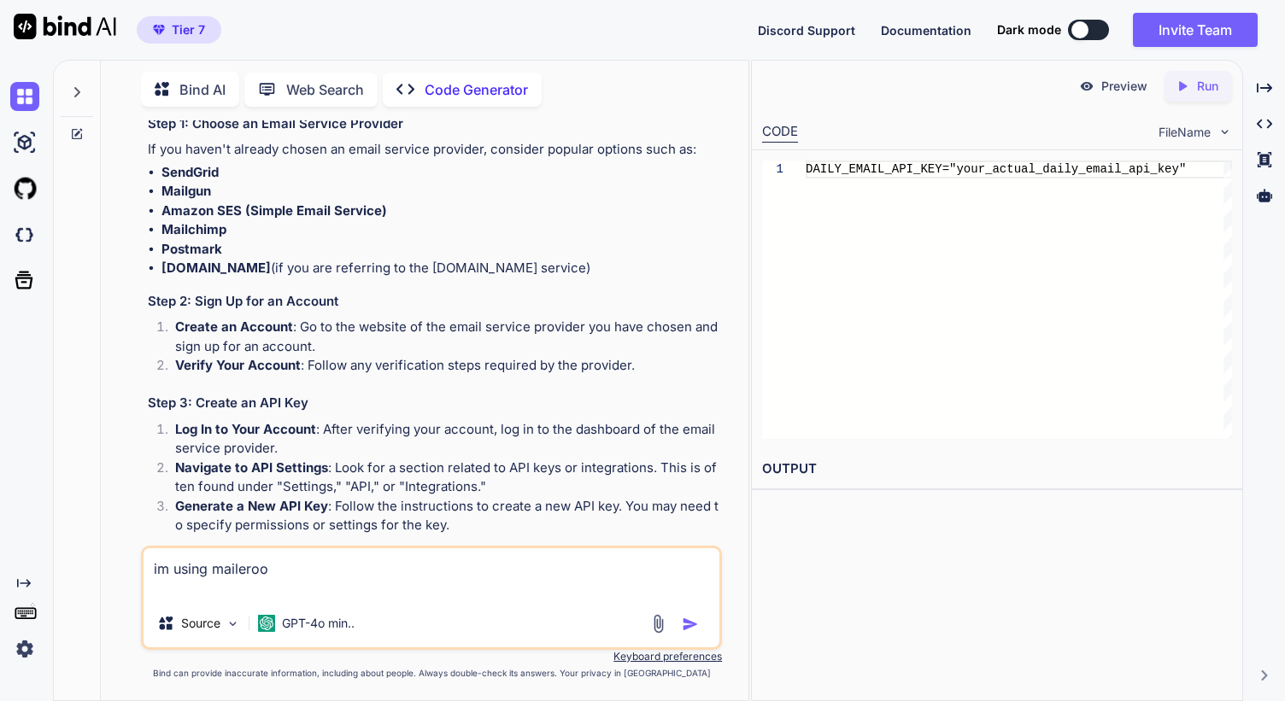
type textarea "im using maileroo"
click at [688, 621] on img "button" at bounding box center [690, 624] width 17 height 17
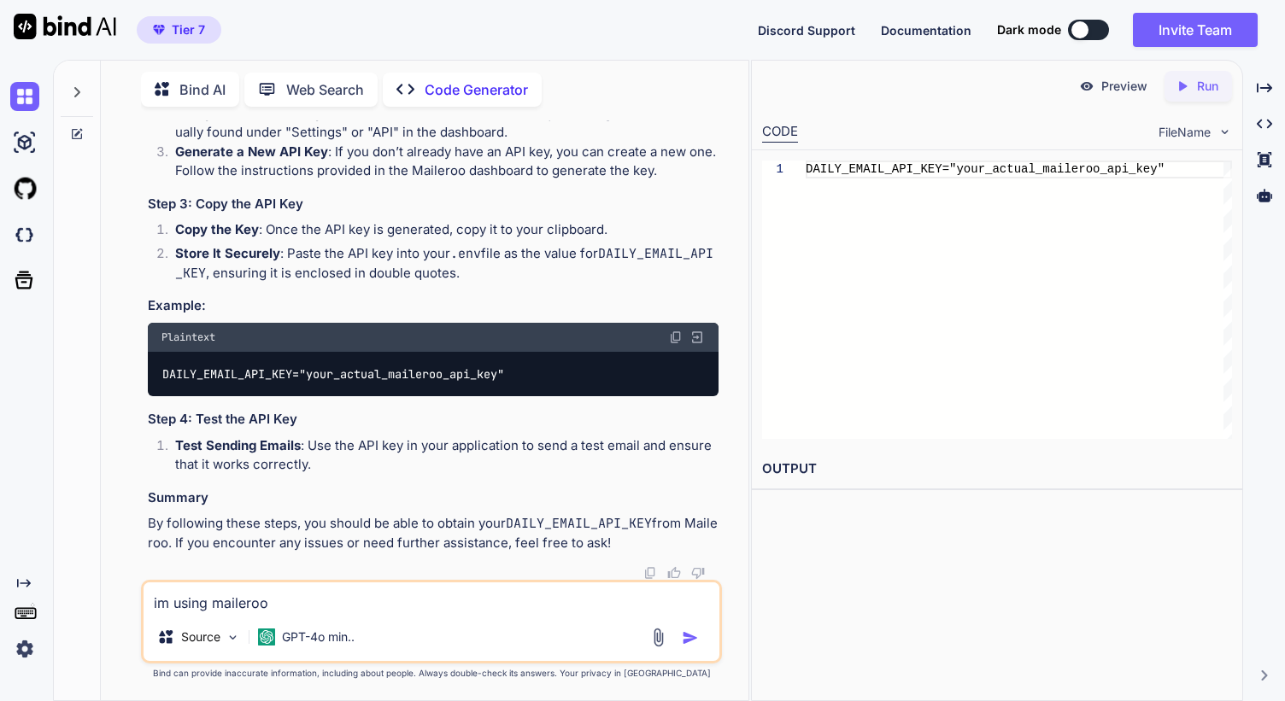
scroll to position [15463, 0]
click at [340, 605] on textarea "im using maileroo" at bounding box center [431, 597] width 576 height 31
paste textarea "6cc5ccf396efecd92e7580a4f81285f5ebfd0290400509a2b51244aef16a0d5d"
type textarea "i already have a sending api key : [ENCRYPTION_KEY]"
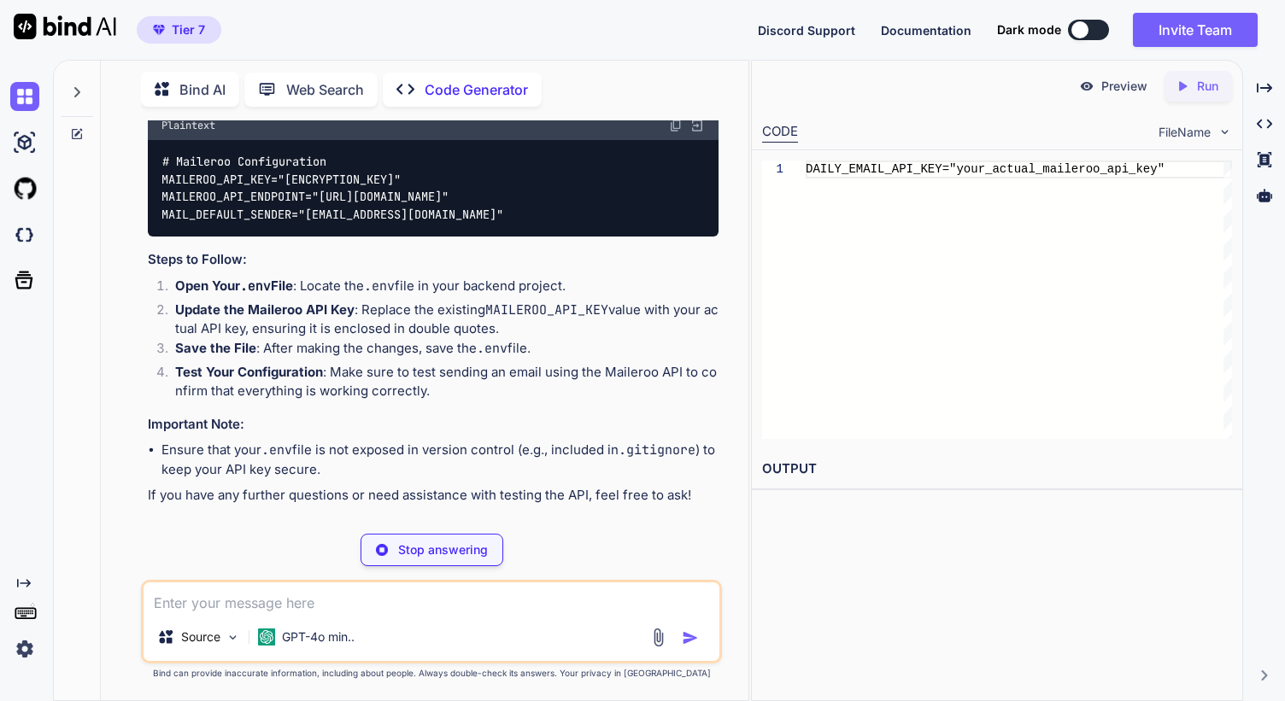
scroll to position [72, 0]
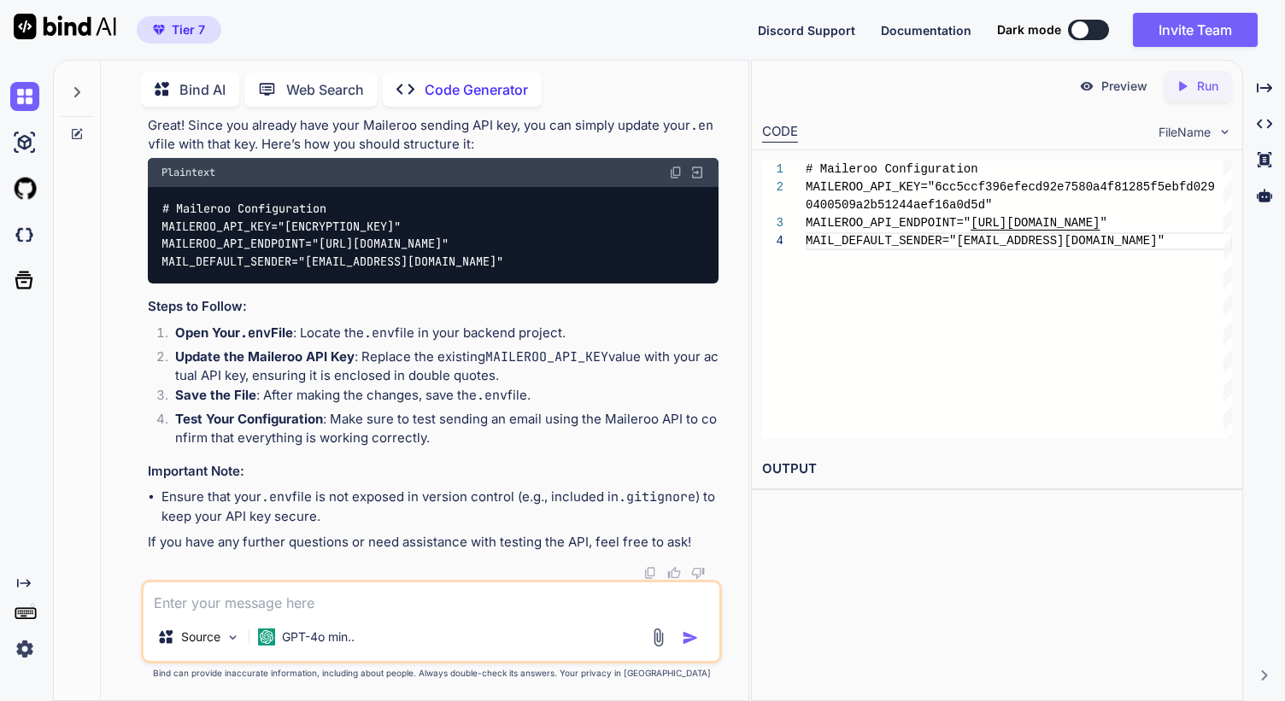
click at [670, 179] on img at bounding box center [676, 173] width 14 height 14
click at [295, 270] on code "# Maileroo Configuration MAILEROO_API_KEY="[ENCRYPTION_KEY]" MAILEROO_API_ENDPO…" at bounding box center [332, 235] width 342 height 70
copy code "6cc5ccf396efecd92e7580a4f81285f5ebfd0290400509a2b51244aef16a0d5d"
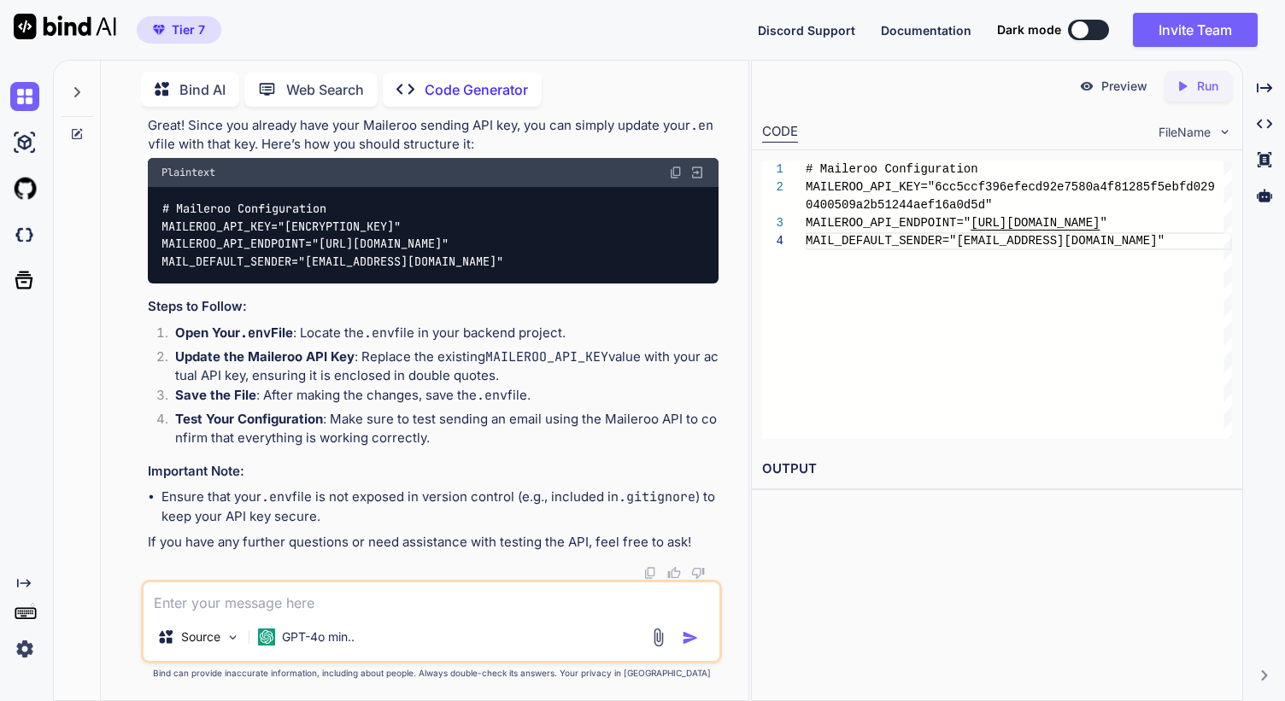
click at [277, 593] on textarea at bounding box center [431, 597] width 576 height 31
type textarea "d"
type textarea "daily email api is the same as maileroo api key?"
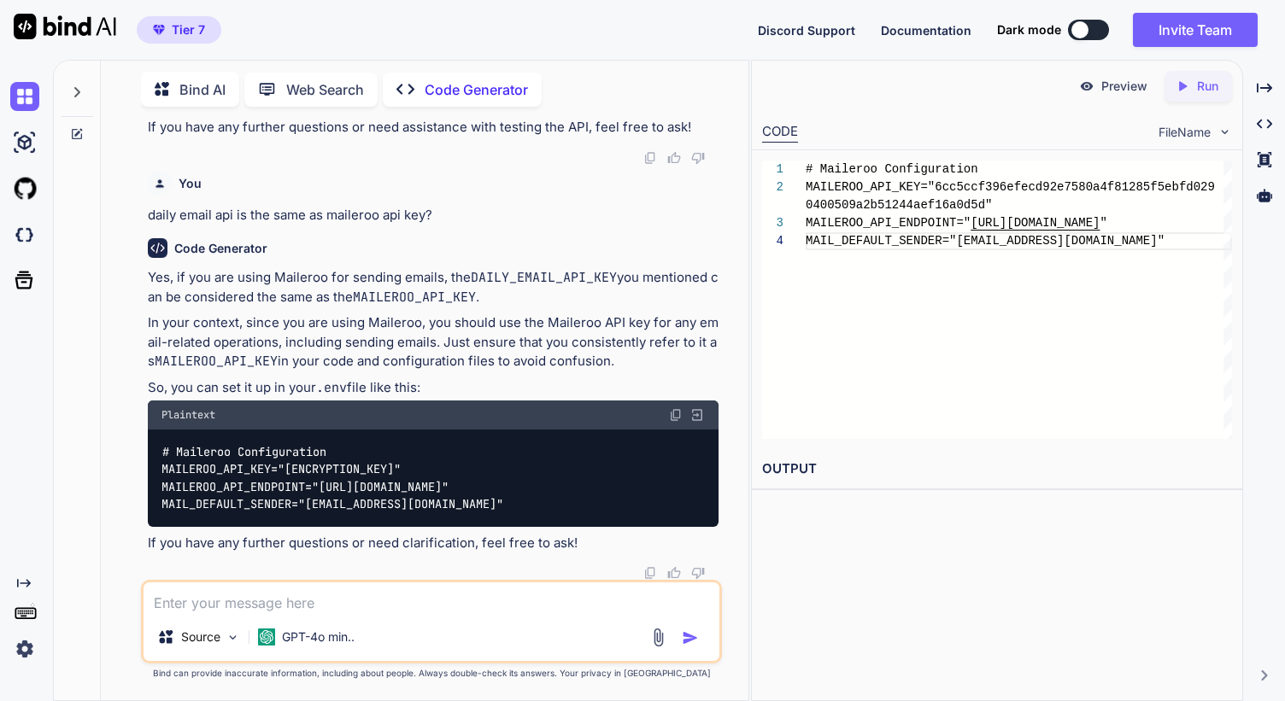
scroll to position [16501, 0]
paste textarea "Confirm if DAILY_EMAIL_API_KEY should be the same as MAILEROO_API_KEY. If not, …"
type textarea "Confirm if DAILY_EMAIL_API_KEY should be the same as MAILEROO_API_KEY. If not, …"
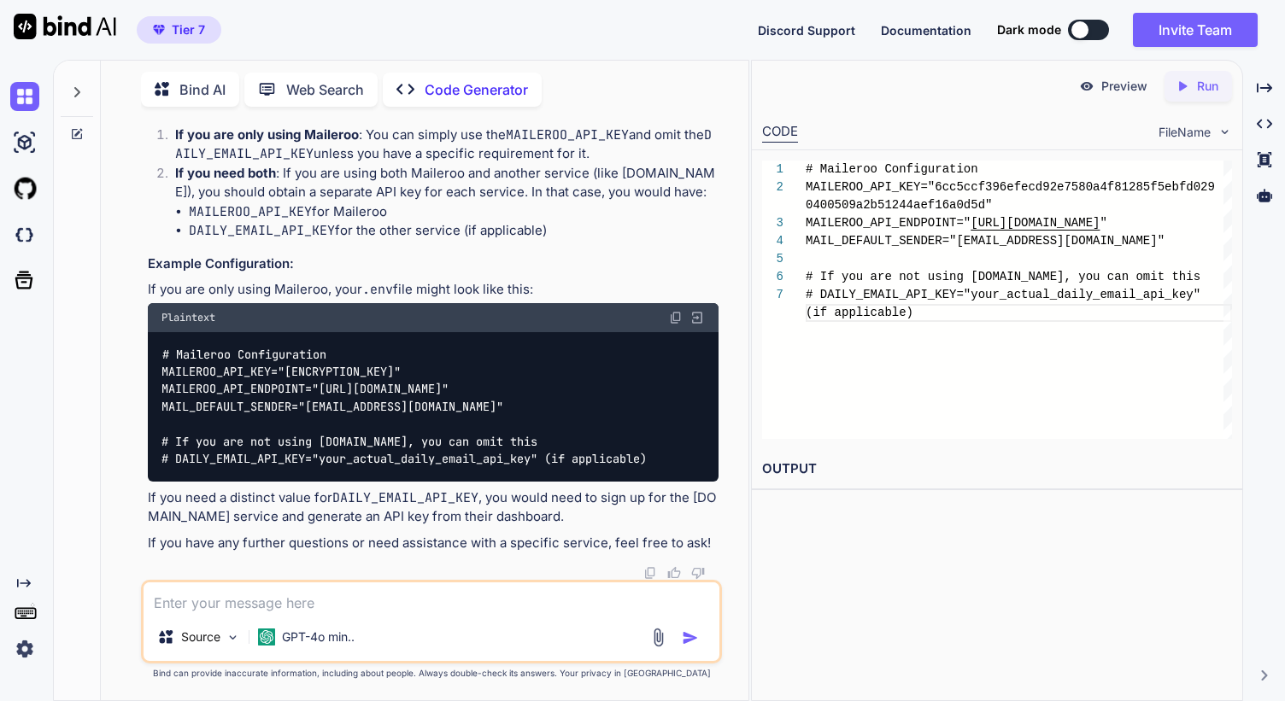
scroll to position [17257, 0]
click at [293, 607] on textarea at bounding box center [431, 597] width 576 height 31
click at [337, 441] on code "# Maileroo Configuration MAILEROO_API_KEY="[ENCRYPTION_KEY]" MAILEROO_API_ENDPO…" at bounding box center [404, 407] width 486 height 122
click at [348, 442] on code "# Maileroo Configuration MAILEROO_API_KEY="[ENCRYPTION_KEY]" MAILEROO_API_ENDPO…" at bounding box center [404, 407] width 486 height 122
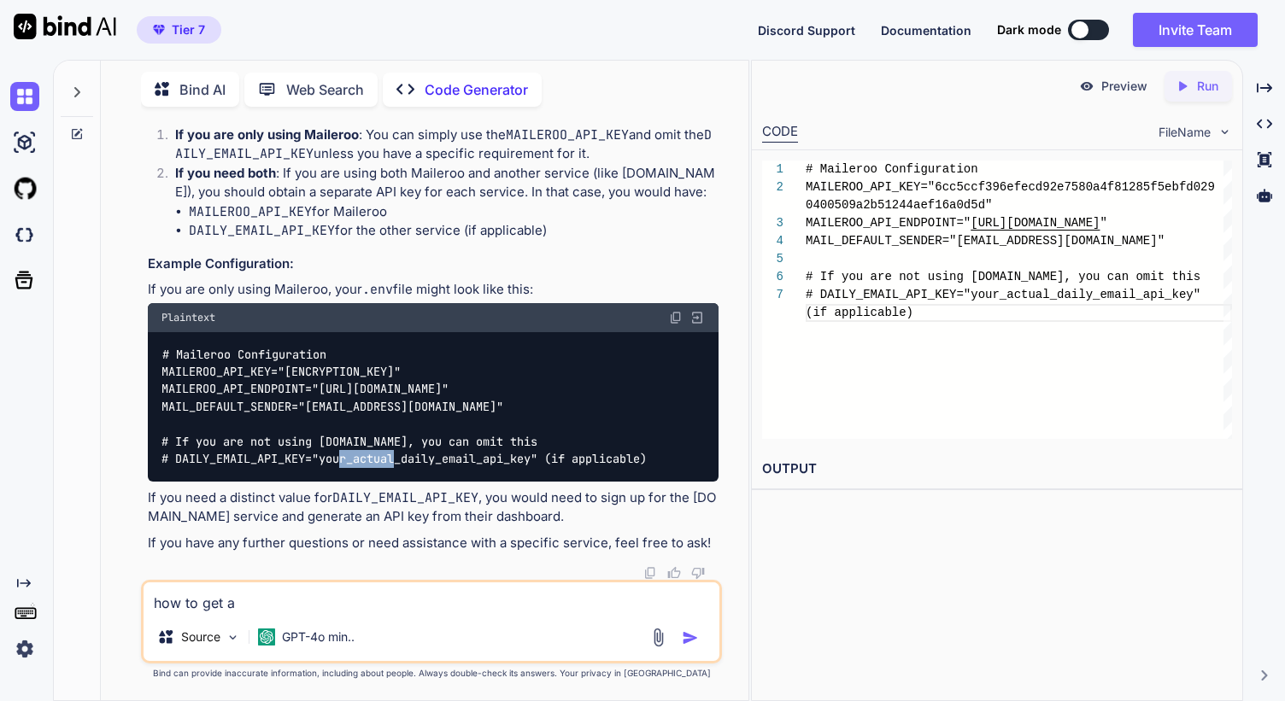
drag, startPoint x: 324, startPoint y: 438, endPoint x: 375, endPoint y: 438, distance: 51.2
click at [375, 438] on code "# Maileroo Configuration MAILEROO_API_KEY="[ENCRYPTION_KEY]" MAILEROO_API_ENDPO…" at bounding box center [404, 407] width 486 height 122
copy code "[DOMAIN_NAME]"
drag, startPoint x: 321, startPoint y: 459, endPoint x: 536, endPoint y: 465, distance: 215.3
click at [536, 465] on code "# Maileroo Configuration MAILEROO_API_KEY="[ENCRYPTION_KEY]" MAILEROO_API_ENDPO…" at bounding box center [404, 407] width 486 height 122
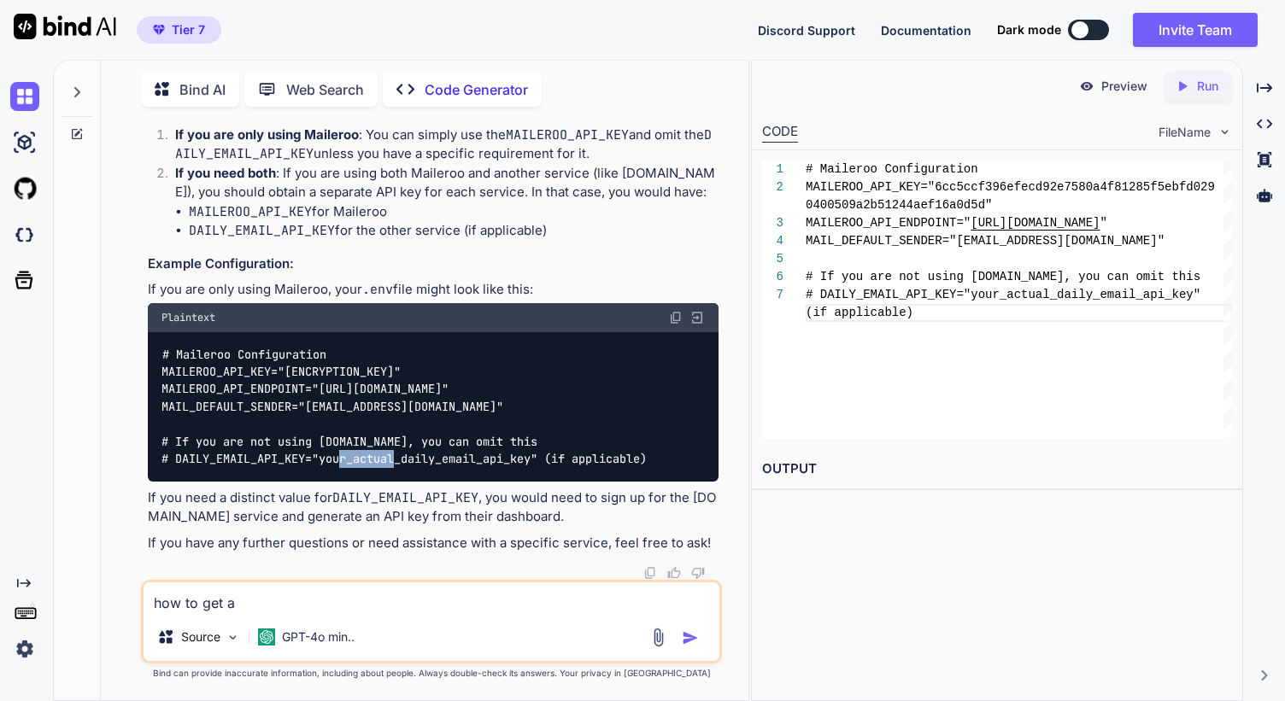
copy code "your_actual_daily_email_api_key"
click at [250, 599] on textarea "how to get a" at bounding box center [431, 597] width 576 height 31
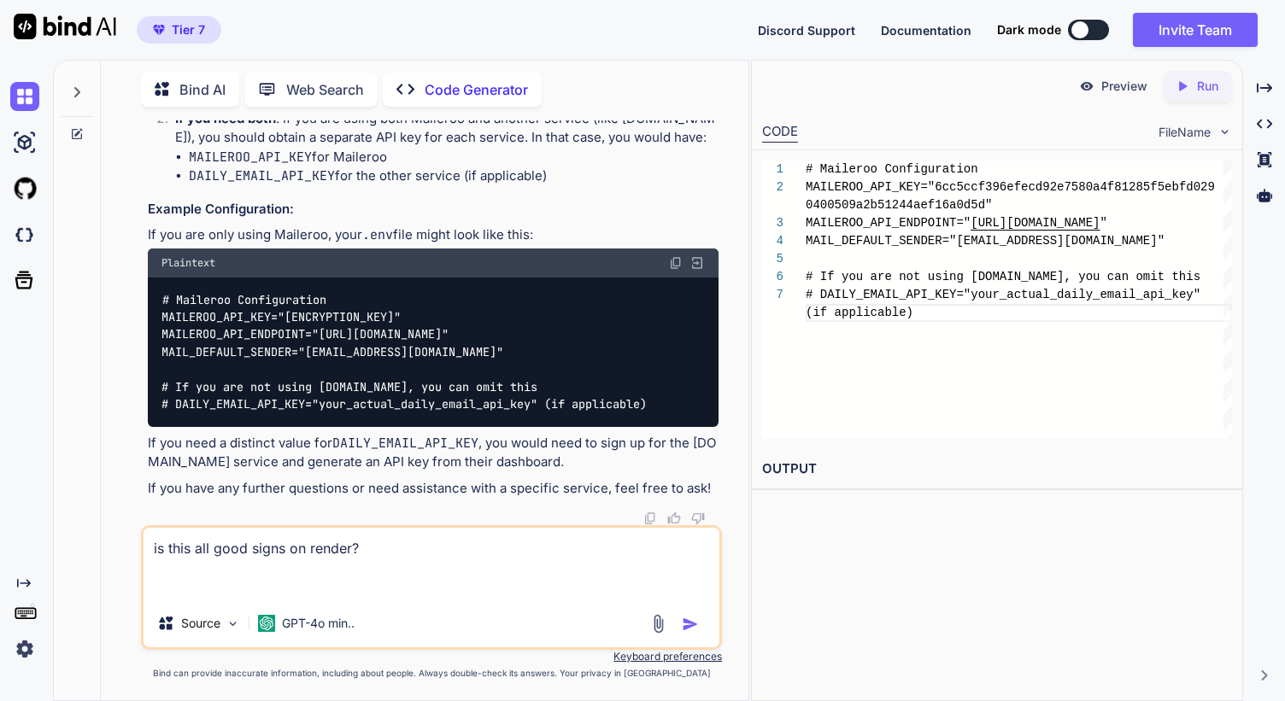
paste textarea "Loremipsu... ==> Dolorsi 'ametcons adi:eli' Seddoeius tempo incid utlaboree dol…"
type textarea "lo ipsu dol sita conse ad elitse? Doeiusmod... ==> Tempori 'utlabore etd:mag' A…"
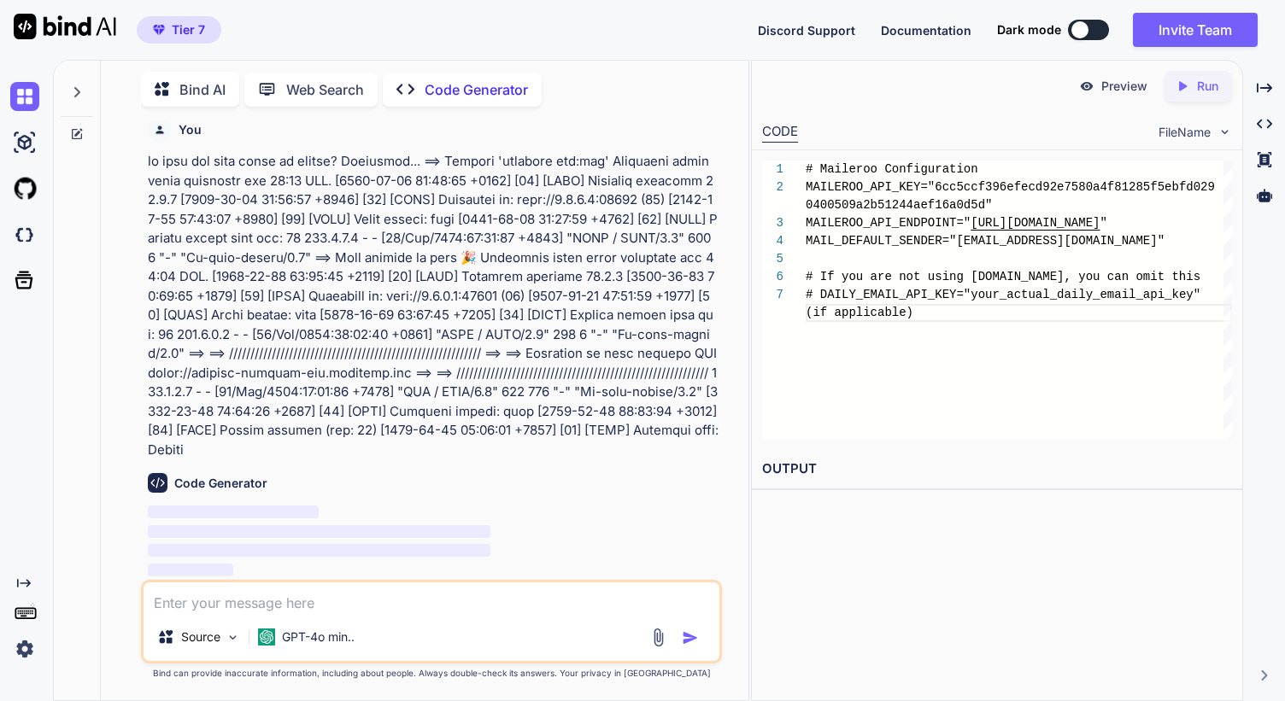
scroll to position [17717, 0]
click at [302, 629] on p "GPT-4o min.." at bounding box center [318, 637] width 73 height 17
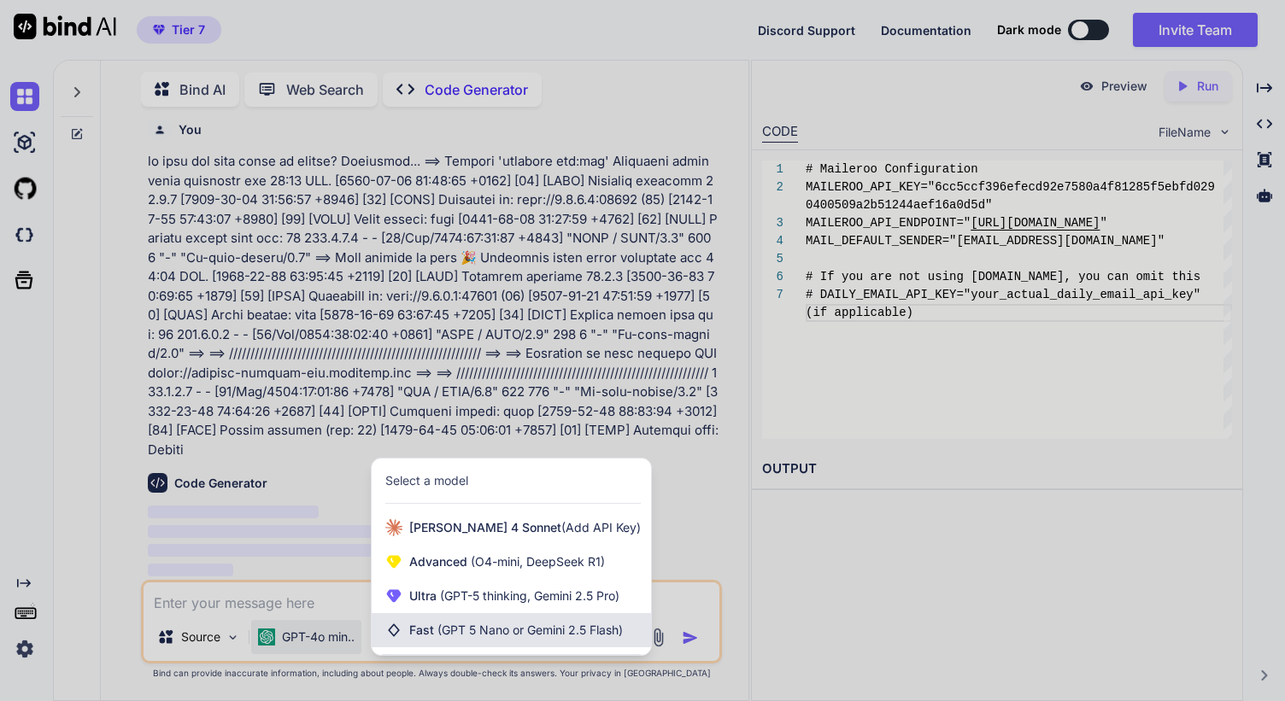
click at [518, 617] on div "Fast (GPT 5 Nano or Gemini 2.5 Flash)" at bounding box center [511, 630] width 279 height 34
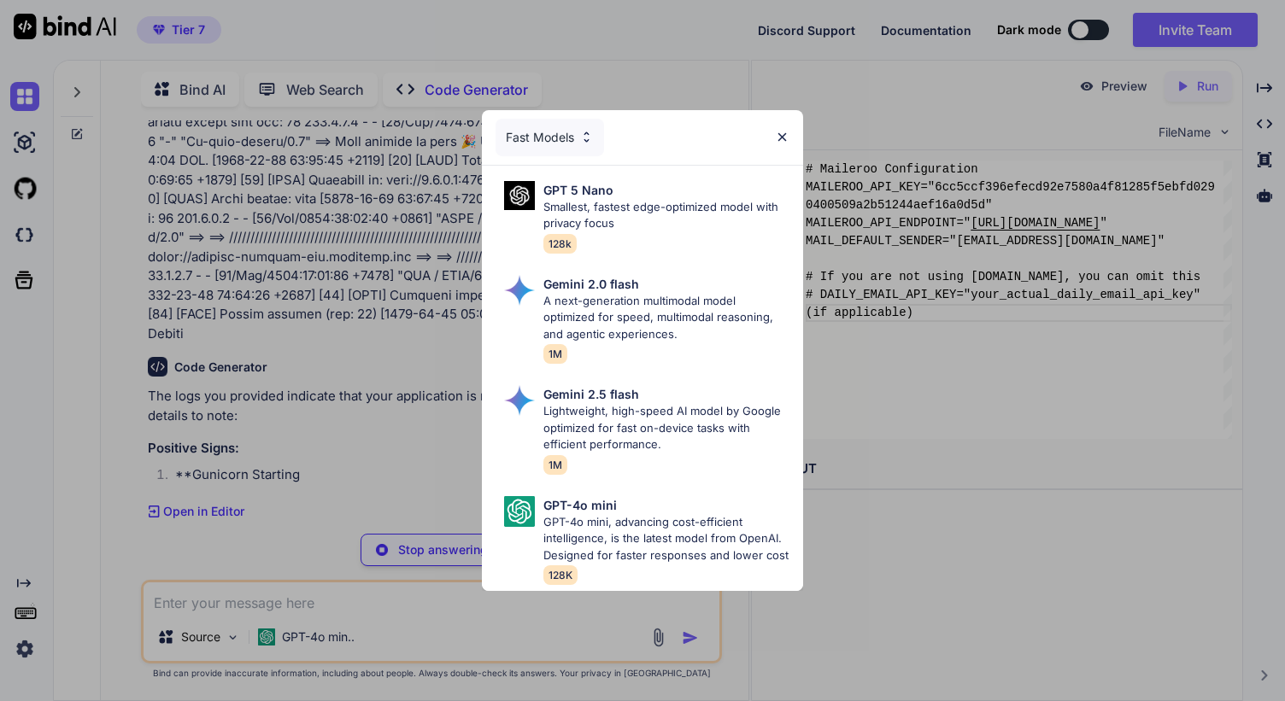
click at [781, 135] on img at bounding box center [782, 137] width 15 height 15
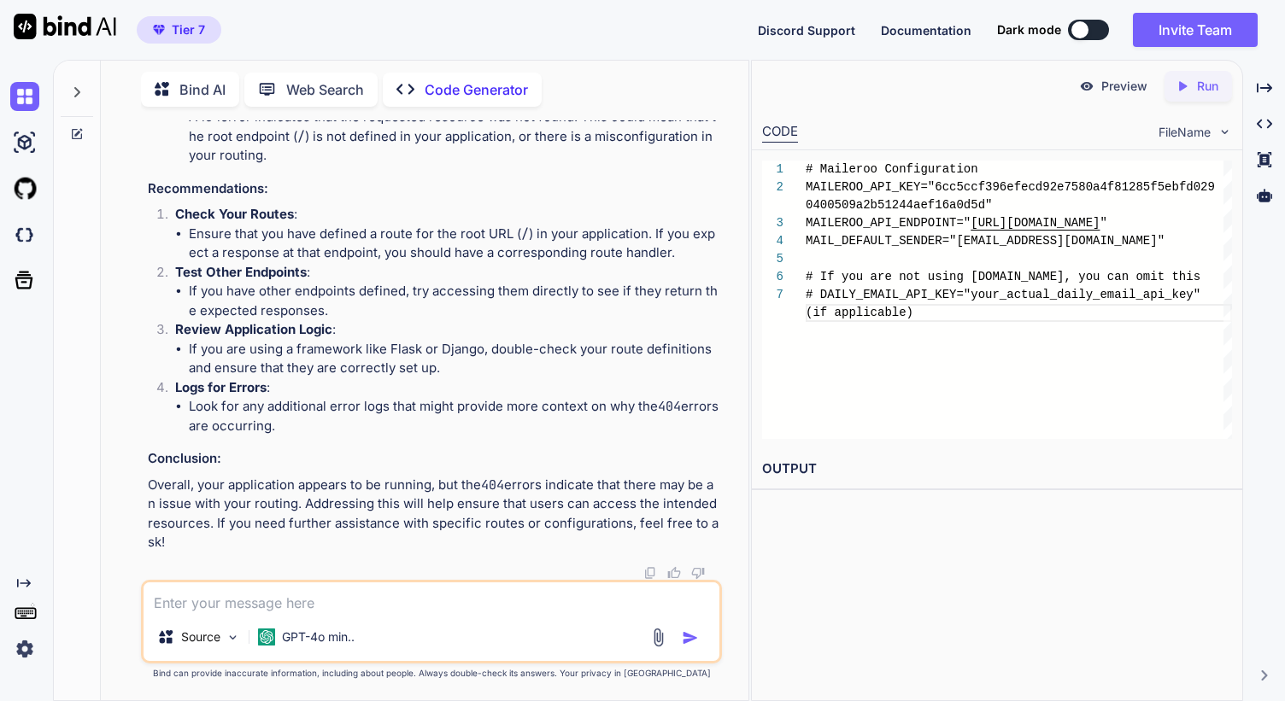
scroll to position [18708, 0]
